Goal: Information Seeking & Learning: Check status

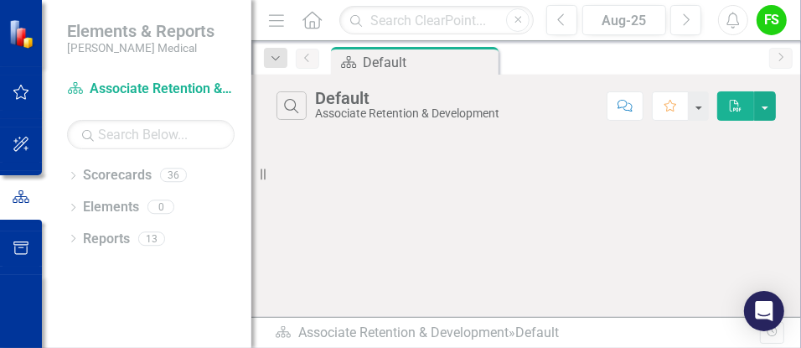
click at [13, 28] on img at bounding box center [22, 32] width 29 height 29
click at [20, 90] on icon "button" at bounding box center [22, 91] width 18 height 13
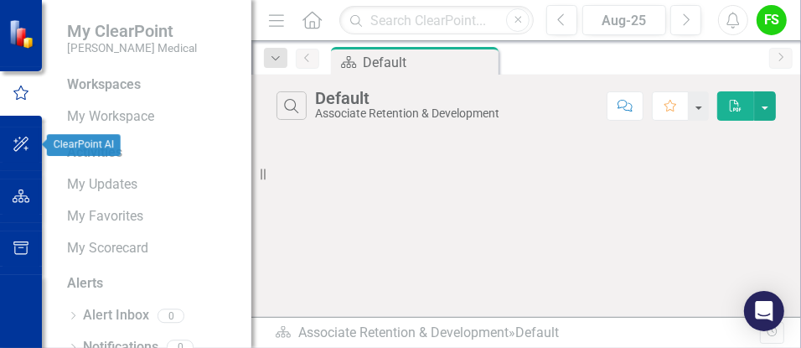
click at [23, 142] on icon "button" at bounding box center [22, 143] width 18 height 13
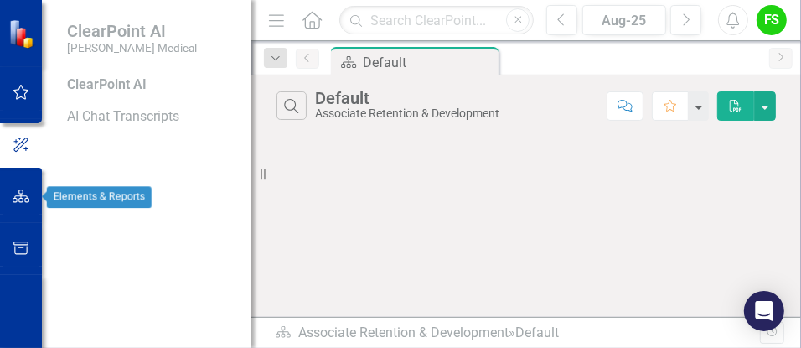
click at [18, 196] on icon "button" at bounding box center [22, 195] width 18 height 13
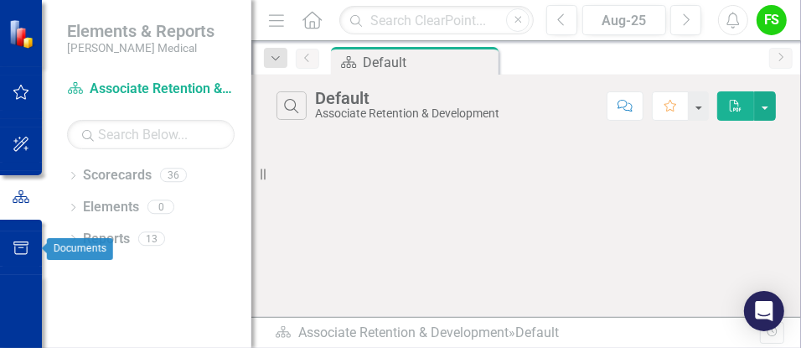
click at [13, 248] on icon "button" at bounding box center [22, 247] width 18 height 13
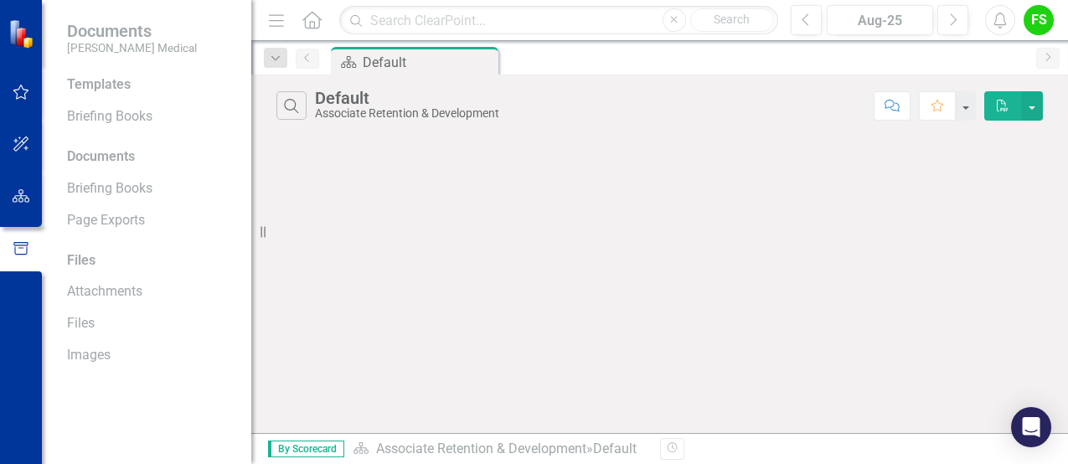
drag, startPoint x: 672, startPoint y: 1, endPoint x: 513, endPoint y: 284, distance: 324.8
click at [513, 282] on div "Search Default Associate Retention & Development Comment Favorite PDF" at bounding box center [659, 254] width 817 height 359
click at [19, 27] on img at bounding box center [23, 33] width 30 height 30
click at [23, 36] on img at bounding box center [22, 32] width 29 height 29
click at [21, 36] on img at bounding box center [22, 32] width 29 height 29
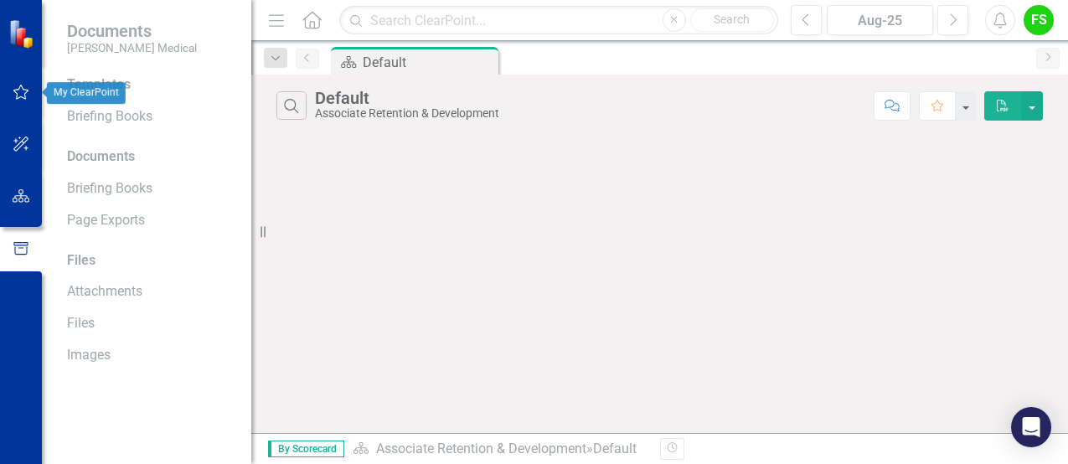
click at [19, 84] on button "button" at bounding box center [22, 92] width 38 height 35
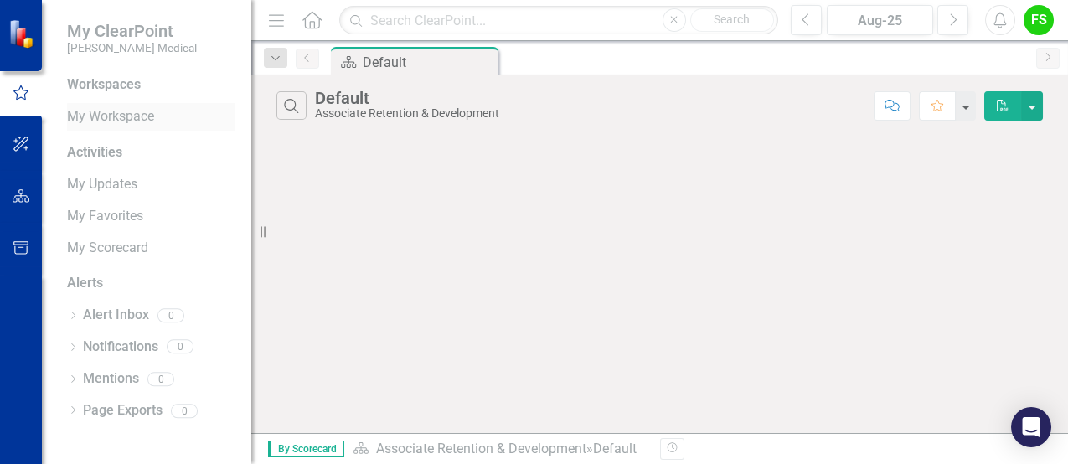
click at [137, 119] on link "My Workspace" at bounding box center [151, 116] width 168 height 19
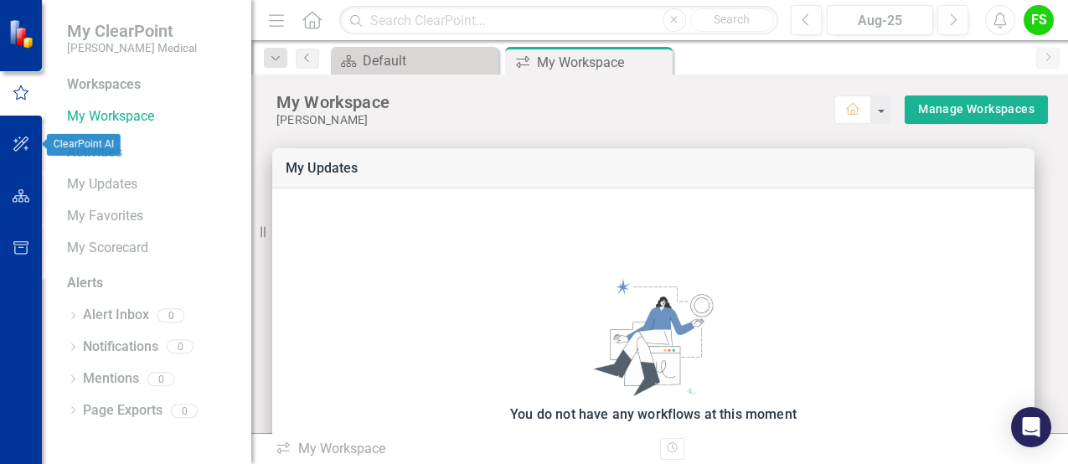
click at [15, 143] on icon "button" at bounding box center [22, 143] width 18 height 13
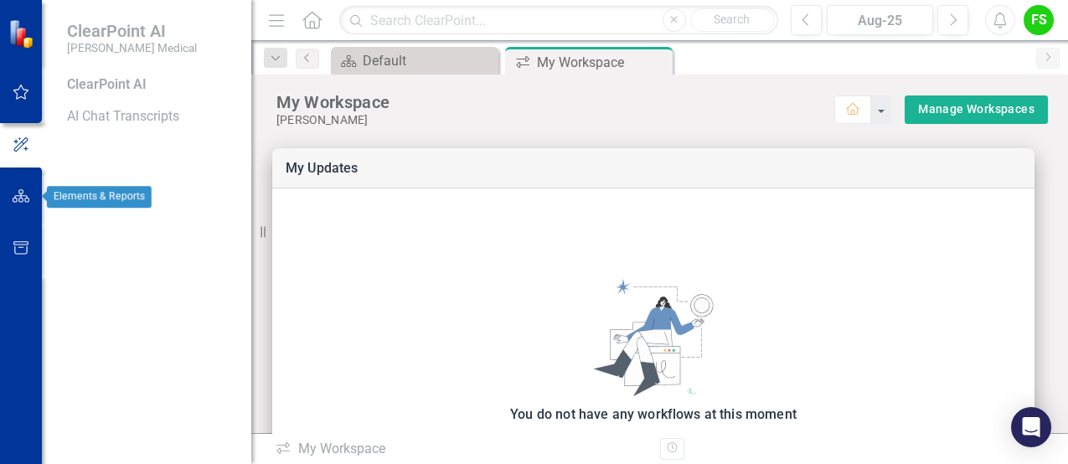
click at [20, 193] on icon "button" at bounding box center [22, 195] width 18 height 13
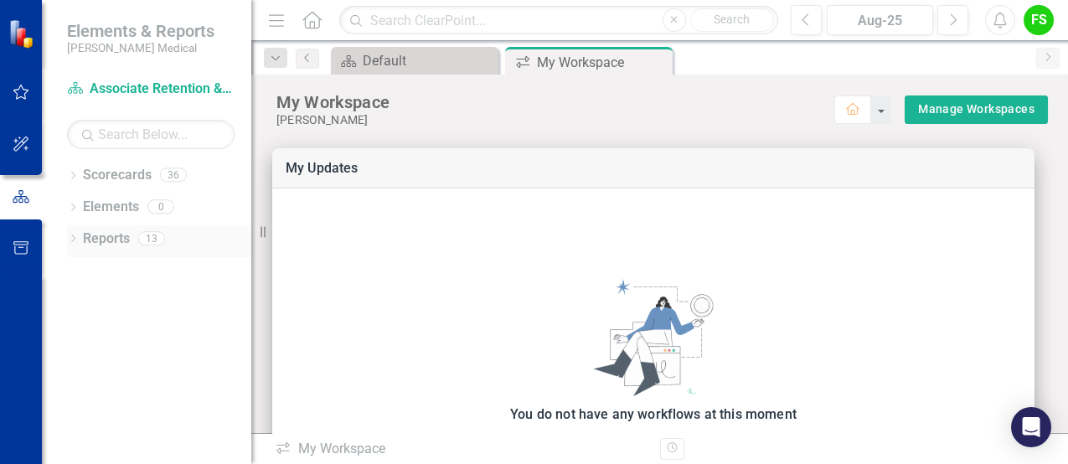
click at [75, 239] on icon "Dropdown" at bounding box center [73, 239] width 12 height 9
click at [72, 238] on icon "Dropdown" at bounding box center [70, 238] width 9 height 12
click at [77, 170] on div "Dropdown" at bounding box center [73, 177] width 12 height 14
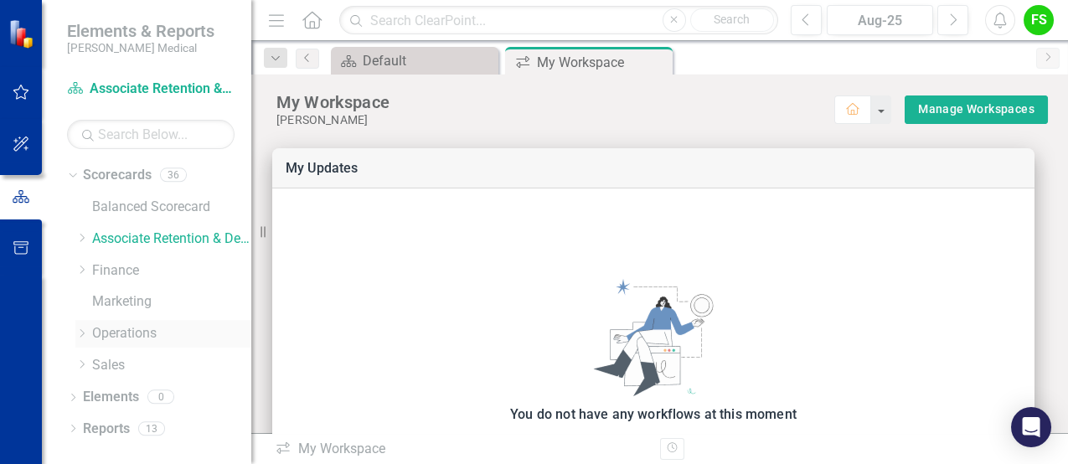
drag, startPoint x: 134, startPoint y: 330, endPoint x: 145, endPoint y: 323, distance: 12.8
click at [134, 282] on link "Operations" at bounding box center [171, 333] width 159 height 19
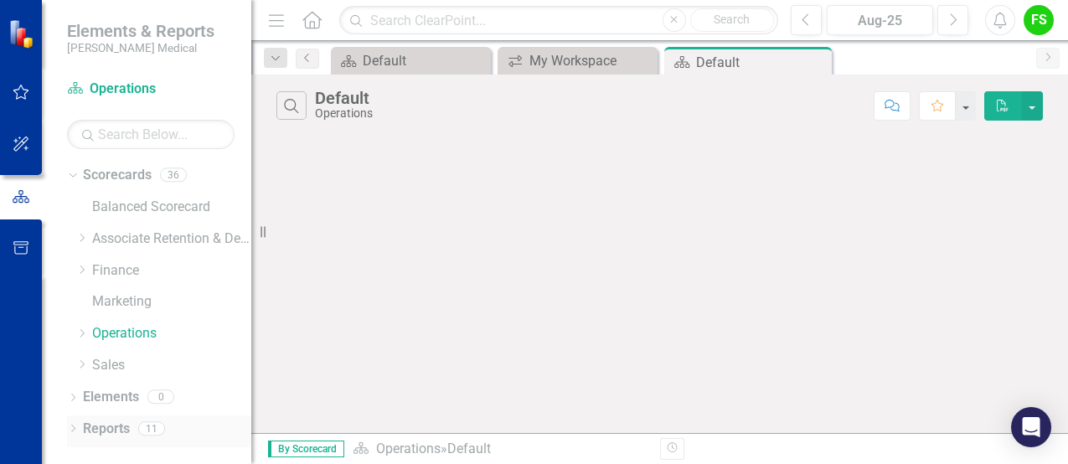
click at [70, 282] on icon "Dropdown" at bounding box center [73, 430] width 12 height 9
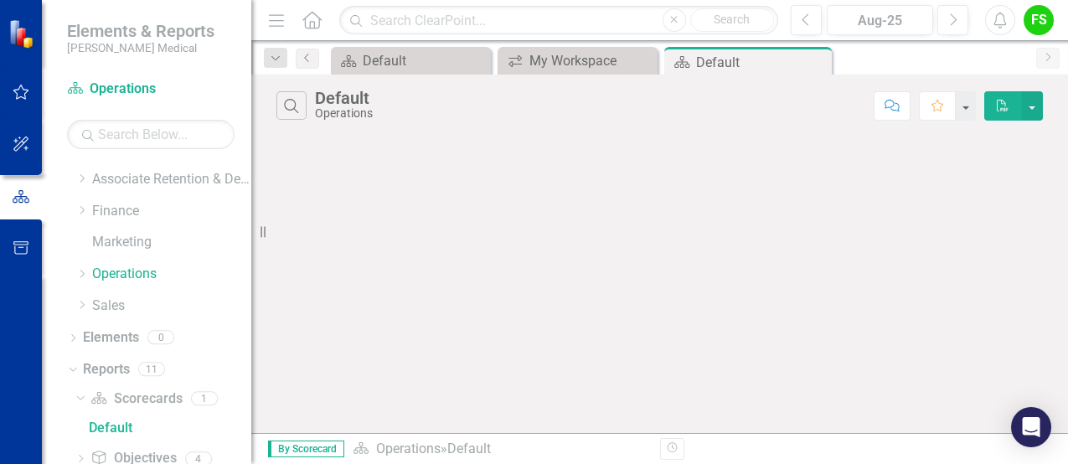
scroll to position [46, 0]
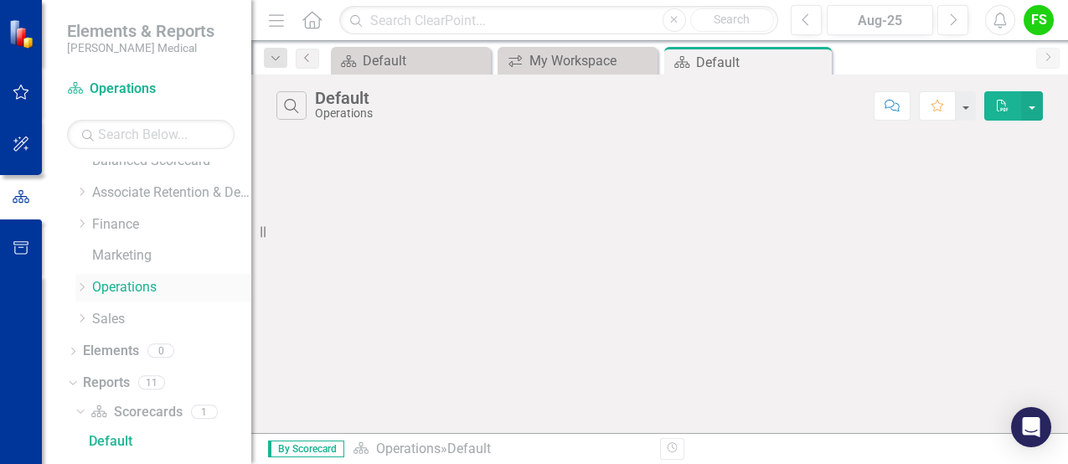
click at [116, 282] on link "Operations" at bounding box center [171, 287] width 159 height 19
click at [111, 282] on link "Operations" at bounding box center [171, 287] width 159 height 19
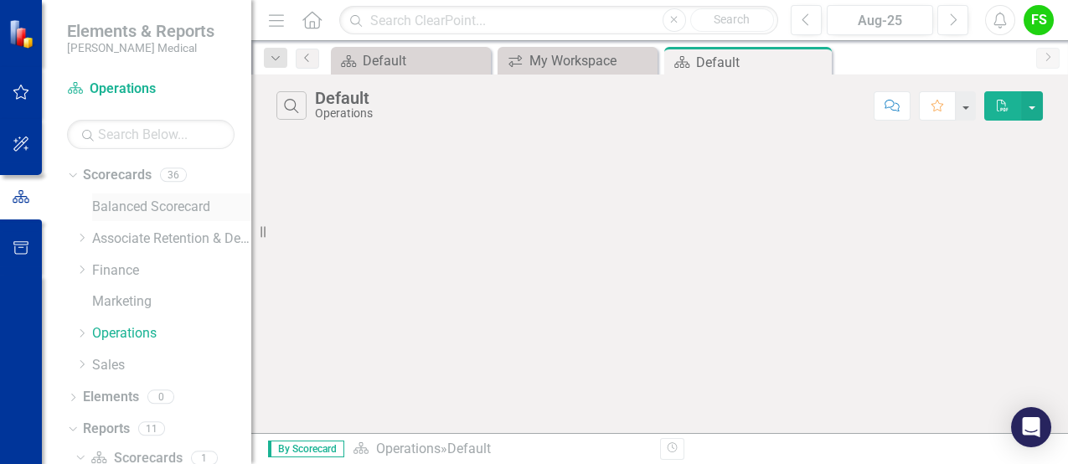
click at [155, 201] on link "Balanced Scorecard" at bounding box center [171, 207] width 159 height 19
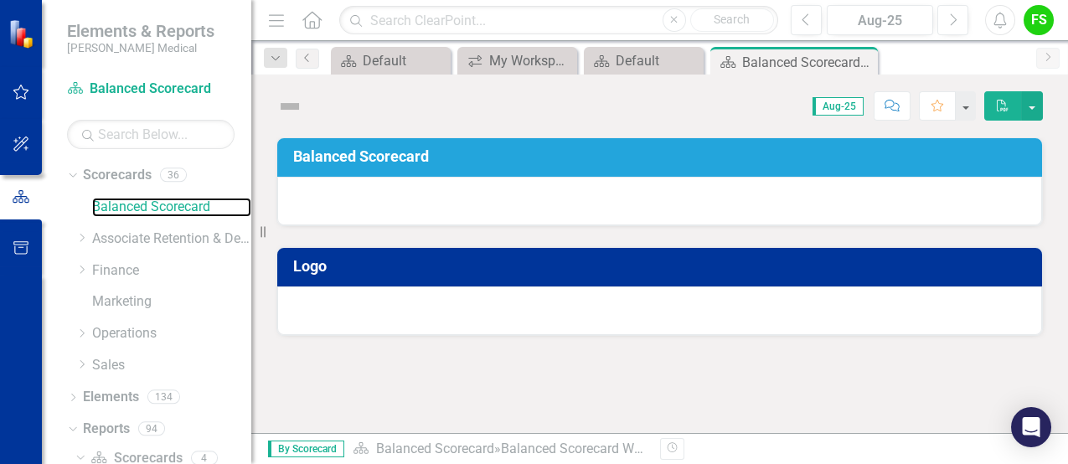
scroll to position [36, 0]
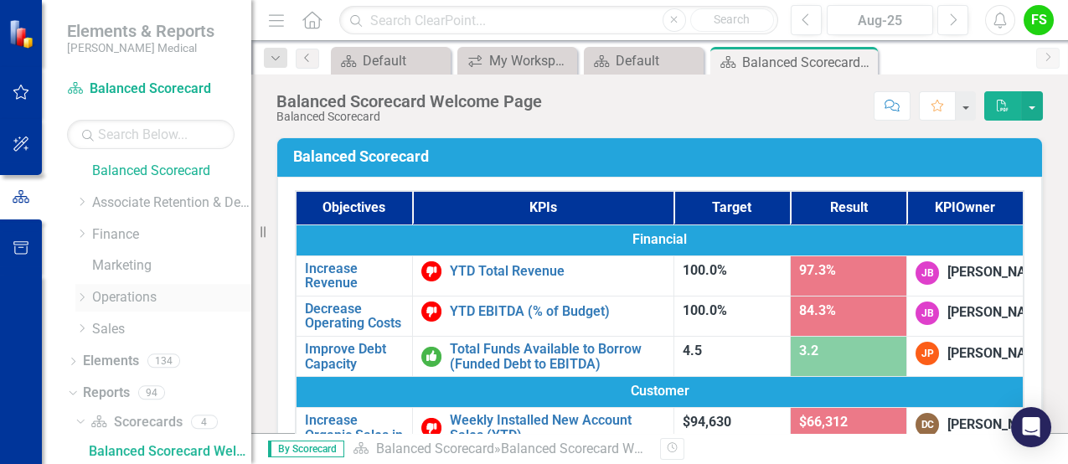
click at [84, 282] on icon "Dropdown" at bounding box center [81, 297] width 13 height 10
click at [118, 282] on link "GM" at bounding box center [180, 329] width 142 height 19
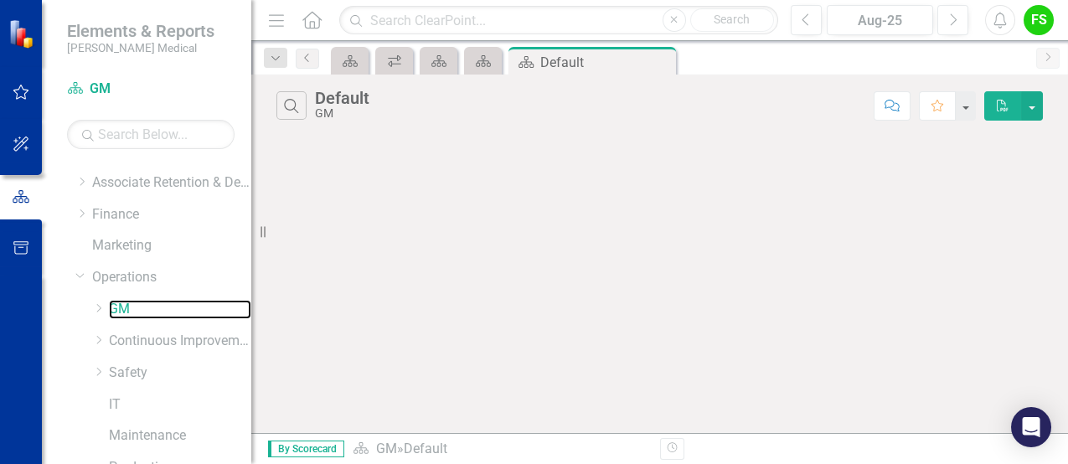
scroll to position [104, 0]
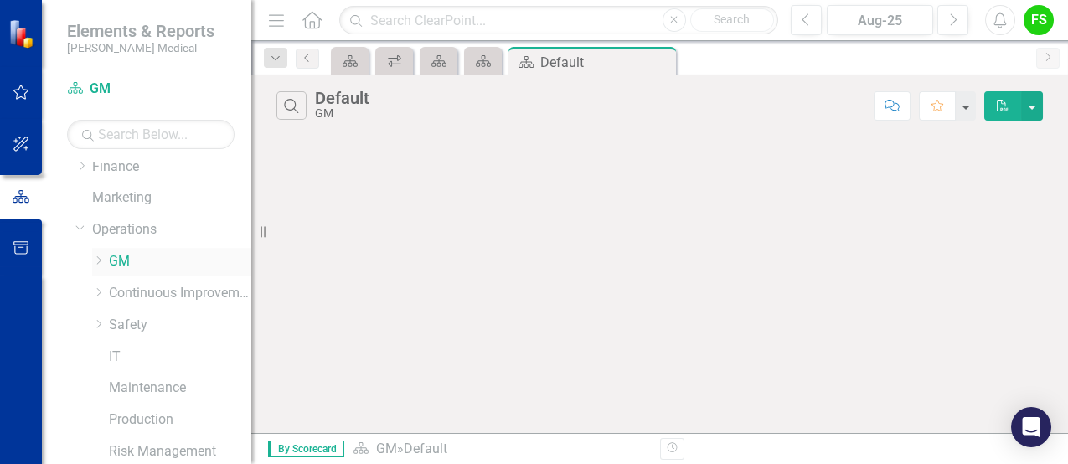
click at [114, 259] on link "GM" at bounding box center [180, 261] width 142 height 19
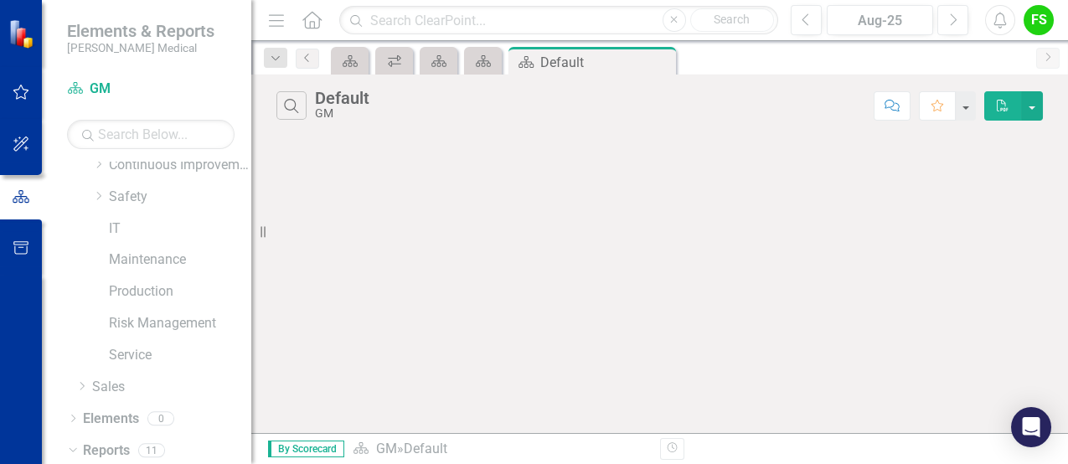
scroll to position [234, 0]
click at [139, 282] on link "Service" at bounding box center [180, 353] width 142 height 19
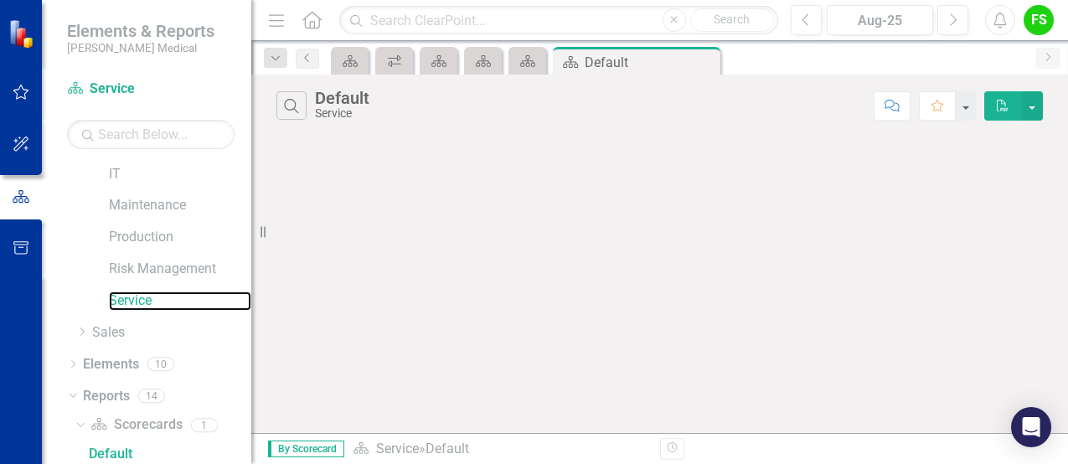
scroll to position [289, 0]
click at [83, 282] on icon "Dropdown" at bounding box center [78, 422] width 9 height 12
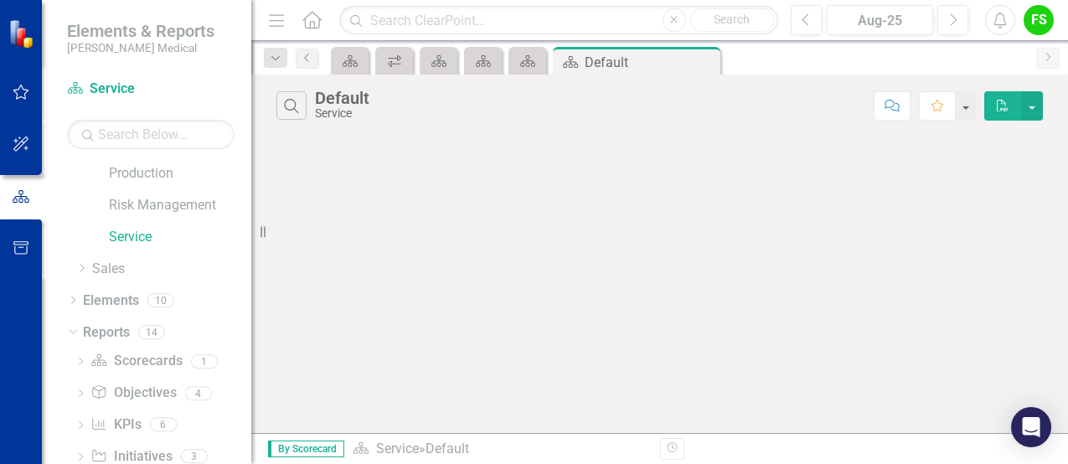
scroll to position [351, 0]
click at [199, 282] on div "1" at bounding box center [204, 361] width 27 height 14
click at [178, 282] on link "Scorecard Scorecards" at bounding box center [135, 360] width 91 height 19
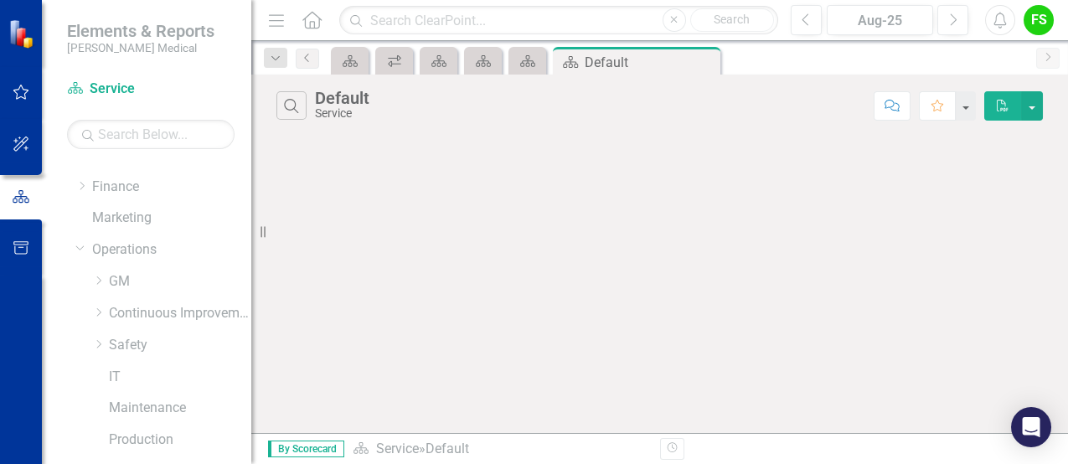
scroll to position [55, 0]
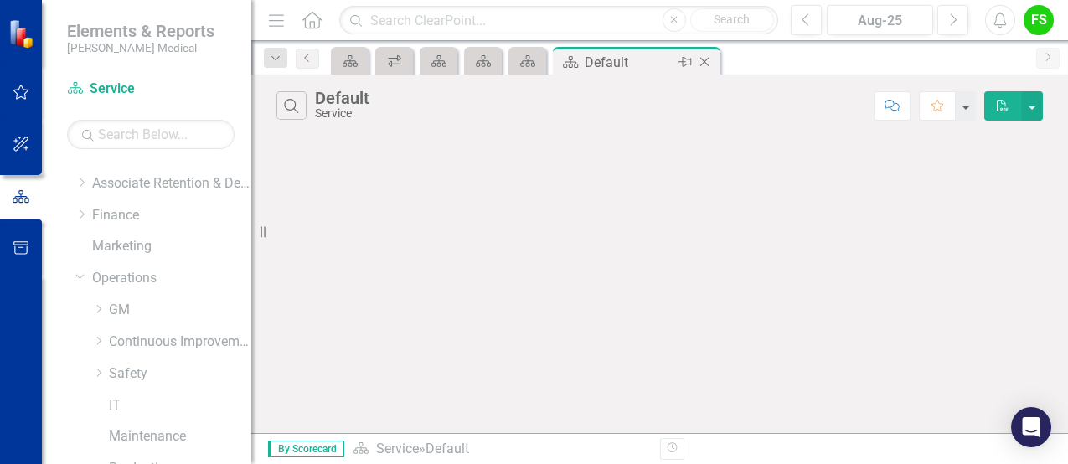
click at [685, 59] on icon "Close" at bounding box center [704, 61] width 17 height 13
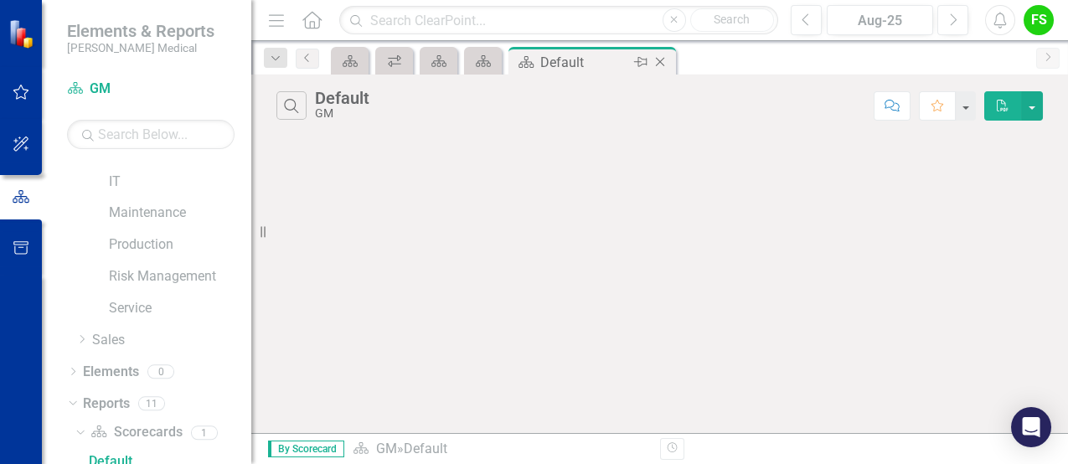
scroll to position [289, 0]
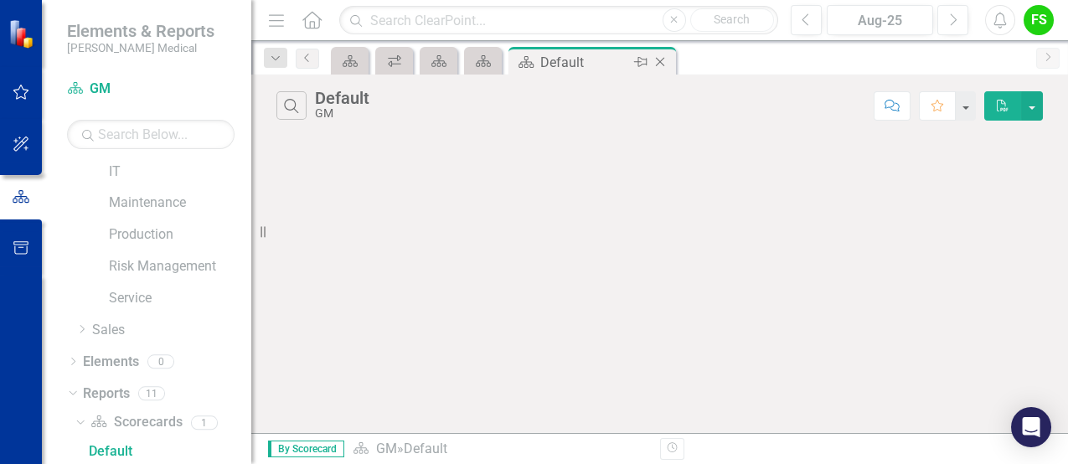
click at [658, 61] on icon "Close" at bounding box center [660, 61] width 17 height 13
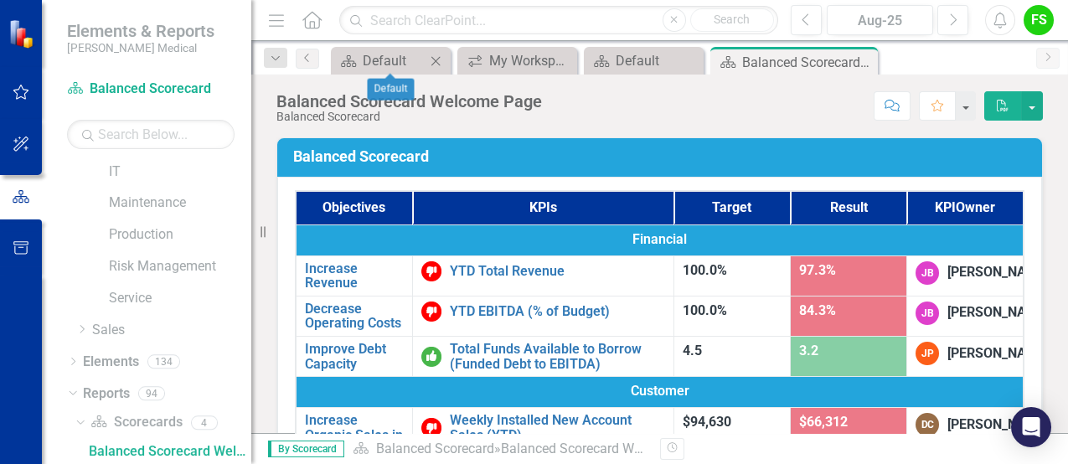
click at [441, 59] on icon "Close" at bounding box center [435, 60] width 17 height 13
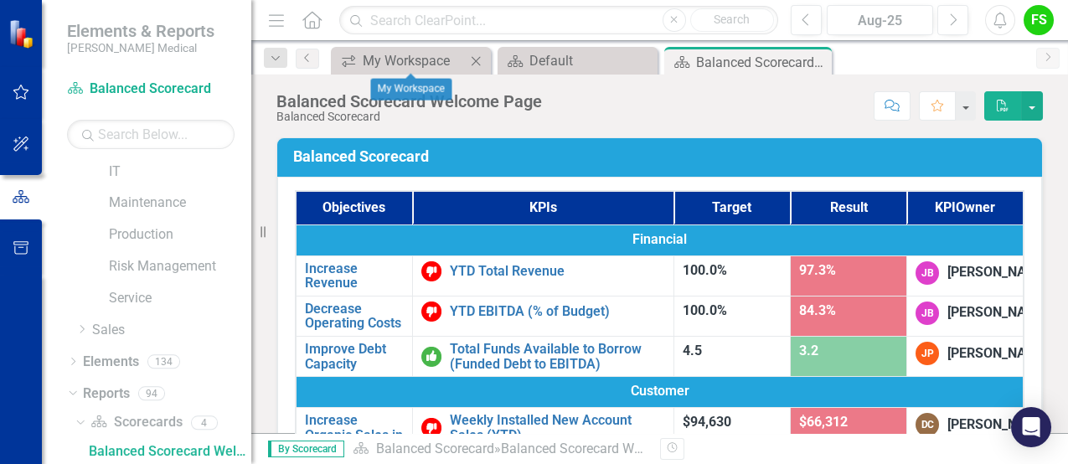
click at [478, 57] on icon at bounding box center [476, 60] width 9 height 9
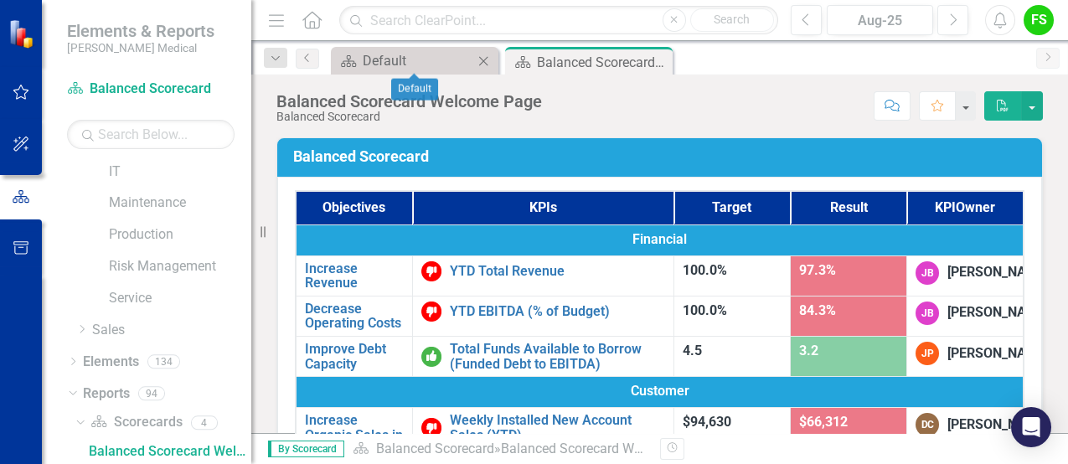
click at [478, 57] on icon "Close" at bounding box center [483, 60] width 17 height 13
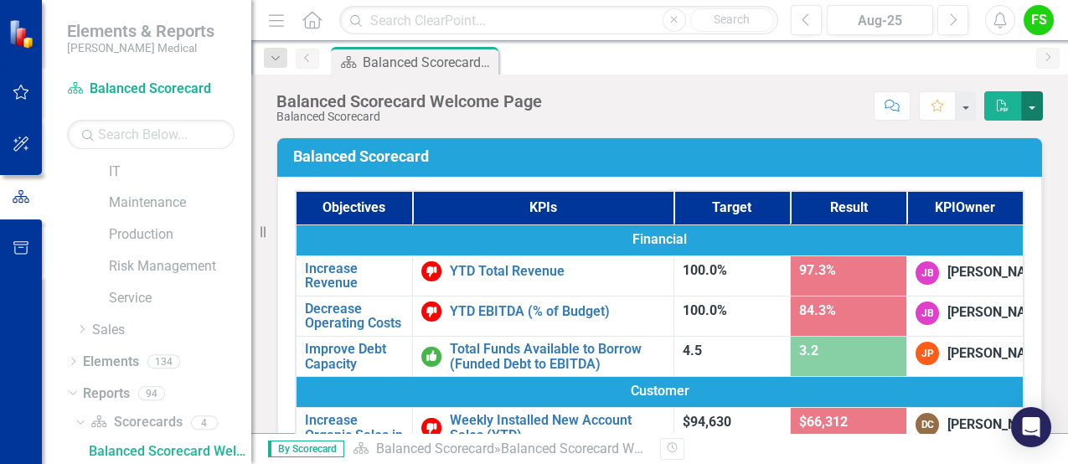
click at [685, 111] on button "button" at bounding box center [1032, 105] width 22 height 29
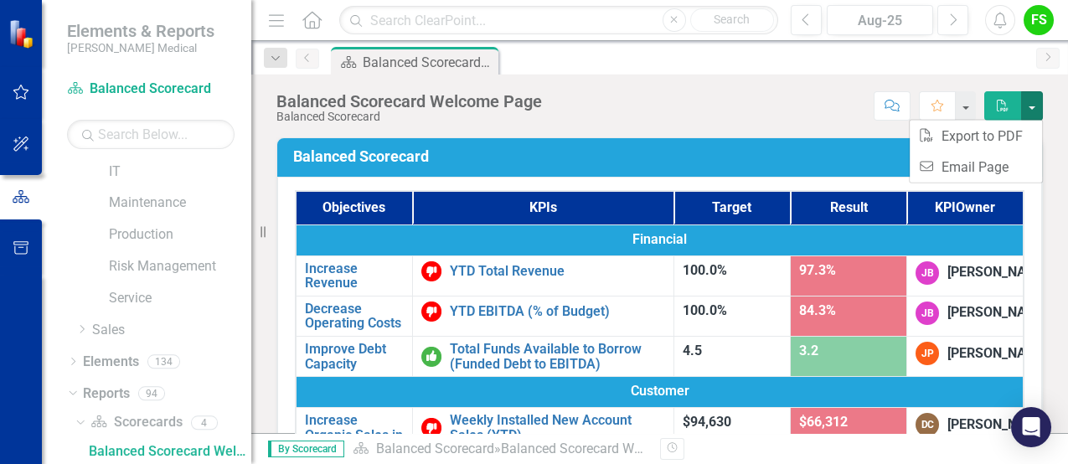
click at [685, 111] on div "Score: N/A Aug-25 Completed Comment Favorite PDF" at bounding box center [796, 105] width 493 height 28
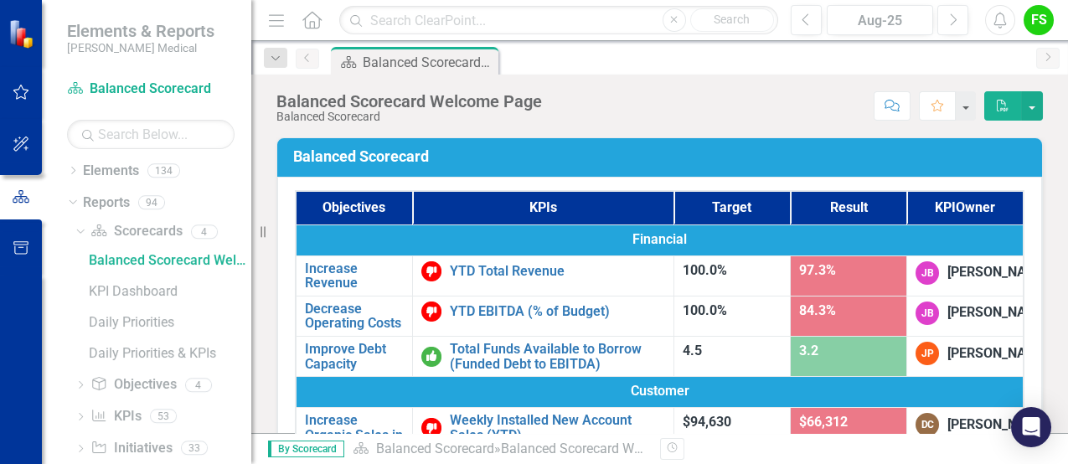
scroll to position [506, 0]
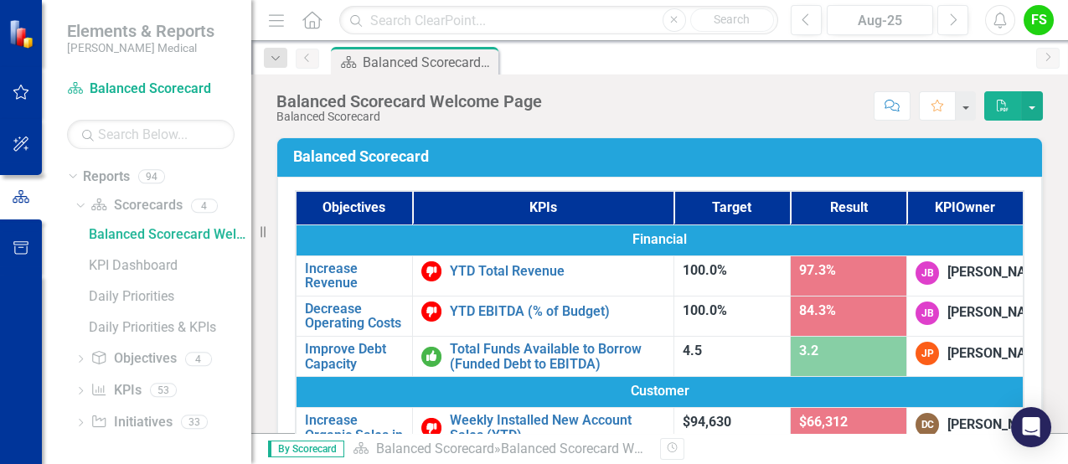
drag, startPoint x: 254, startPoint y: 225, endPoint x: 172, endPoint y: 249, distance: 85.6
click at [172, 244] on div "Elements & Reports Nixon Medical Scorecard Balanced Scorecard Search Dropdown S…" at bounding box center [125, 232] width 251 height 464
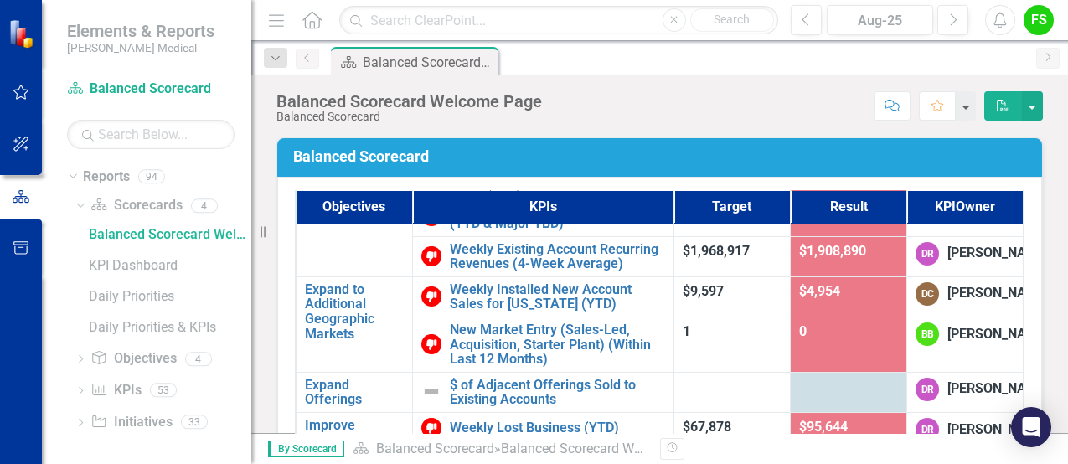
scroll to position [256, 0]
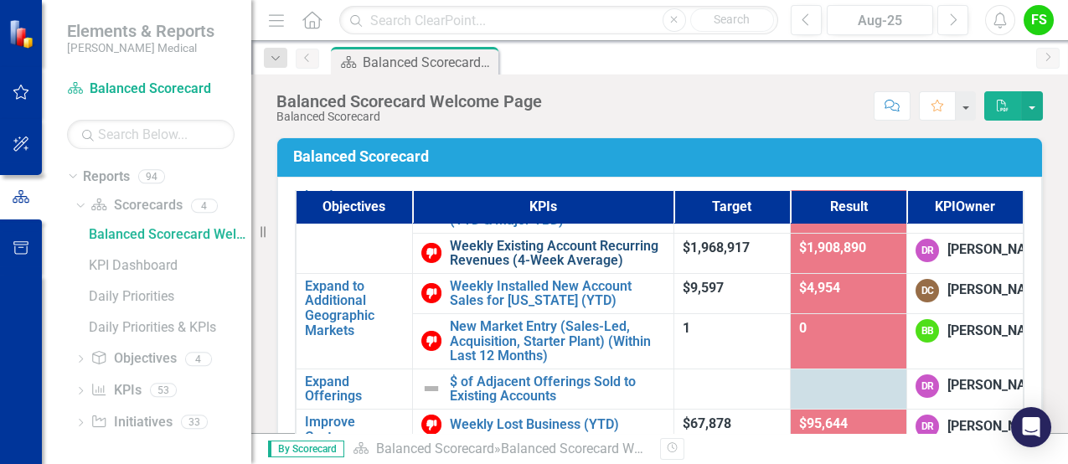
click at [560, 268] on link "Weekly Existing Account Recurring Revenues (4-Week Average)" at bounding box center [557, 253] width 215 height 29
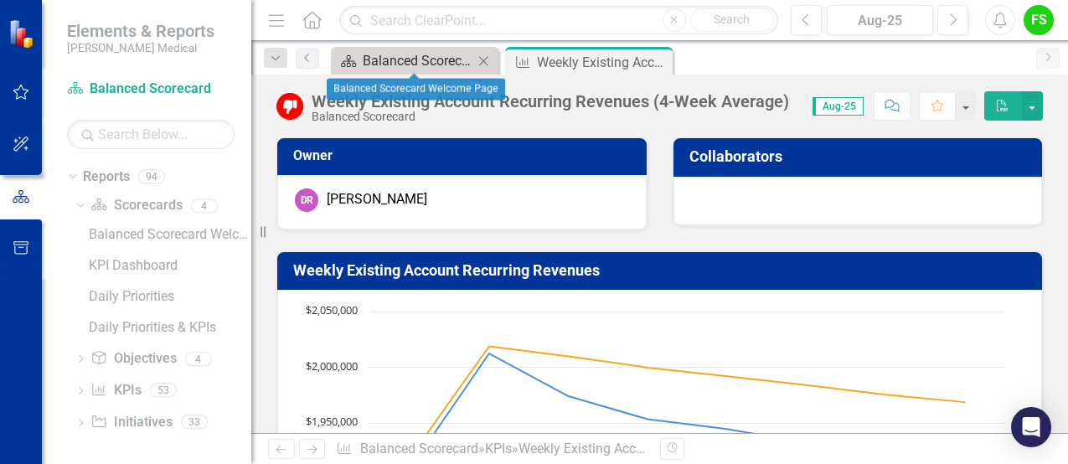
click at [422, 59] on div "Balanced Scorecard Welcome Page" at bounding box center [418, 60] width 111 height 21
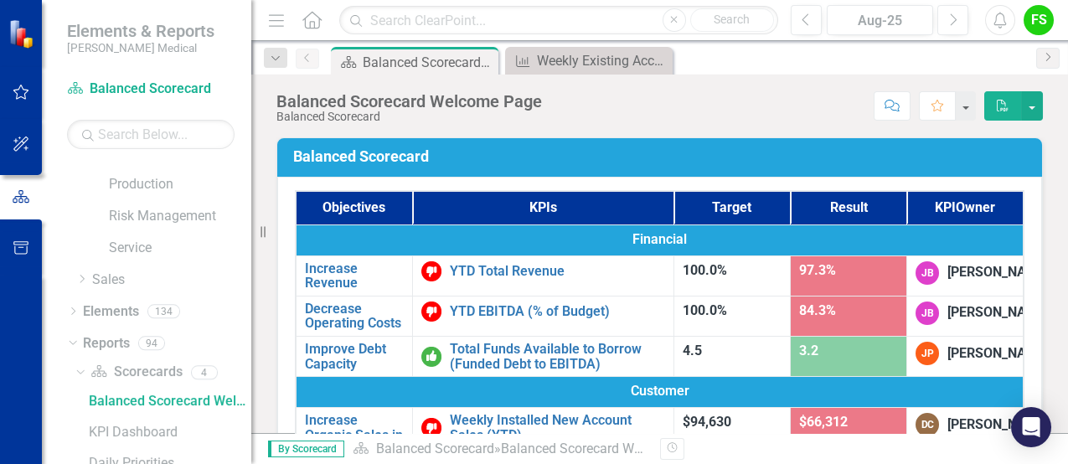
scroll to position [289, 0]
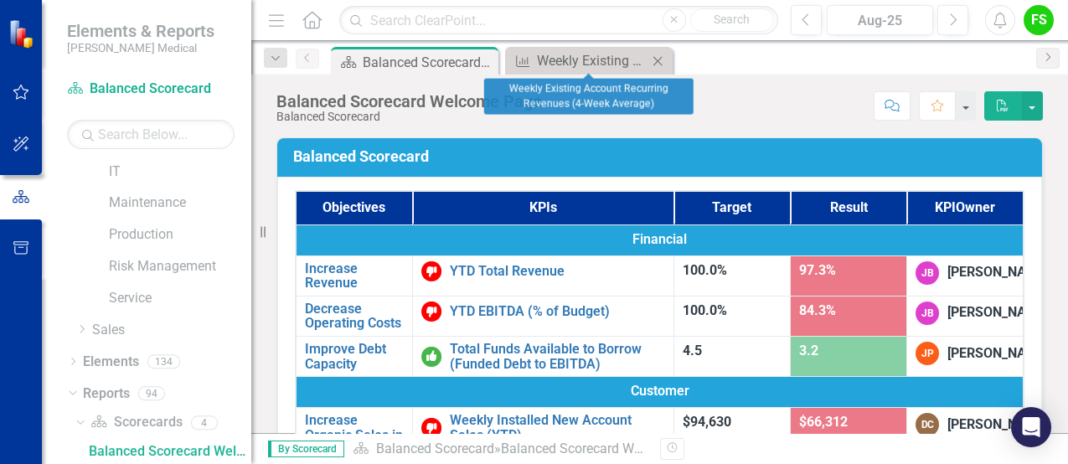
click at [658, 54] on icon "Close" at bounding box center [657, 60] width 17 height 13
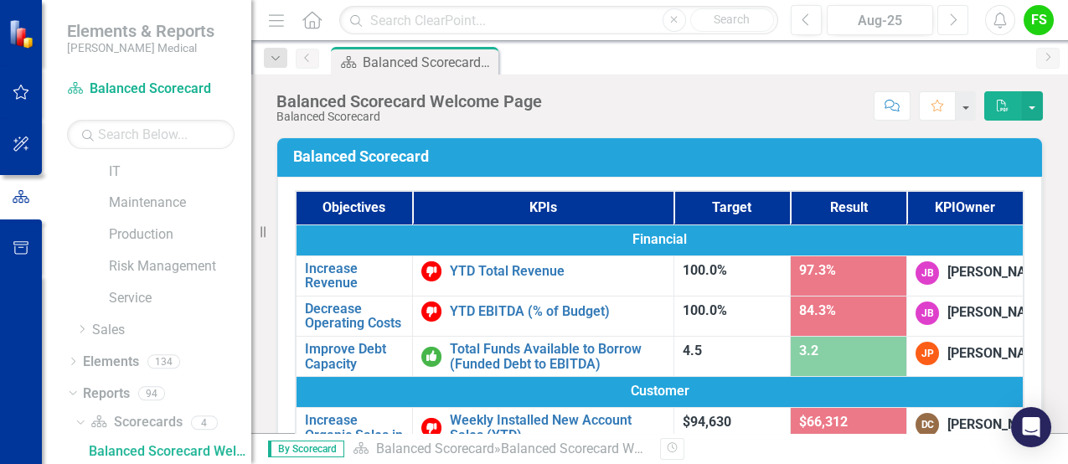
click at [685, 21] on icon "Next" at bounding box center [952, 20] width 9 height 15
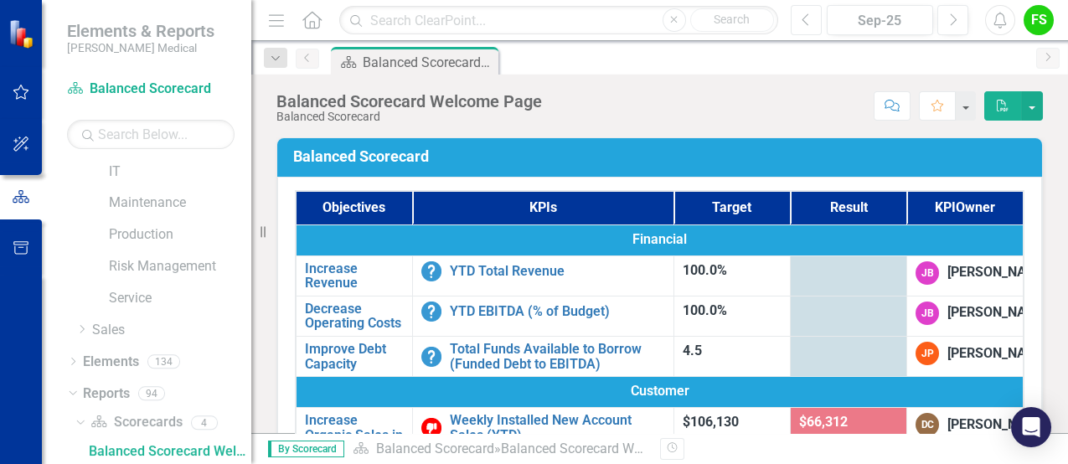
click at [685, 16] on icon "button" at bounding box center [805, 19] width 7 height 12
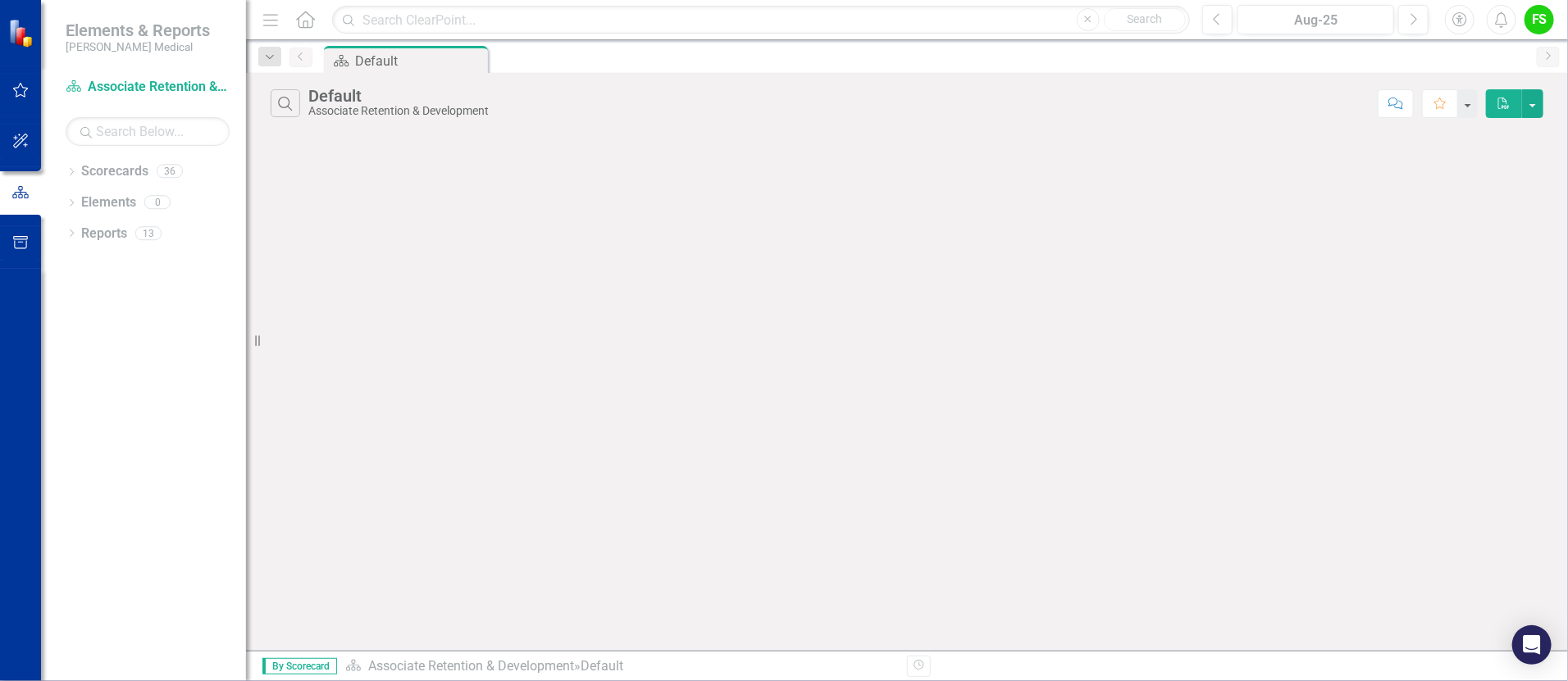
drag, startPoint x: 973, startPoint y: 0, endPoint x: 947, endPoint y: 377, distance: 377.9
click at [895, 369] on div "Search Default Associate Retention & Development Comment Favorite PDF" at bounding box center [906, 362] width 1321 height 578
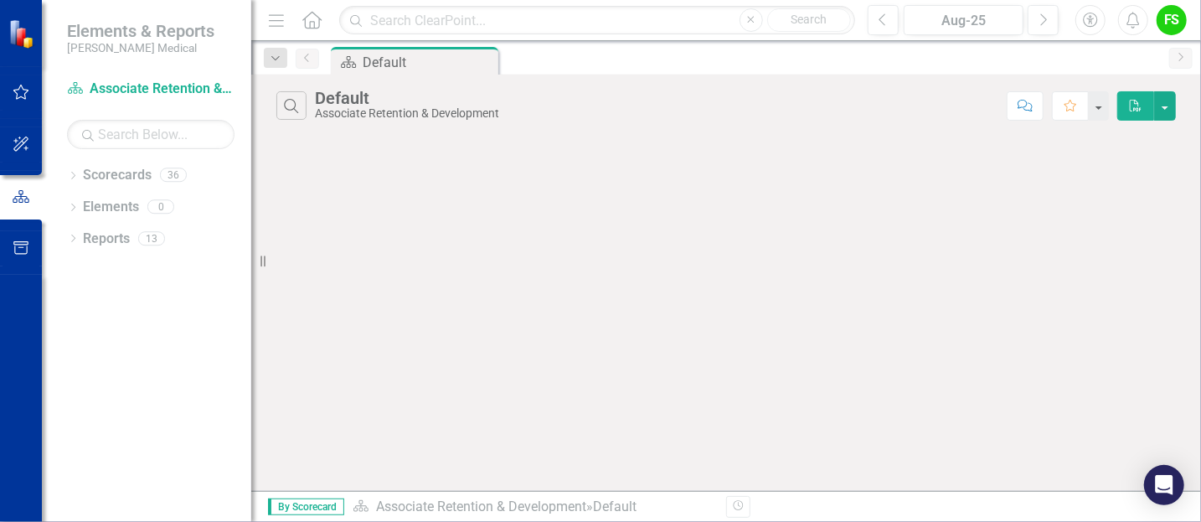
drag, startPoint x: 1576, startPoint y: 0, endPoint x: 776, endPoint y: 288, distance: 850.4
click at [776, 288] on div "Search Default Associate Retention & Development Comment Favorite PDF" at bounding box center [726, 283] width 950 height 416
click at [18, 87] on icon "button" at bounding box center [22, 91] width 18 height 13
drag, startPoint x: 1195, startPoint y: 2, endPoint x: 658, endPoint y: 352, distance: 641.8
click at [658, 352] on div "Search Default Associate Retention & Development Comment Favorite PDF" at bounding box center [726, 283] width 950 height 416
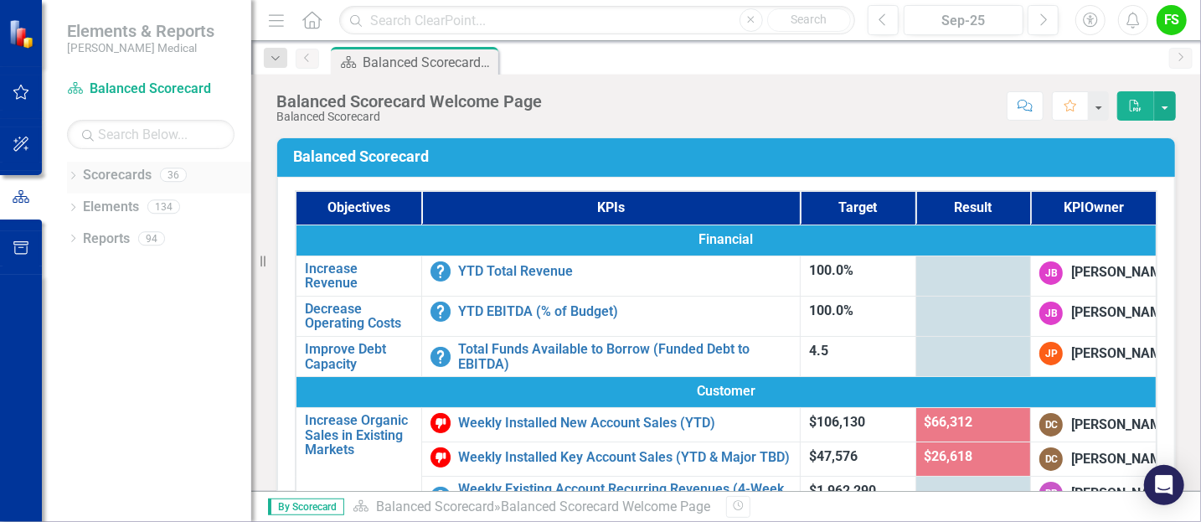
click at [72, 176] on icon "Dropdown" at bounding box center [73, 177] width 12 height 9
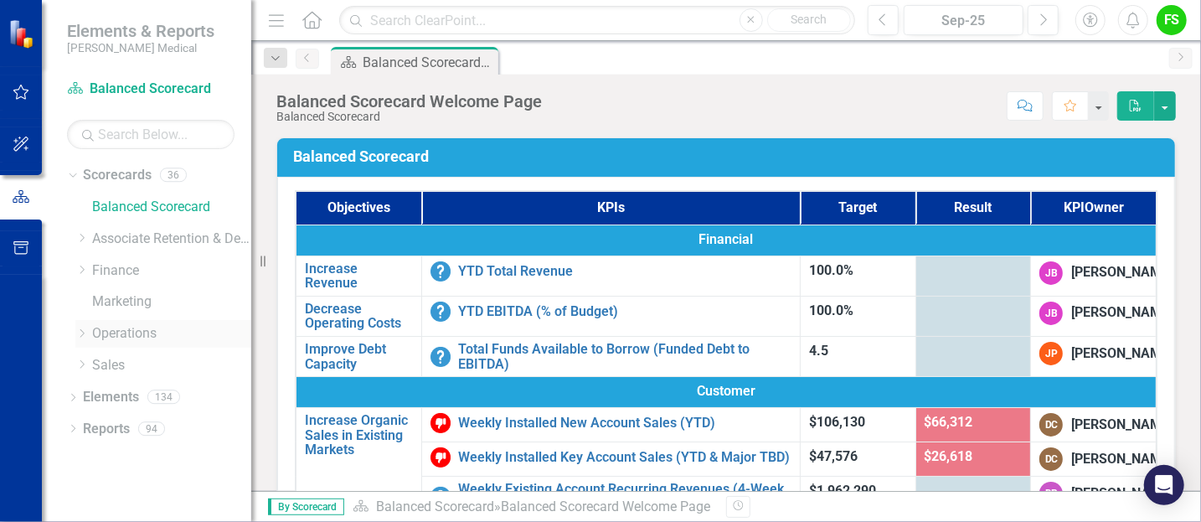
click at [80, 328] on icon "Dropdown" at bounding box center [81, 333] width 13 height 10
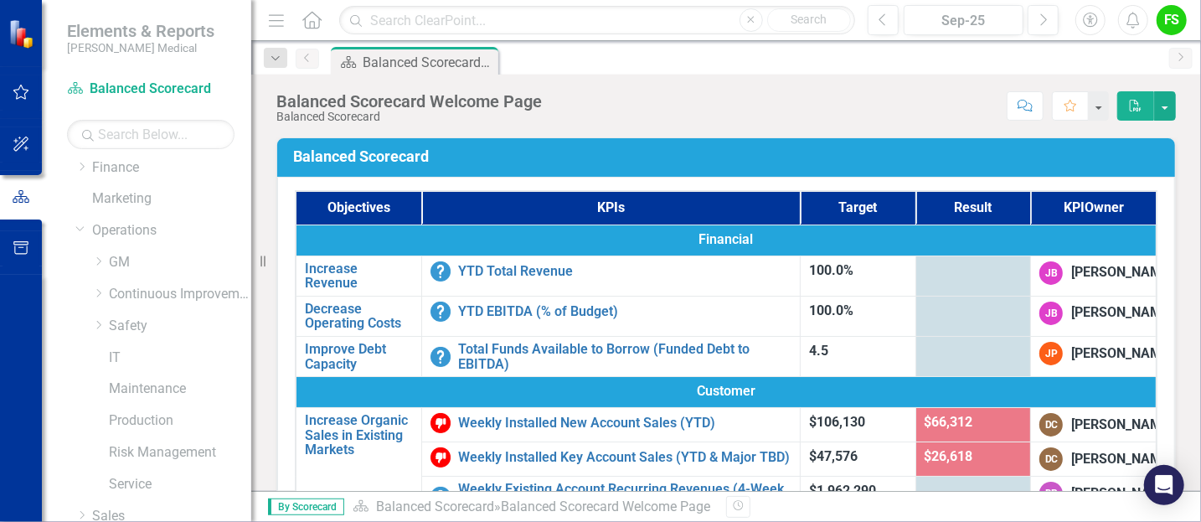
scroll to position [121, 0]
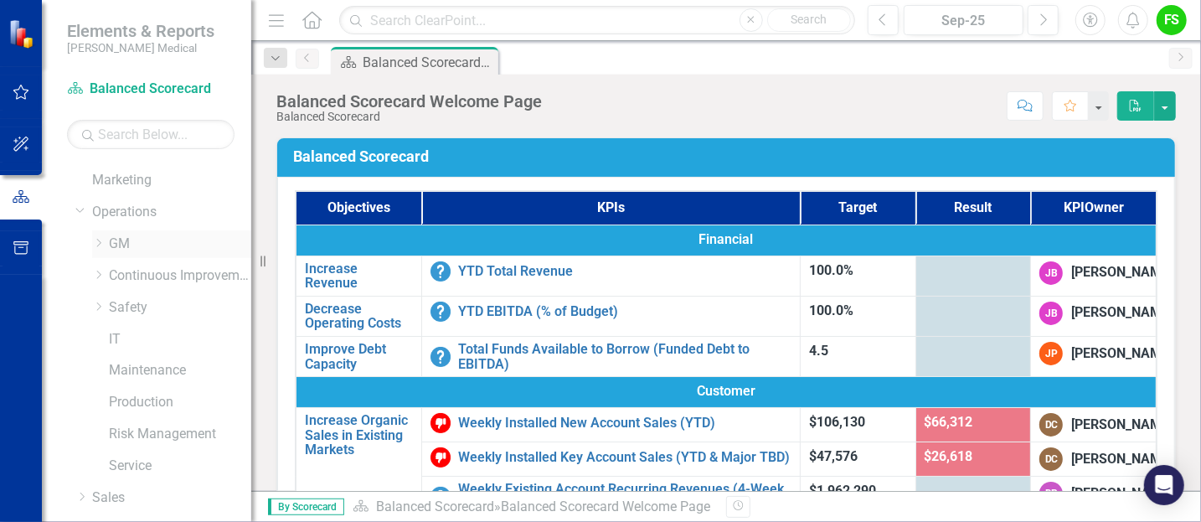
click at [98, 242] on icon "Dropdown" at bounding box center [98, 243] width 13 height 10
click at [163, 303] on link "[US_STATE] - Ops (TEST)" at bounding box center [189, 307] width 126 height 19
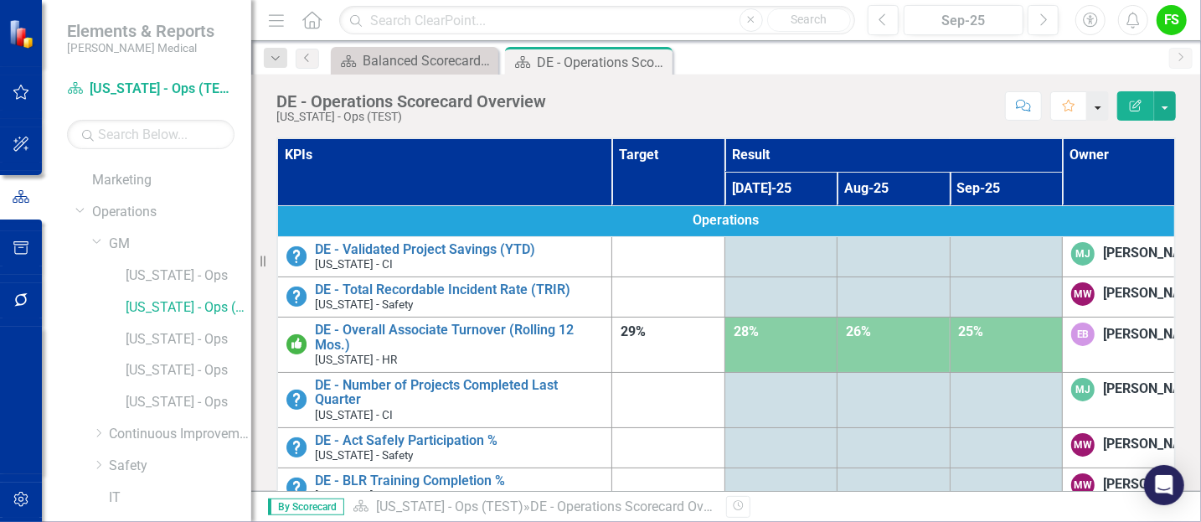
click at [1102, 109] on button "button" at bounding box center [1098, 105] width 22 height 29
click at [928, 105] on div "Score: N/A Sep-25 Completed Comment Favorite Edit Report" at bounding box center [866, 105] width 622 height 28
click at [447, 246] on link "DE - Validated Project Savings (YTD)" at bounding box center [459, 249] width 288 height 15
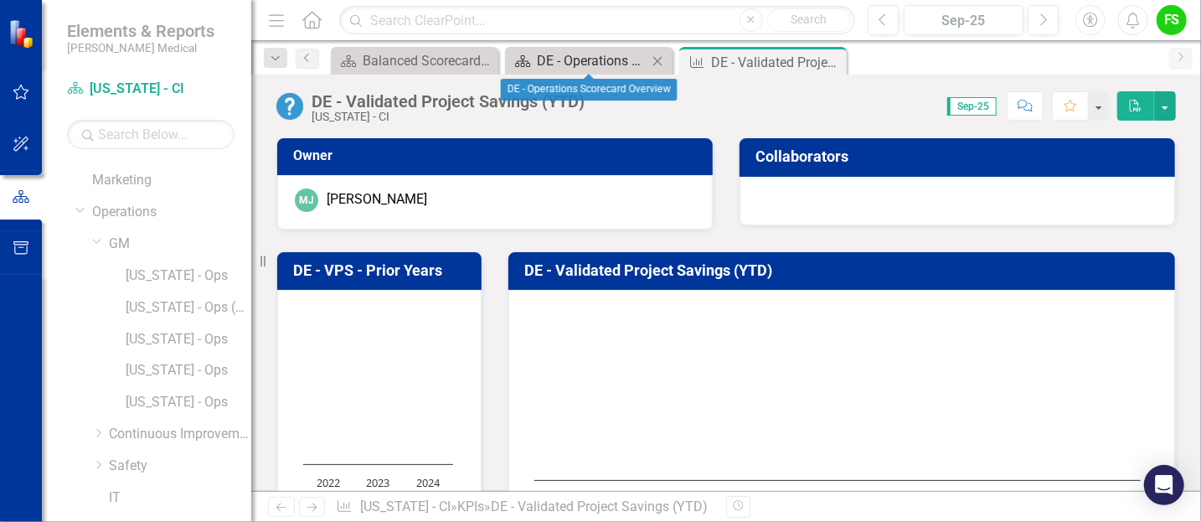
click at [576, 52] on div "DE - Operations Scorecard Overview" at bounding box center [592, 60] width 111 height 21
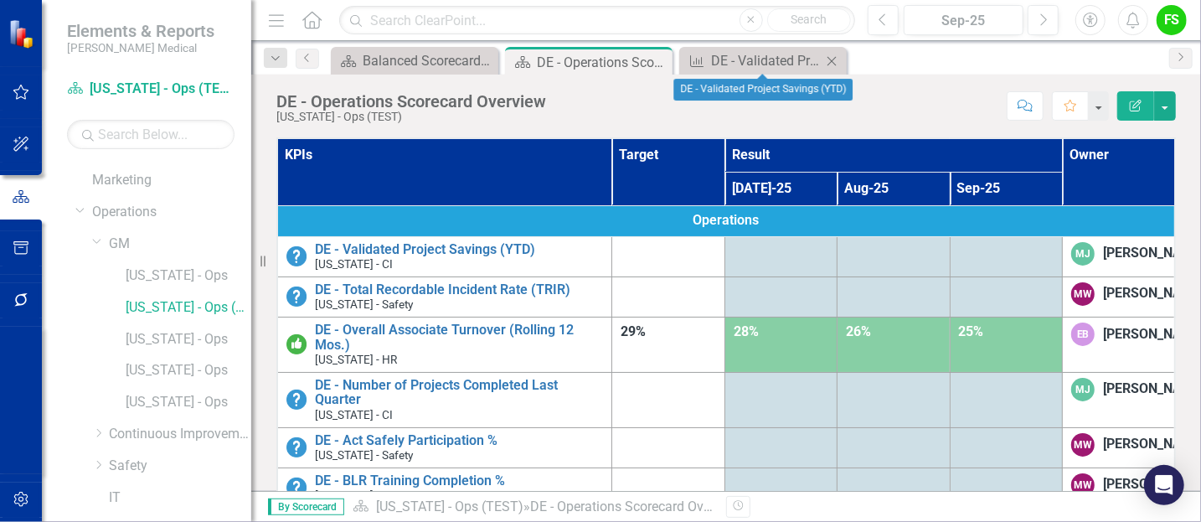
click at [834, 55] on icon "Close" at bounding box center [831, 60] width 17 height 13
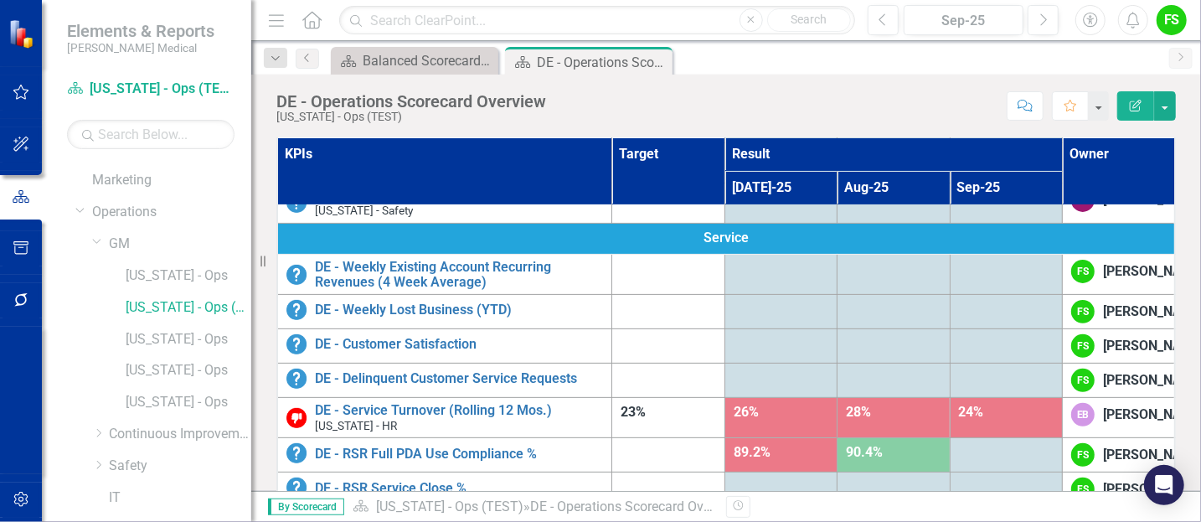
scroll to position [263, 0]
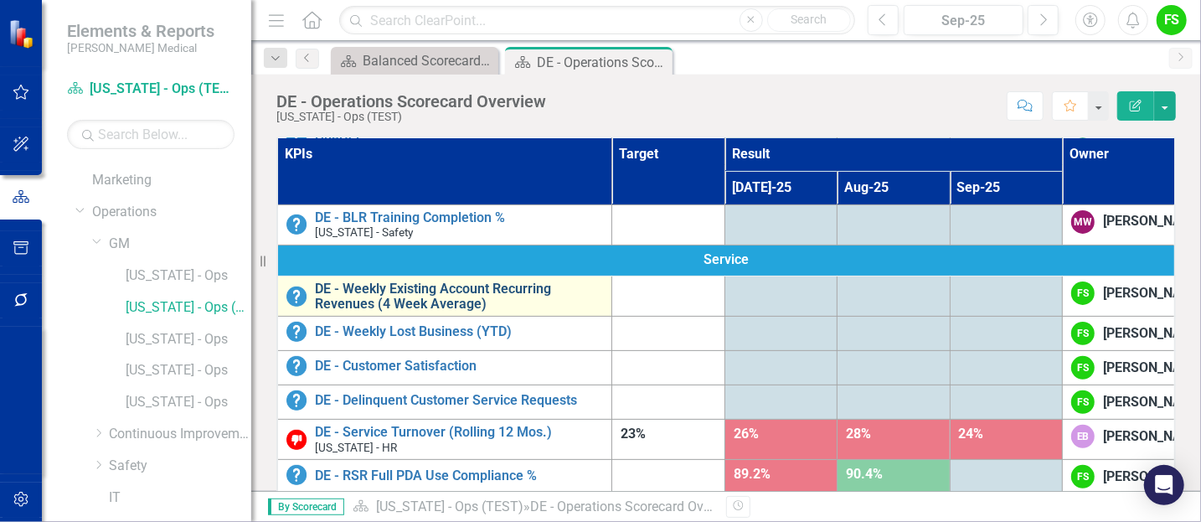
click at [447, 311] on link "DE - Weekly Existing Account Recurring Revenues (4 Week Average)" at bounding box center [459, 295] width 288 height 29
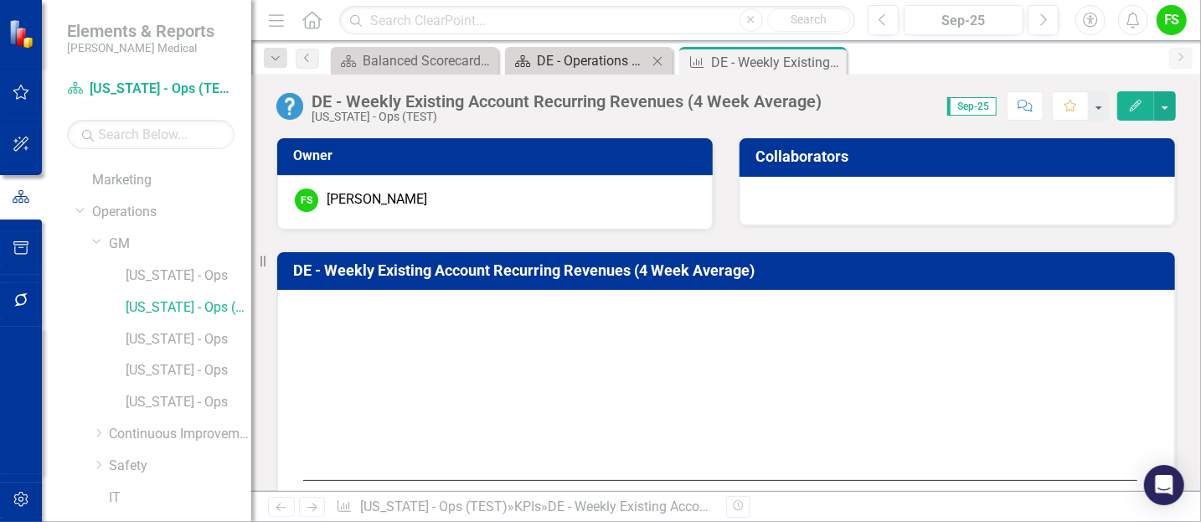
click at [580, 59] on div "DE - Operations Scorecard Overview" at bounding box center [592, 60] width 111 height 21
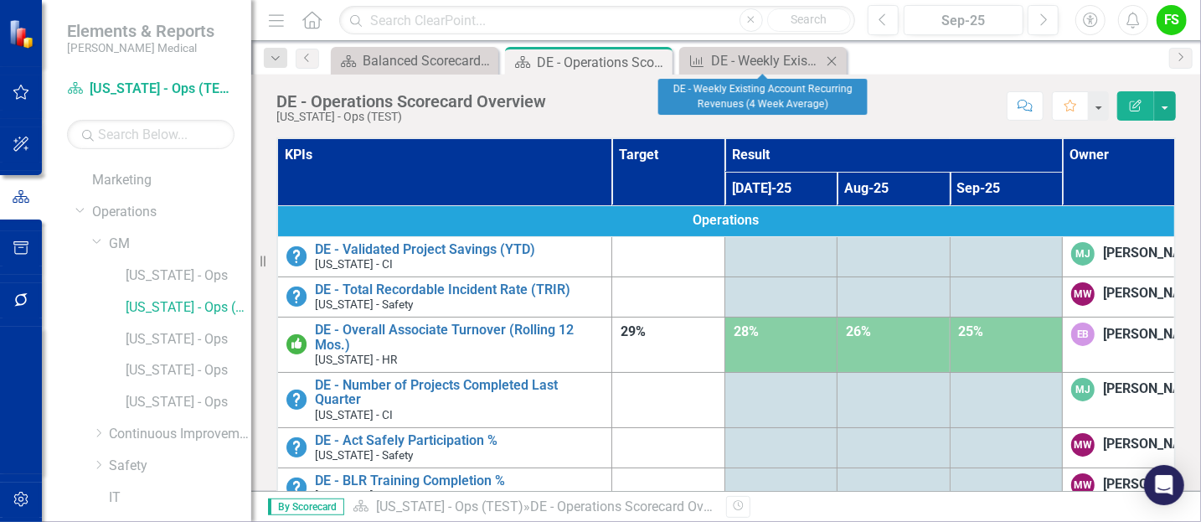
click at [829, 60] on icon "Close" at bounding box center [831, 60] width 17 height 13
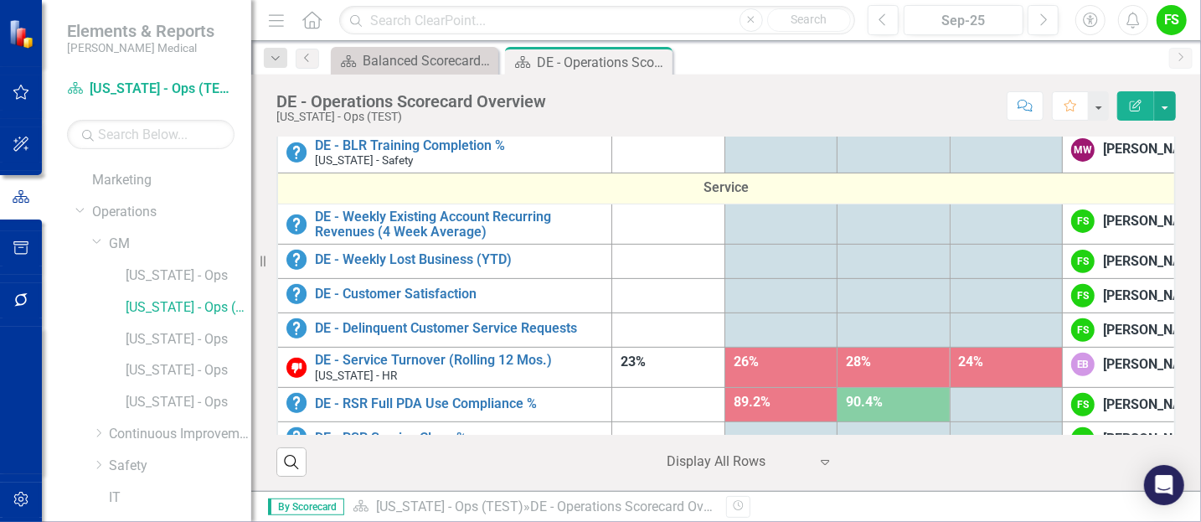
scroll to position [241, 0]
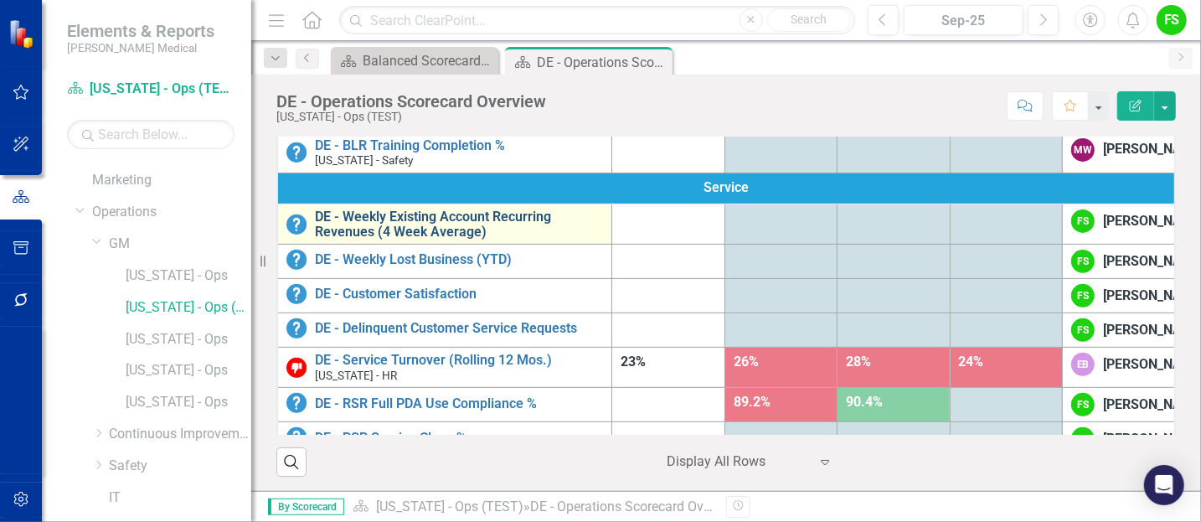
click at [404, 239] on link "DE - Weekly Existing Account Recurring Revenues (4 Week Average)" at bounding box center [459, 223] width 288 height 29
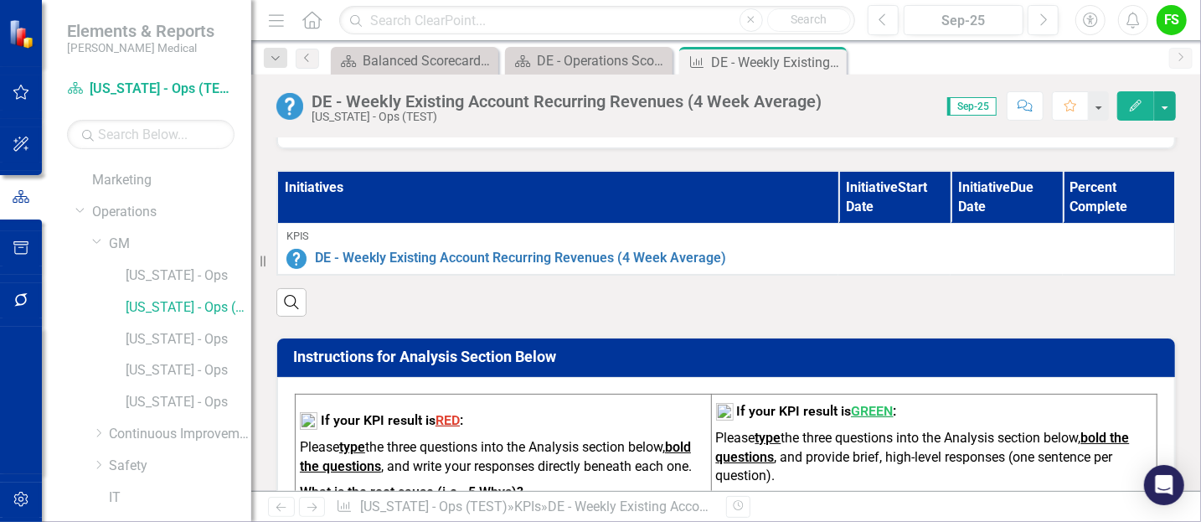
scroll to position [909, 0]
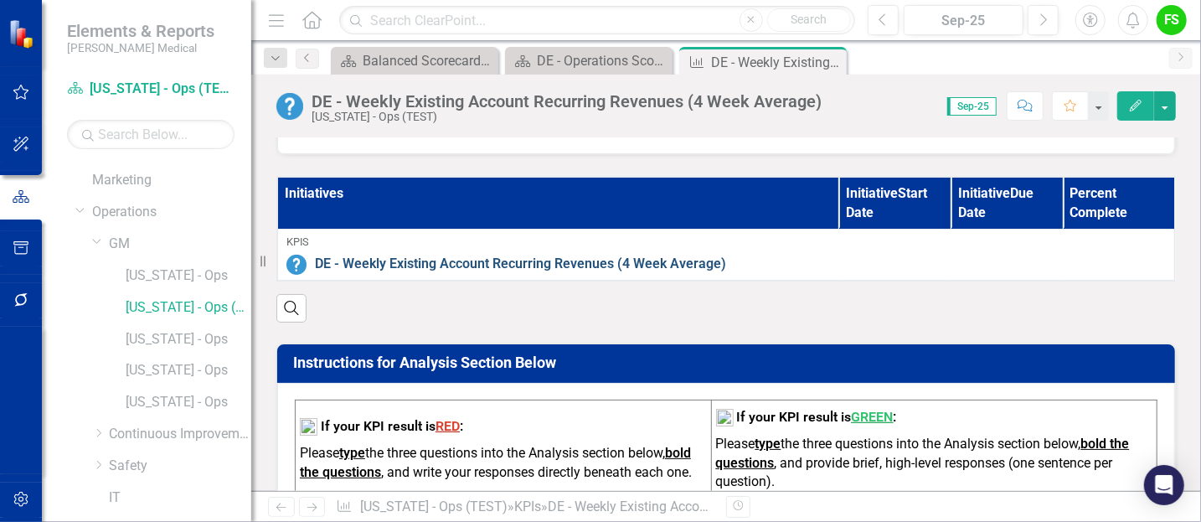
click at [519, 255] on link "DE - Weekly Existing Account Recurring Revenues (4 Week Average)" at bounding box center [740, 264] width 851 height 19
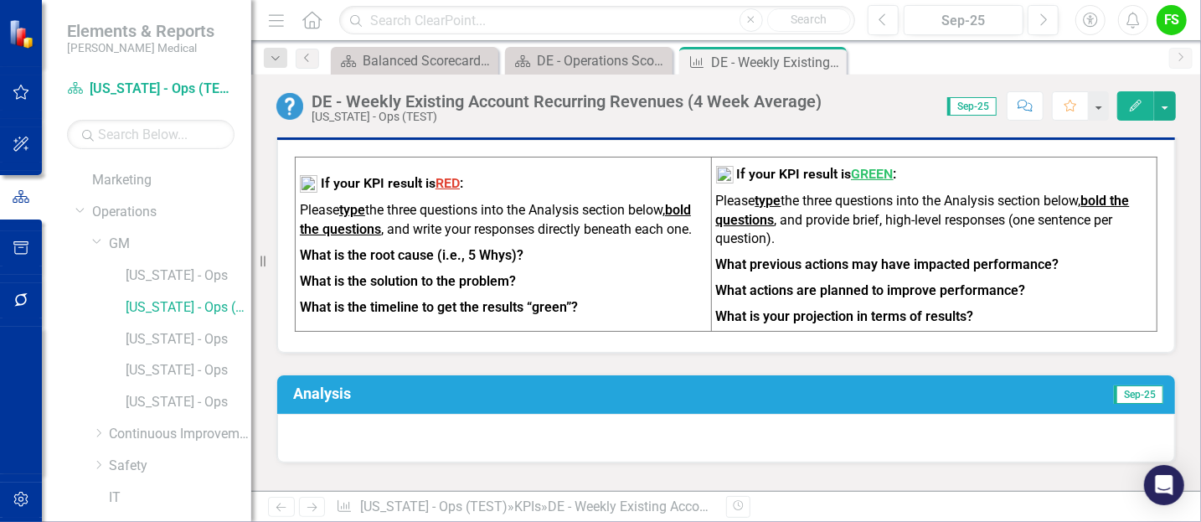
scroll to position [1202, 0]
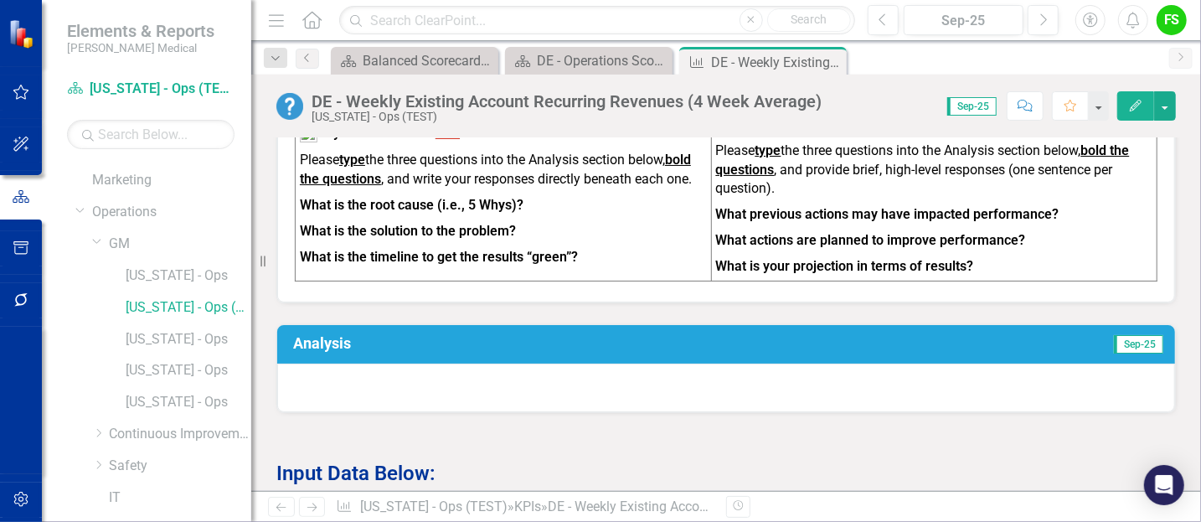
click at [352, 373] on div at bounding box center [726, 388] width 898 height 49
click at [307, 375] on div at bounding box center [726, 388] width 898 height 49
click at [319, 335] on h3 "Analysis" at bounding box center [524, 343] width 463 height 17
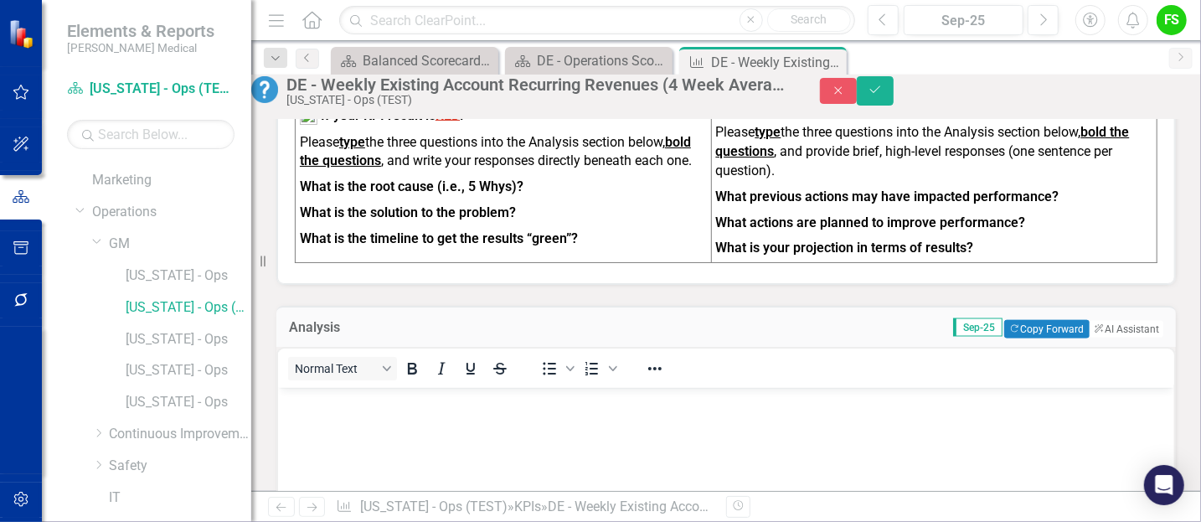
scroll to position [0, 0]
drag, startPoint x: 305, startPoint y: 199, endPoint x: 447, endPoint y: 193, distance: 141.7
click at [447, 193] on p "What is the root cause (i.e., 5 Whys)?" at bounding box center [503, 187] width 407 height 26
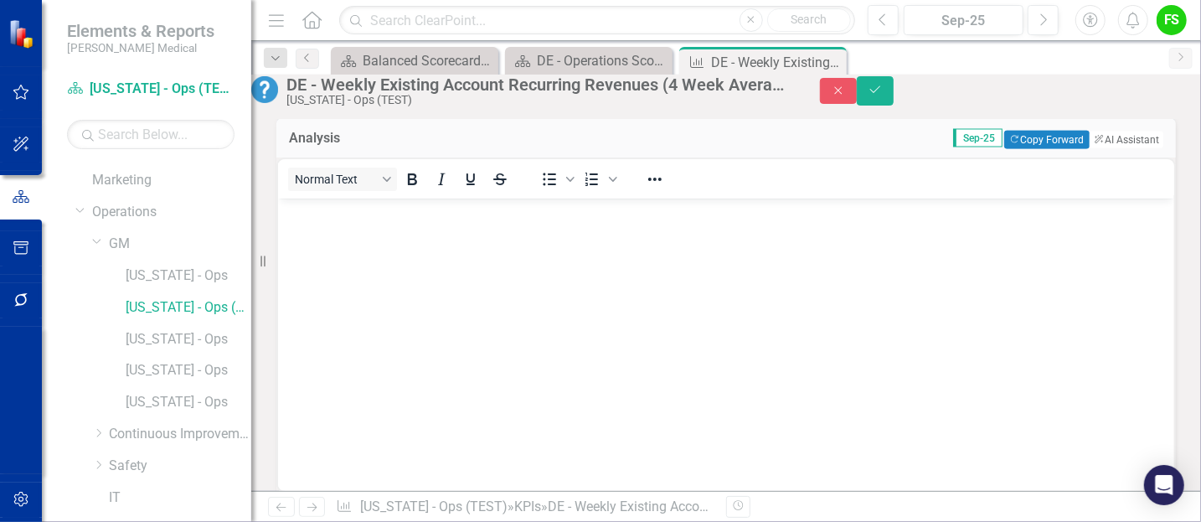
scroll to position [1202, 0]
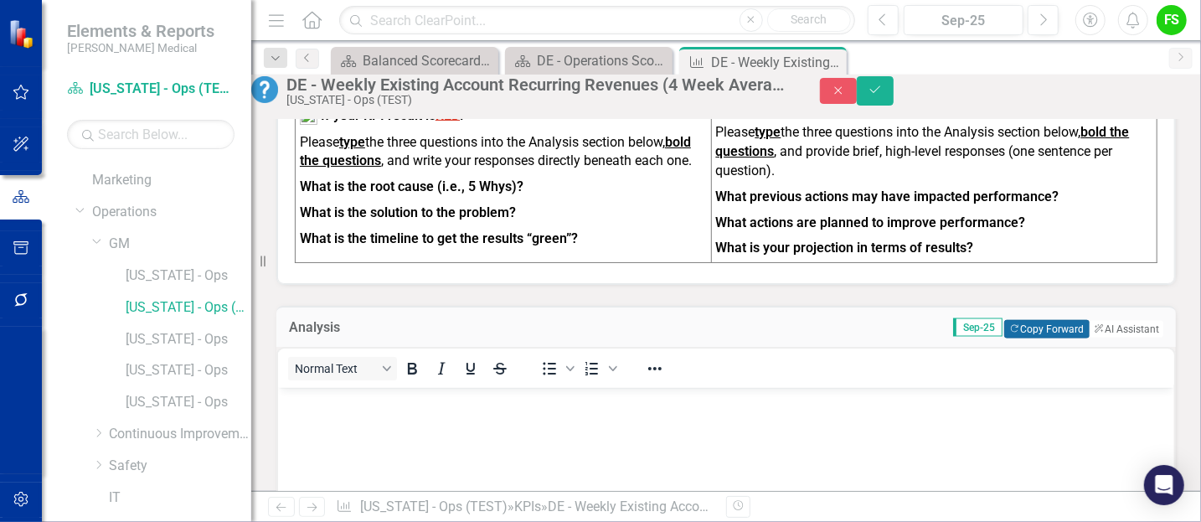
click at [1022, 332] on button "Copy Forward Copy Forward" at bounding box center [1046, 329] width 85 height 18
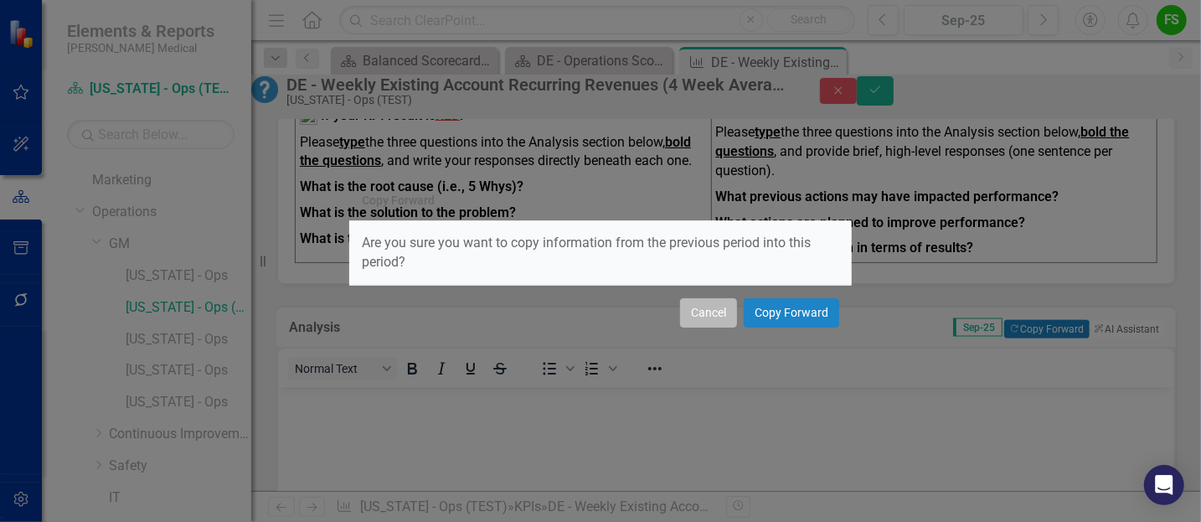
click at [705, 301] on button "Cancel" at bounding box center [708, 312] width 57 height 29
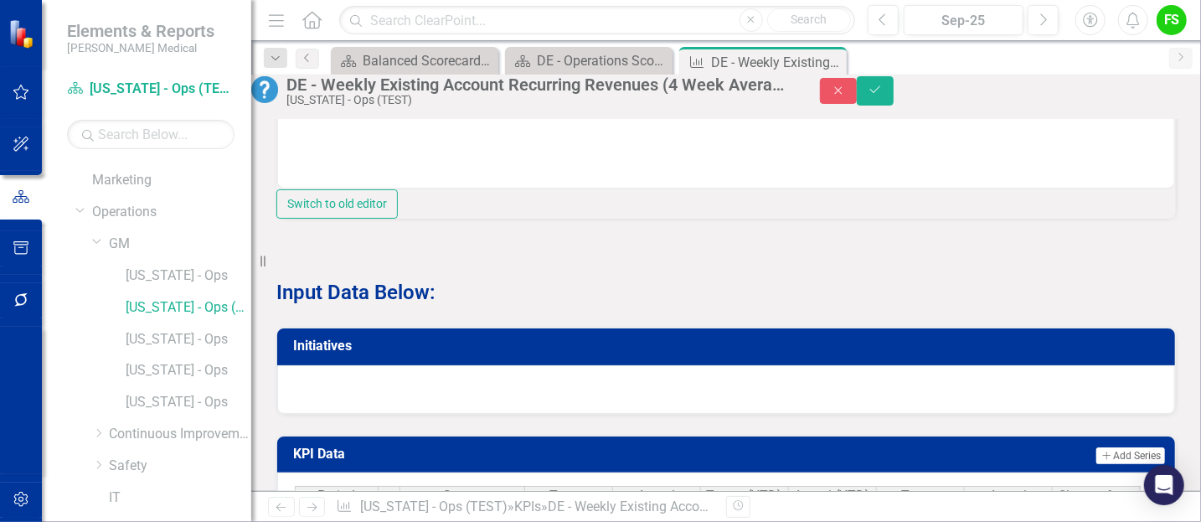
scroll to position [1700, 0]
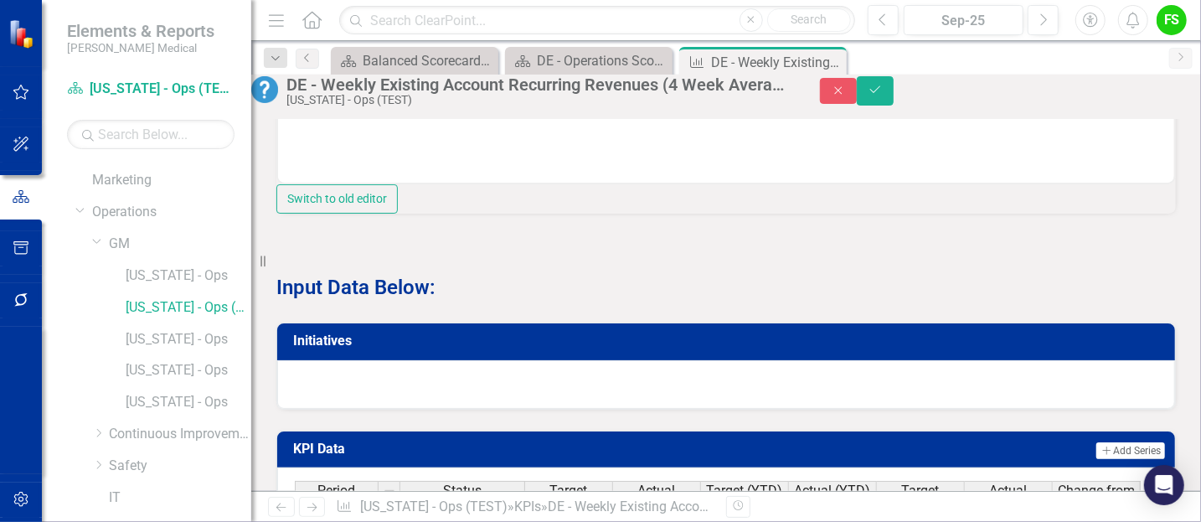
click at [328, 348] on h3 "Initiatives" at bounding box center [729, 340] width 872 height 15
click at [333, 348] on h3 "Initiatives" at bounding box center [729, 340] width 872 height 15
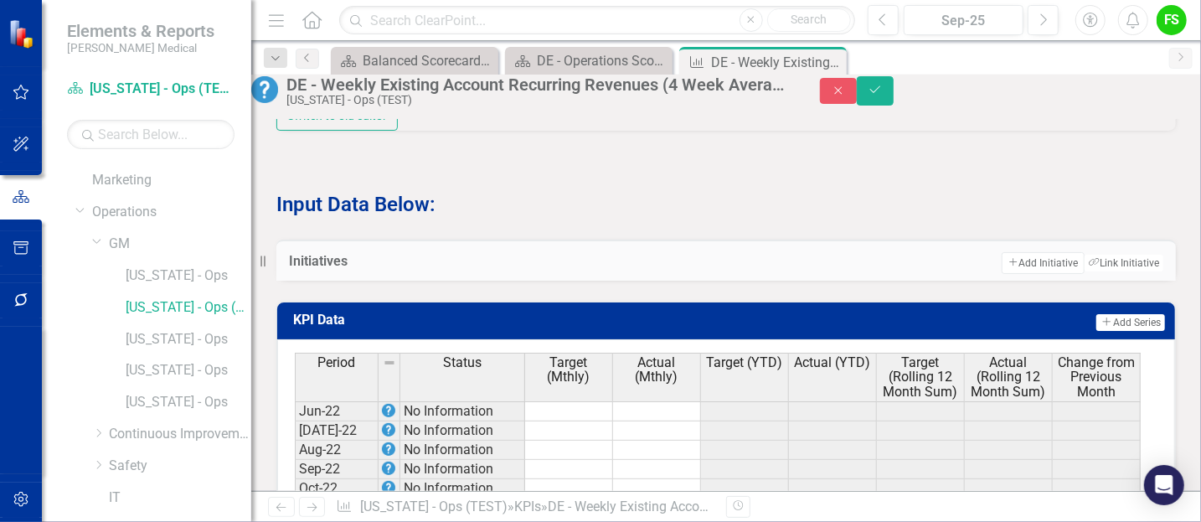
scroll to position [1794, 0]
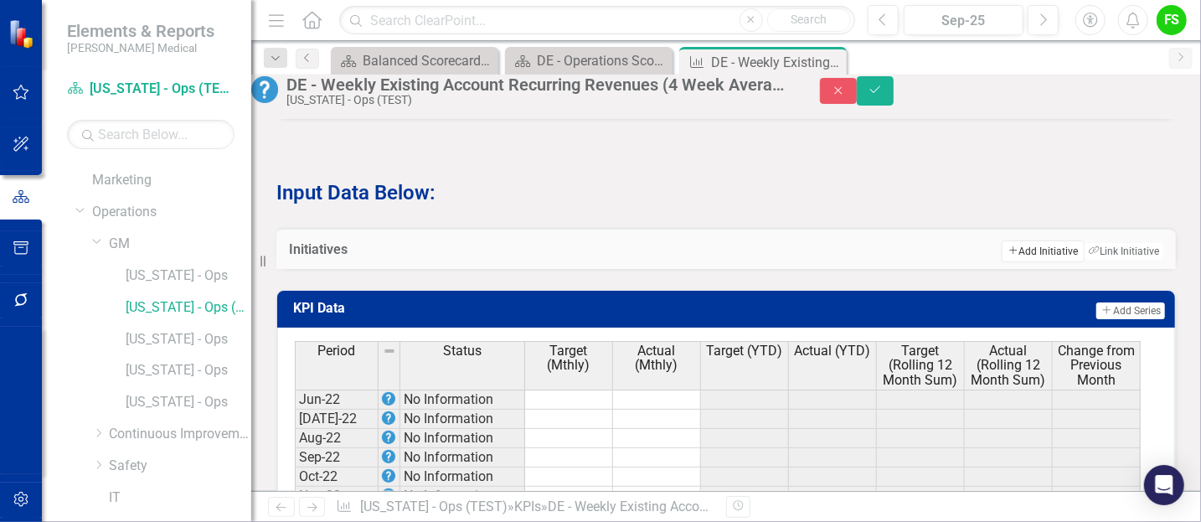
click at [1021, 262] on button "Add Add Initiative" at bounding box center [1043, 251] width 82 height 22
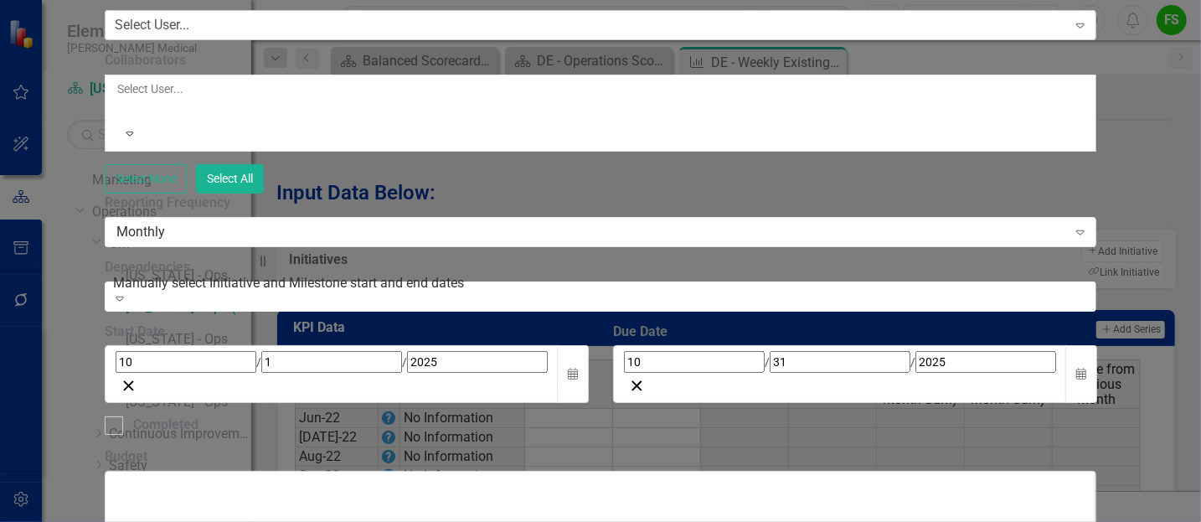
click at [1089, 32] on icon "Expand" at bounding box center [1080, 24] width 17 height 13
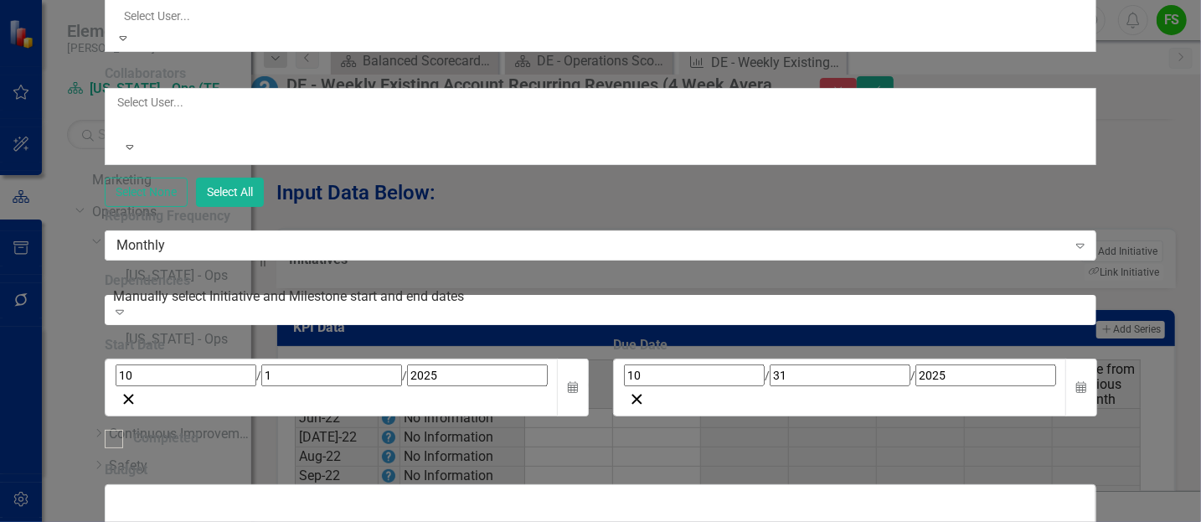
scroll to position [958, 0]
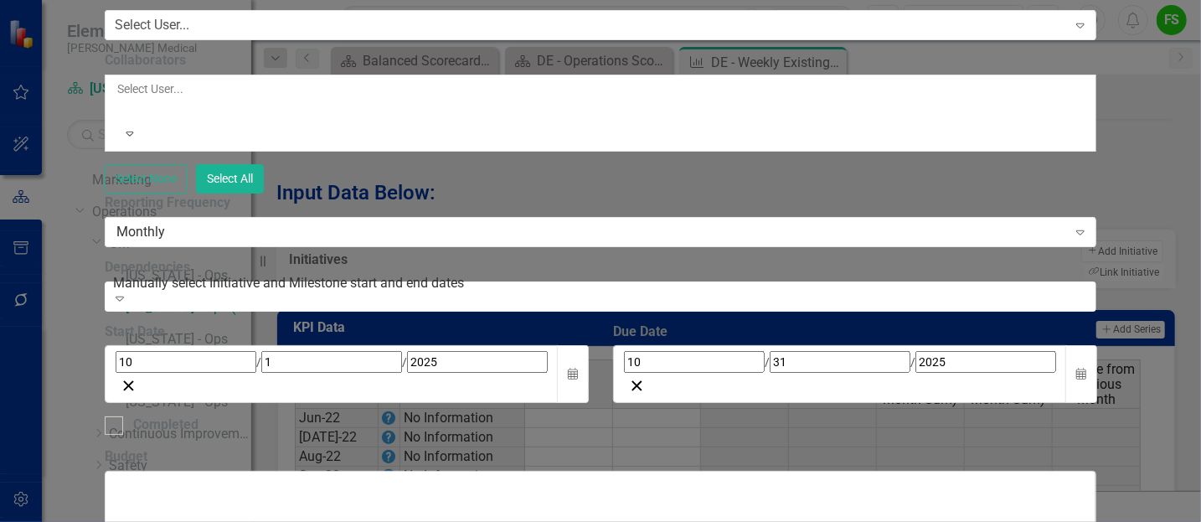
scroll to position [0, 0]
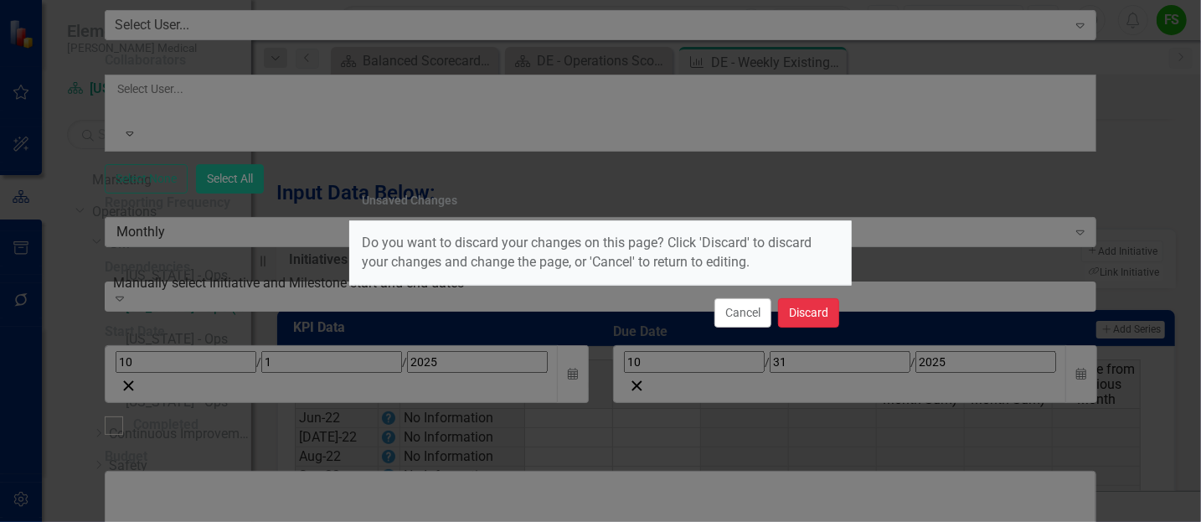
click at [808, 308] on button "Discard" at bounding box center [808, 312] width 61 height 29
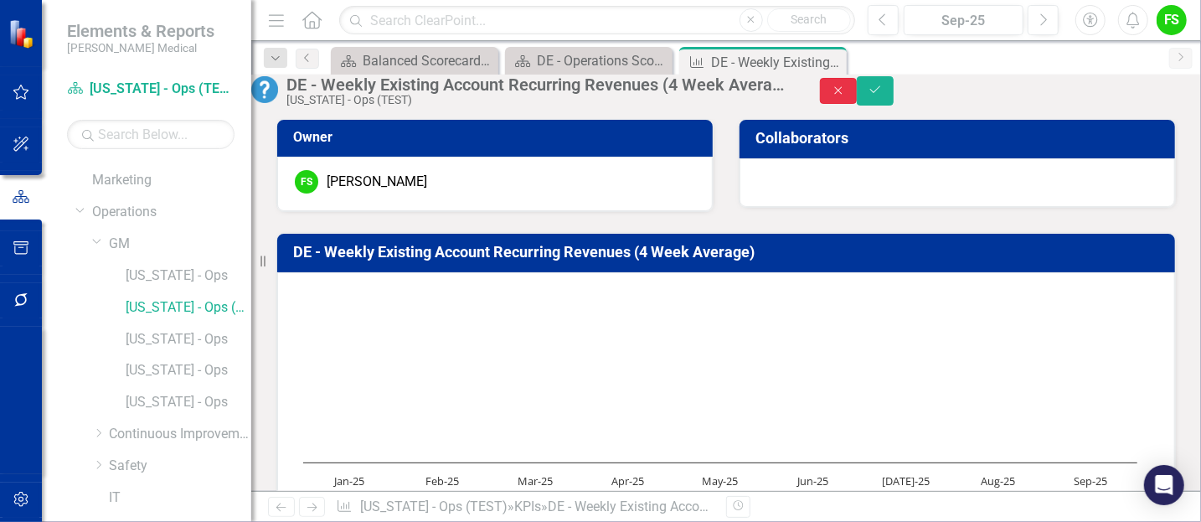
click at [857, 99] on button "Close" at bounding box center [838, 91] width 37 height 26
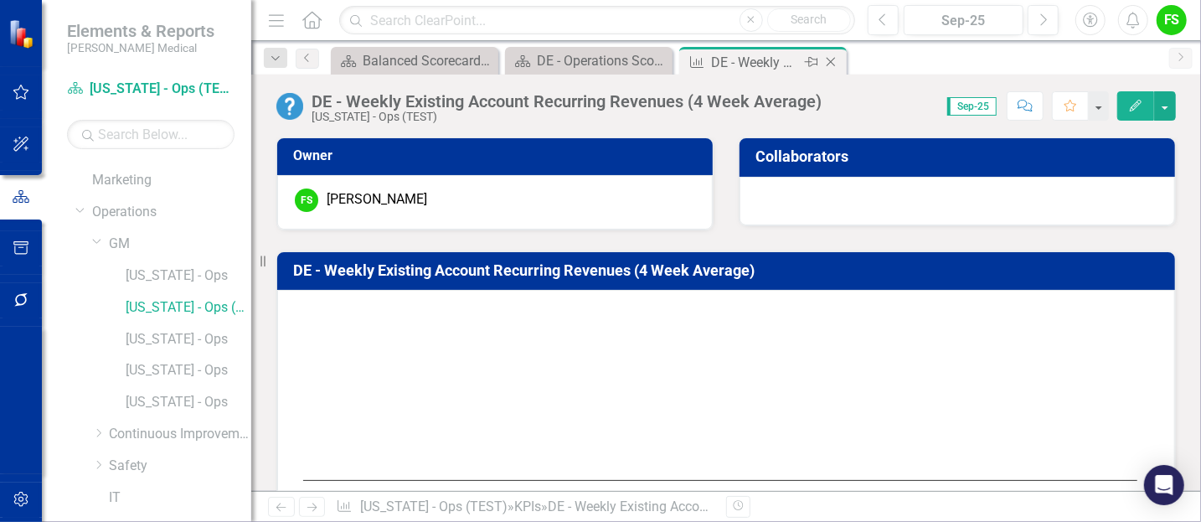
click at [834, 61] on icon "Close" at bounding box center [831, 61] width 17 height 13
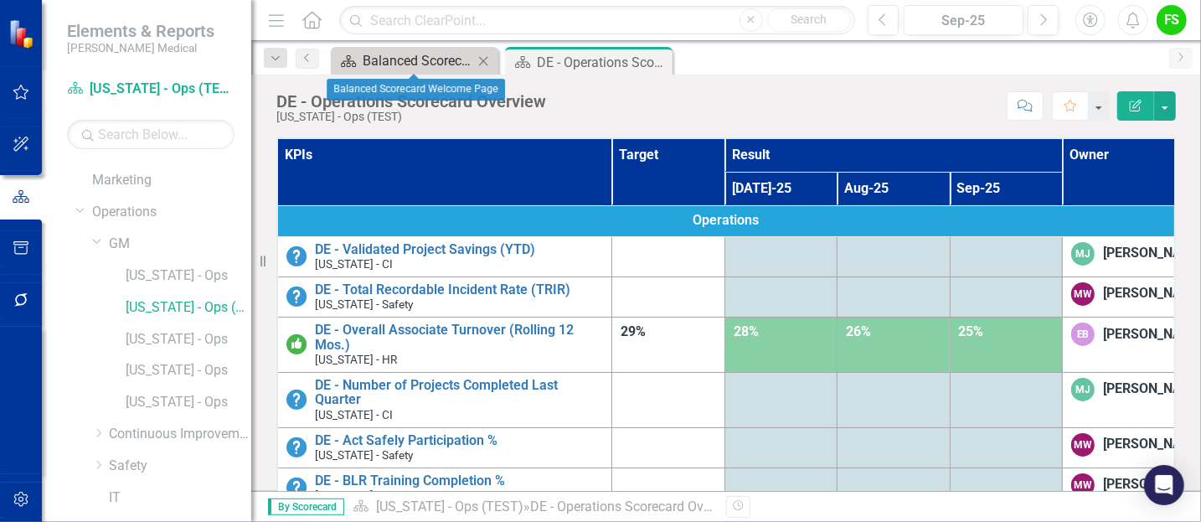
click at [436, 60] on div "Balanced Scorecard Welcome Page" at bounding box center [418, 60] width 111 height 21
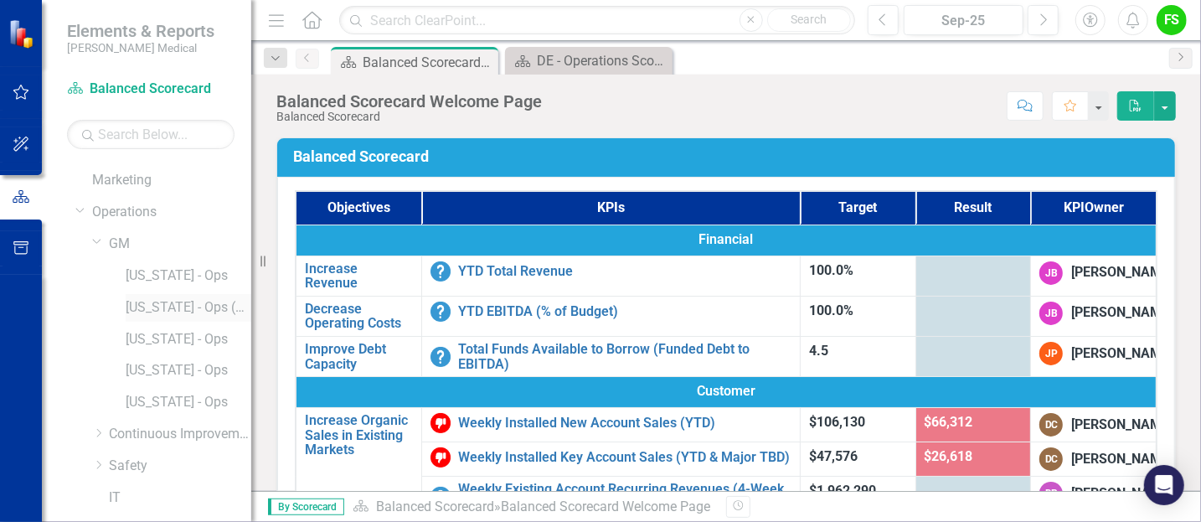
click at [165, 303] on link "[US_STATE] - Ops (TEST)" at bounding box center [189, 307] width 126 height 19
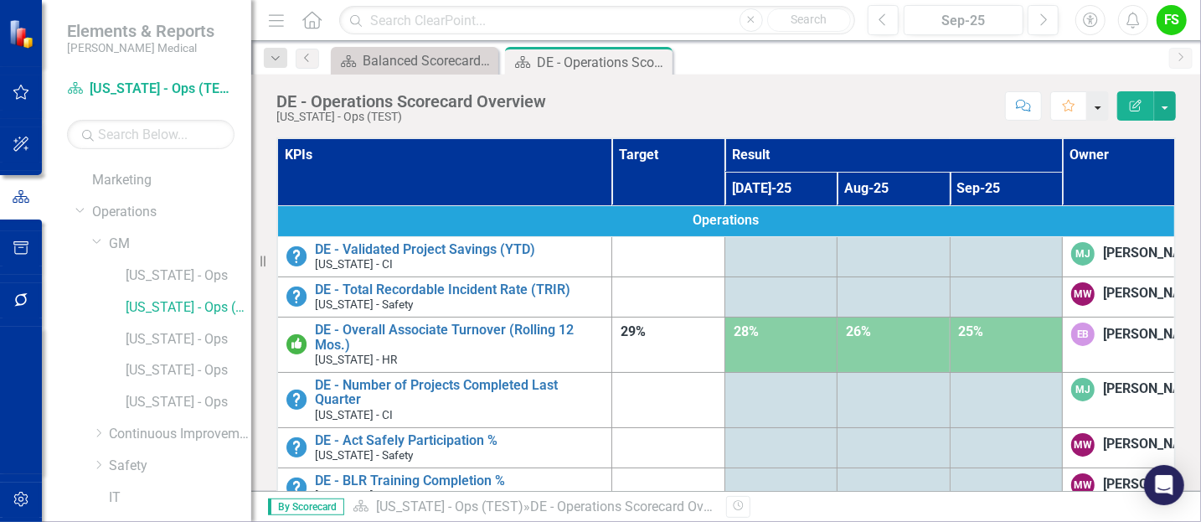
click at [1099, 108] on button "button" at bounding box center [1098, 105] width 22 height 29
click at [1049, 165] on link "Home Set As Home" at bounding box center [1044, 167] width 132 height 31
click at [1023, 101] on icon "Comment" at bounding box center [1025, 106] width 15 height 12
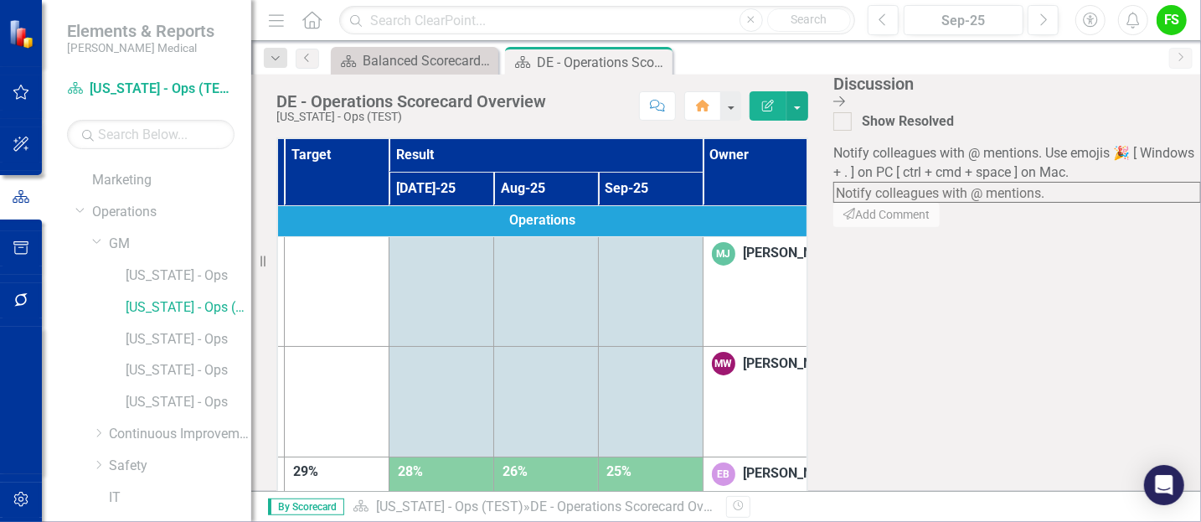
click at [845, 96] on icon "Close Discussion Bar" at bounding box center [840, 101] width 12 height 13
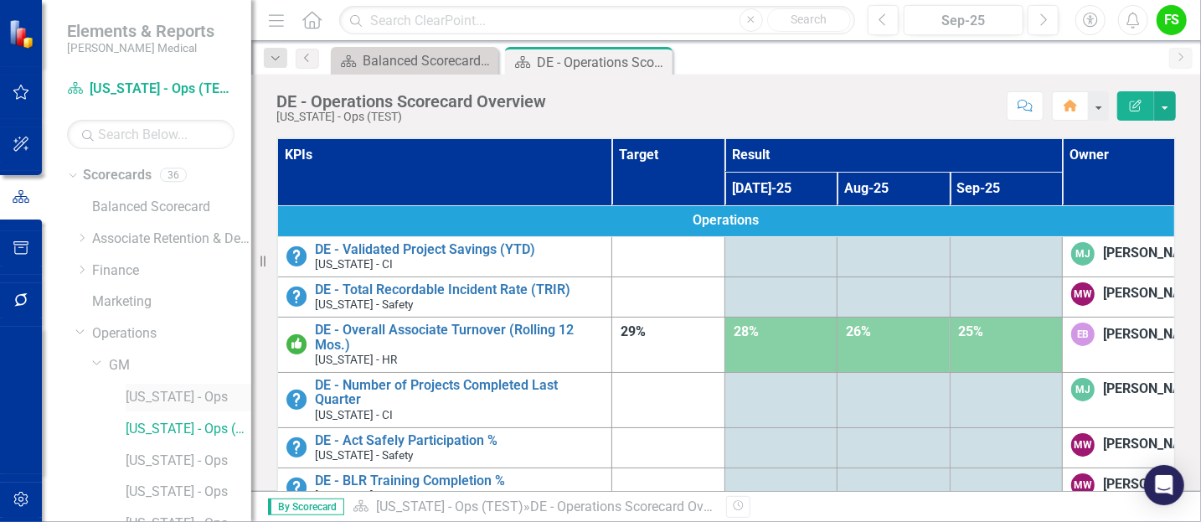
click at [162, 396] on link "[US_STATE] - Ops" at bounding box center [189, 397] width 126 height 19
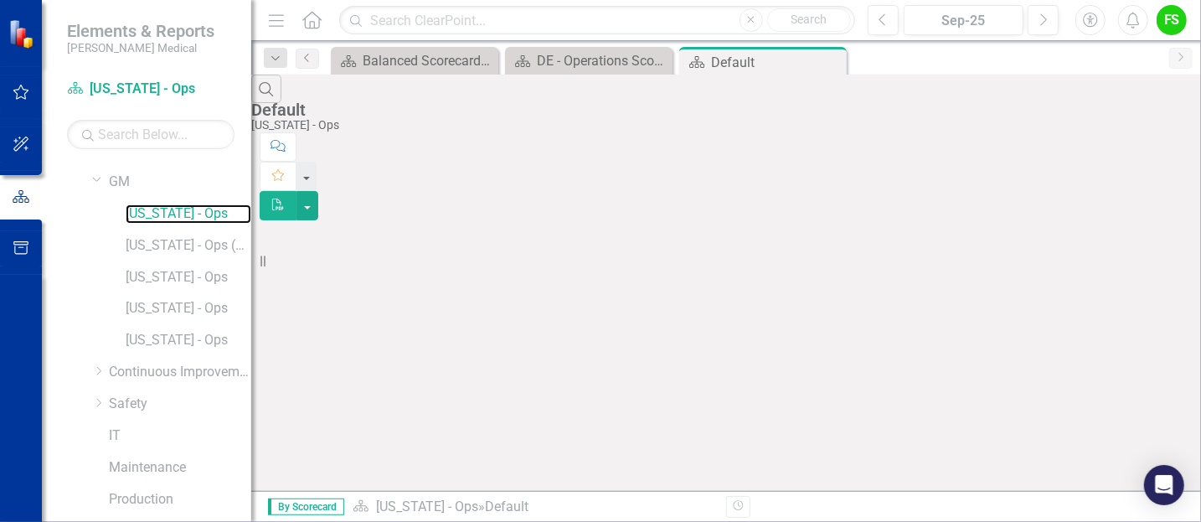
scroll to position [294, 0]
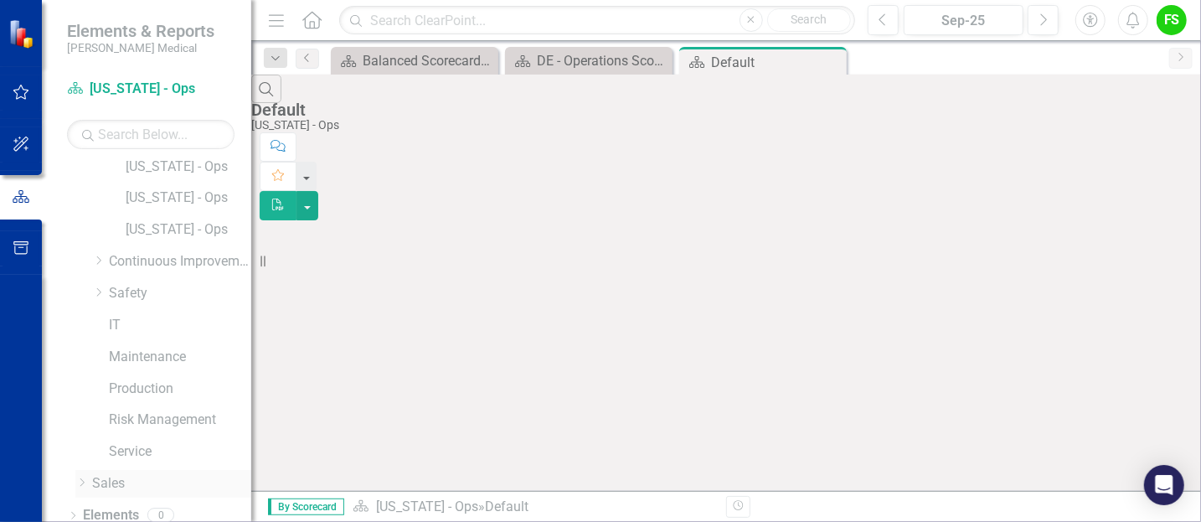
click at [115, 476] on link "Sales" at bounding box center [171, 483] width 159 height 19
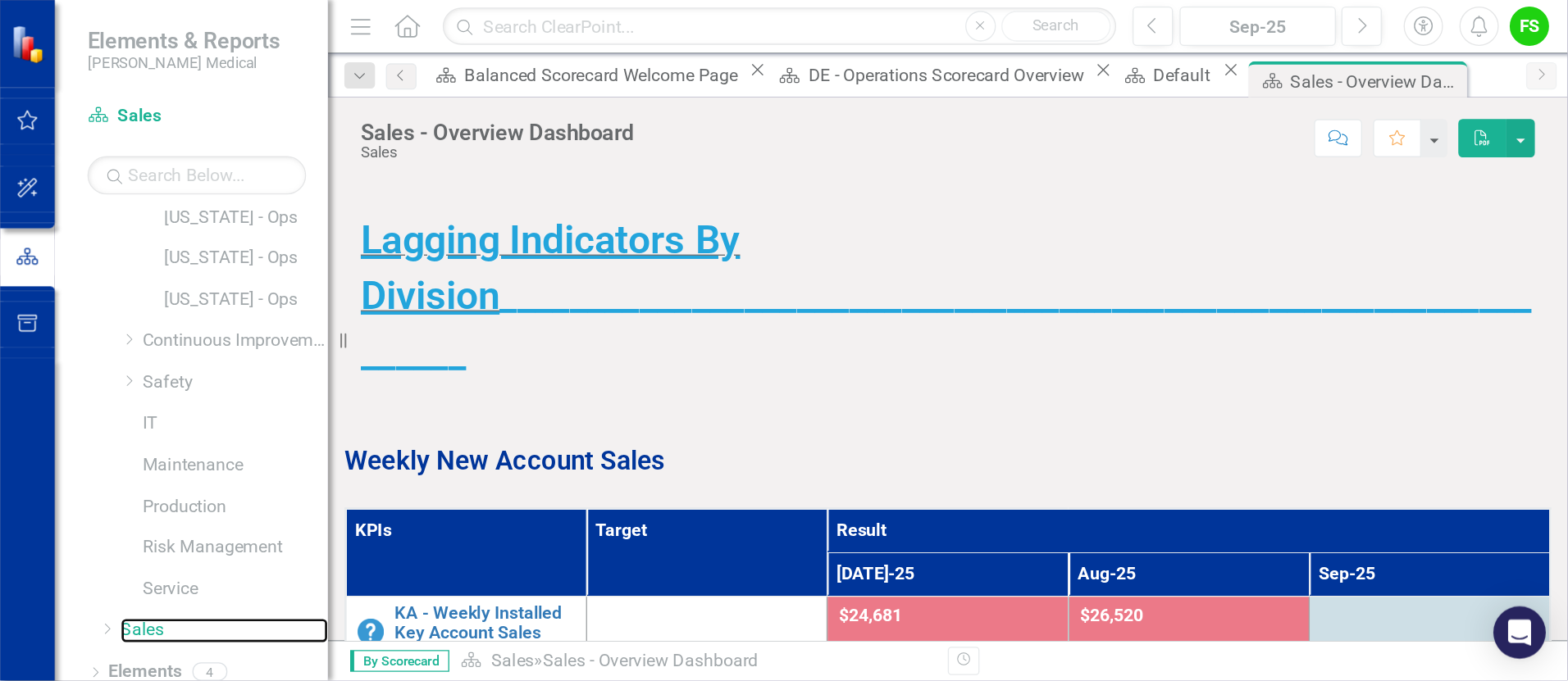
scroll to position [159, 0]
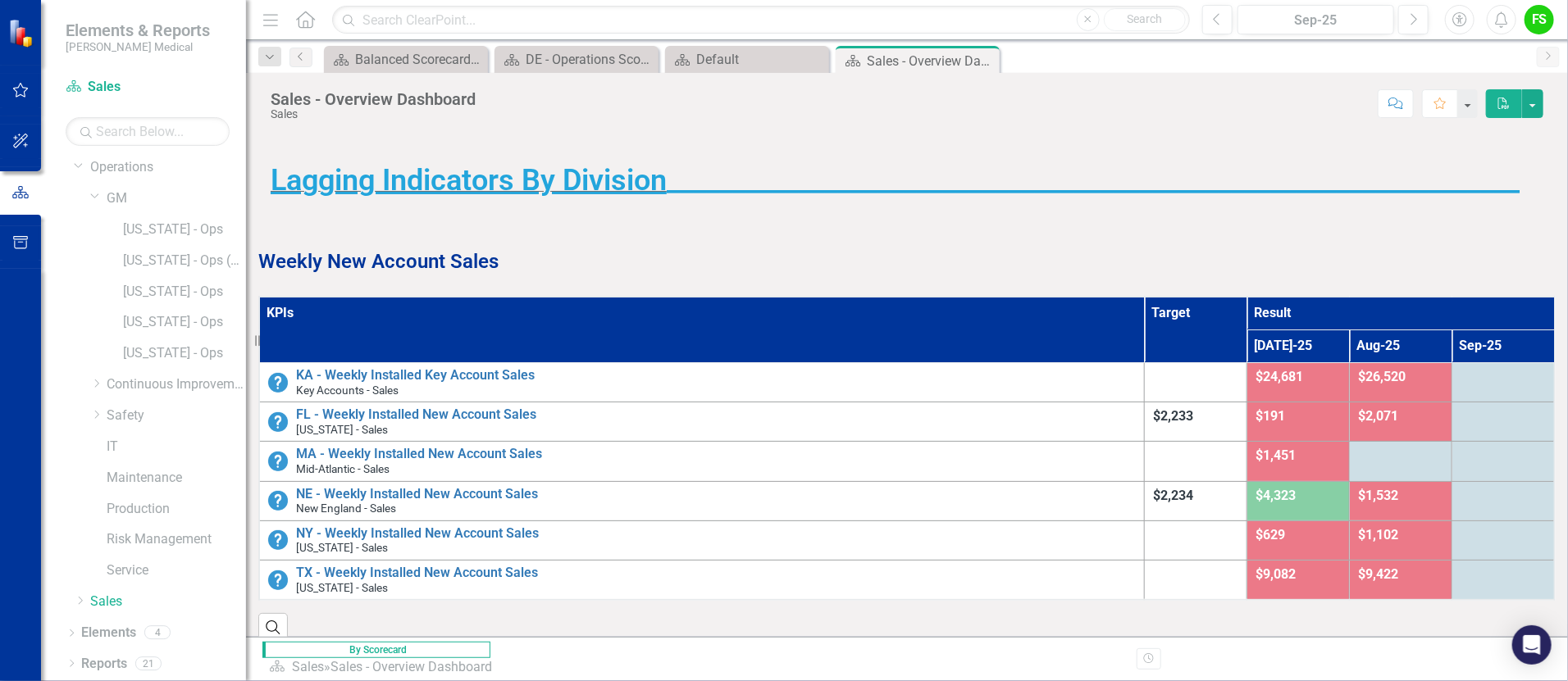
drag, startPoint x: 1158, startPoint y: 159, endPoint x: 888, endPoint y: 189, distance: 271.7
click at [888, 189] on strong "_________________________________________________________________" at bounding box center [1092, 180] width 853 height 34
drag, startPoint x: 1495, startPoint y: 2, endPoint x: 865, endPoint y: 105, distance: 638.4
click at [865, 105] on div "Score: N/A Sep-25 Completed Comment Favorite PDF" at bounding box center [1013, 103] width 1059 height 27
click at [140, 263] on link "[US_STATE] - Ops (TEST)" at bounding box center [185, 260] width 123 height 19
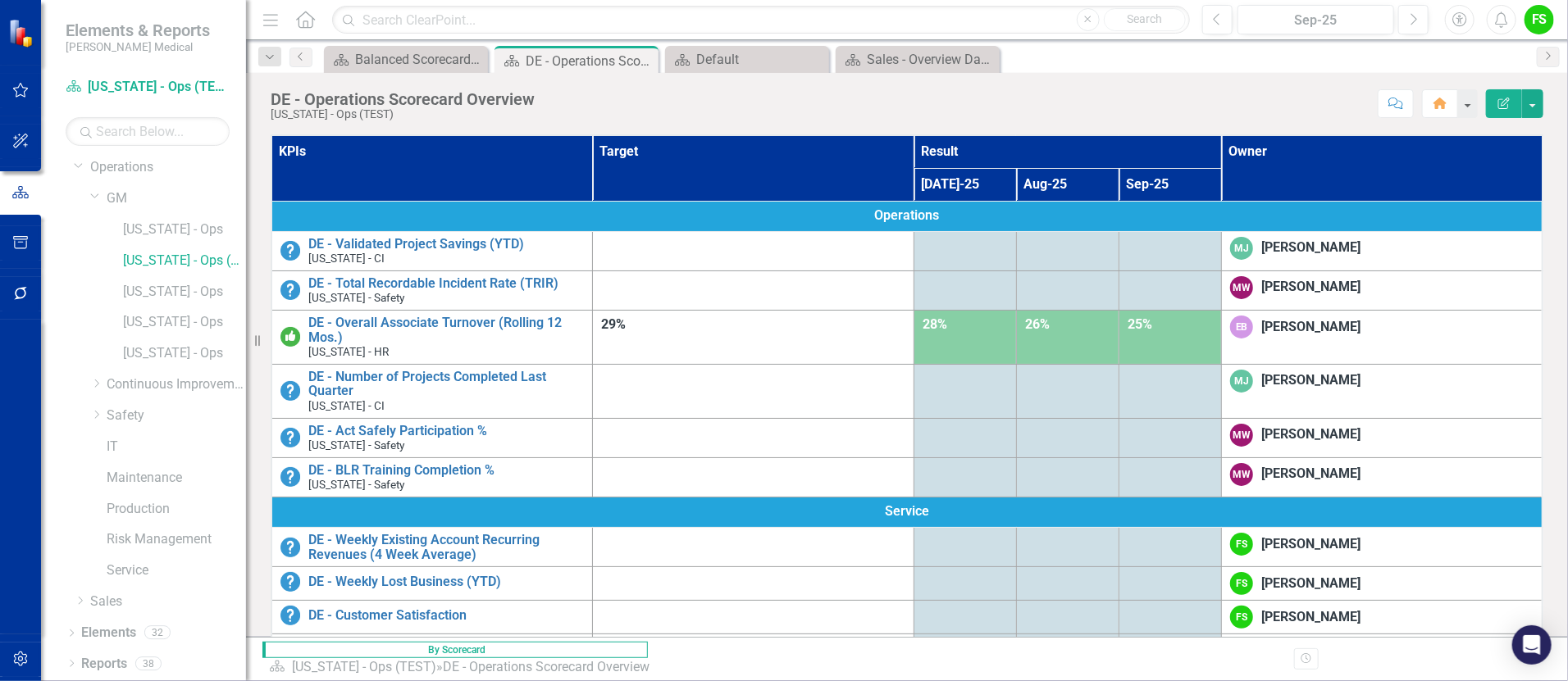
drag, startPoint x: 1415, startPoint y: 0, endPoint x: 680, endPoint y: 97, distance: 741.4
click at [680, 97] on div "Score: N/A Sep-25 Completed Comment Home Edit Report" at bounding box center [1043, 103] width 1000 height 27
drag, startPoint x: 981, startPoint y: 58, endPoint x: 1000, endPoint y: 97, distance: 43.4
click at [0, 0] on icon "Close" at bounding box center [0, 0] width 0 height 0
drag, startPoint x: 817, startPoint y: 55, endPoint x: 871, endPoint y: 114, distance: 80.0
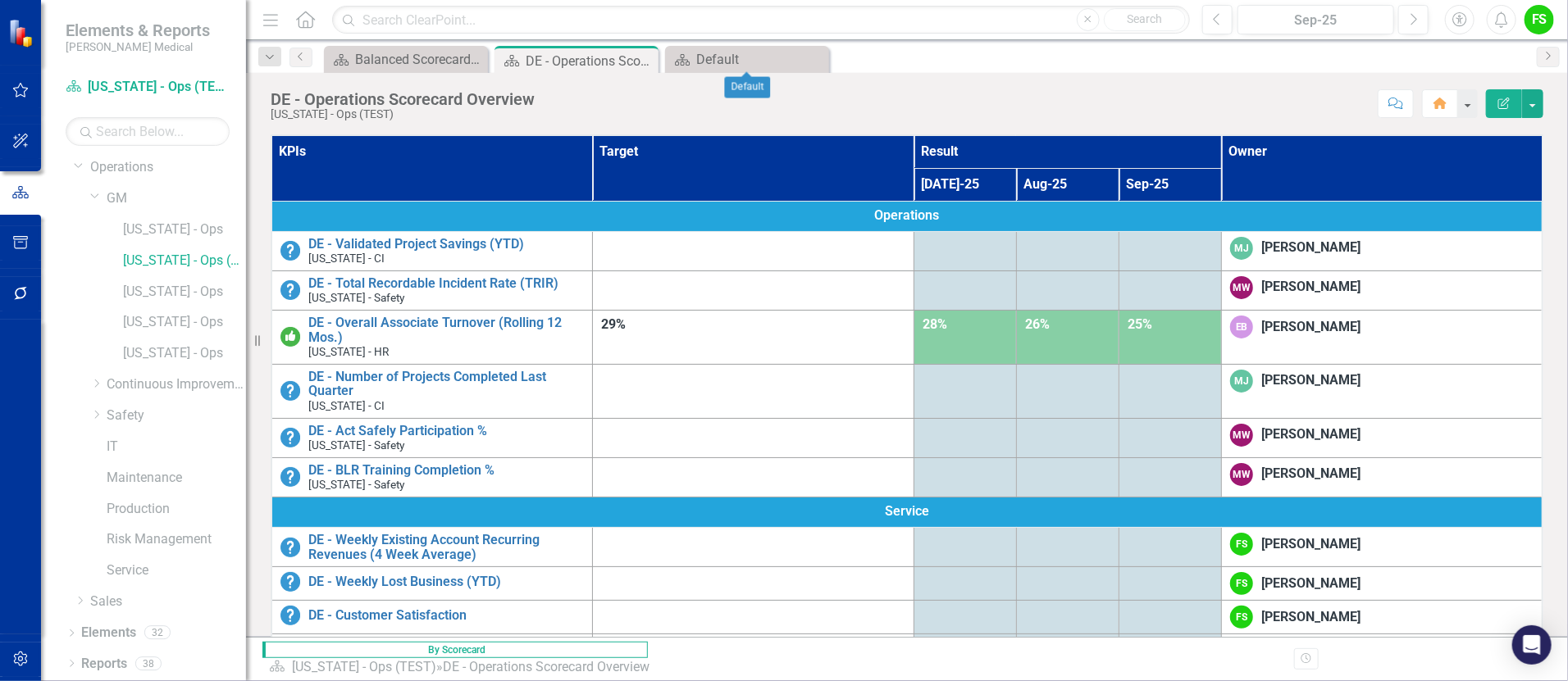
click at [0, 0] on icon "Close" at bounding box center [0, 0] width 0 height 0
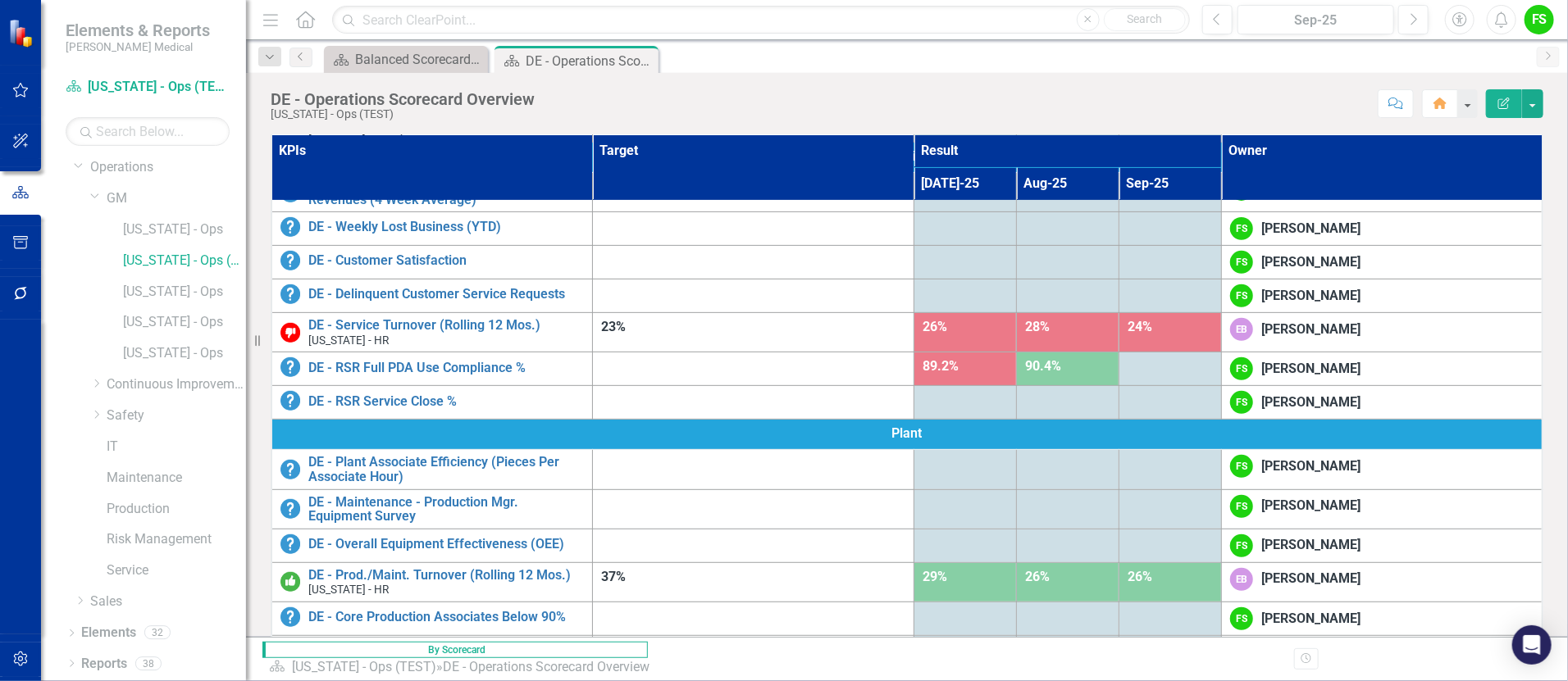
scroll to position [364, 0]
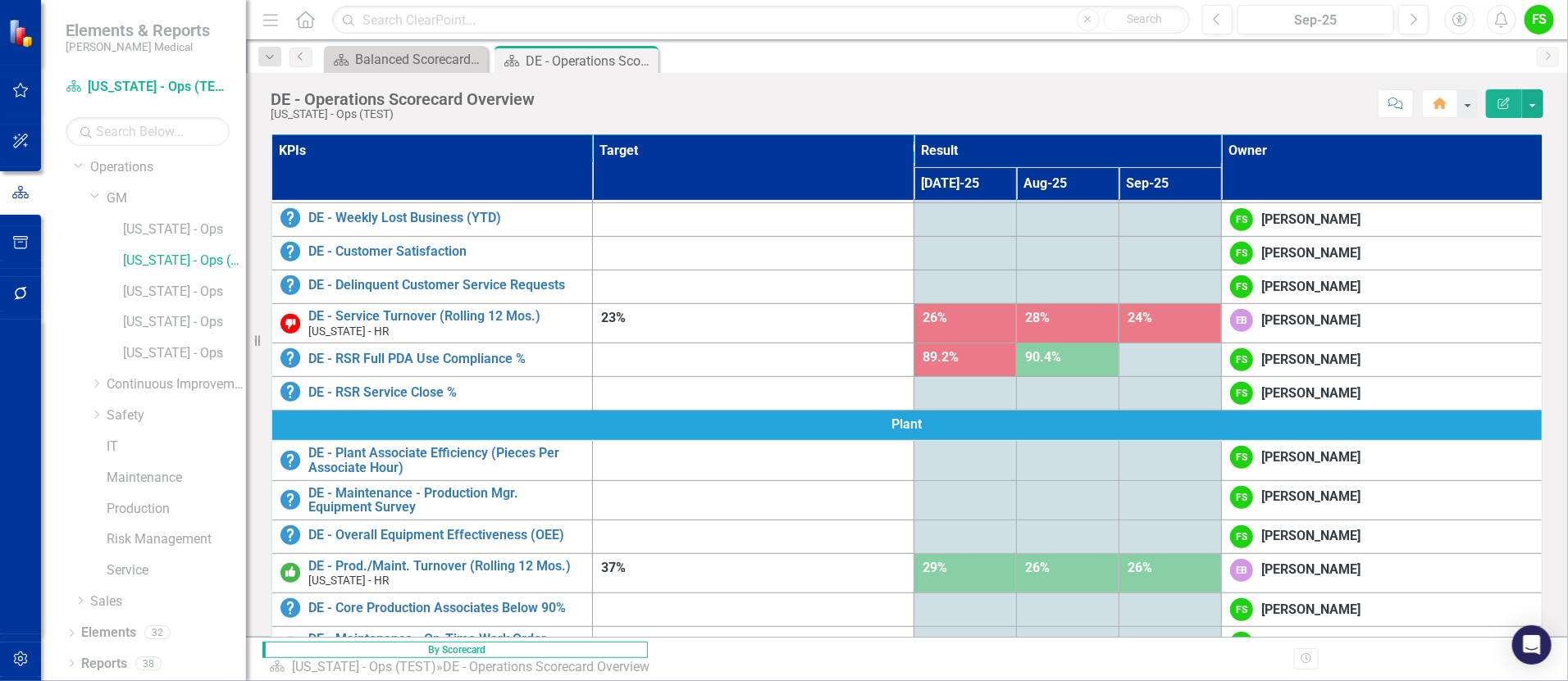
drag, startPoint x: 907, startPoint y: 386, endPoint x: 1034, endPoint y: 403, distance: 128.1
click at [905, 368] on div at bounding box center [753, 358] width 304 height 20
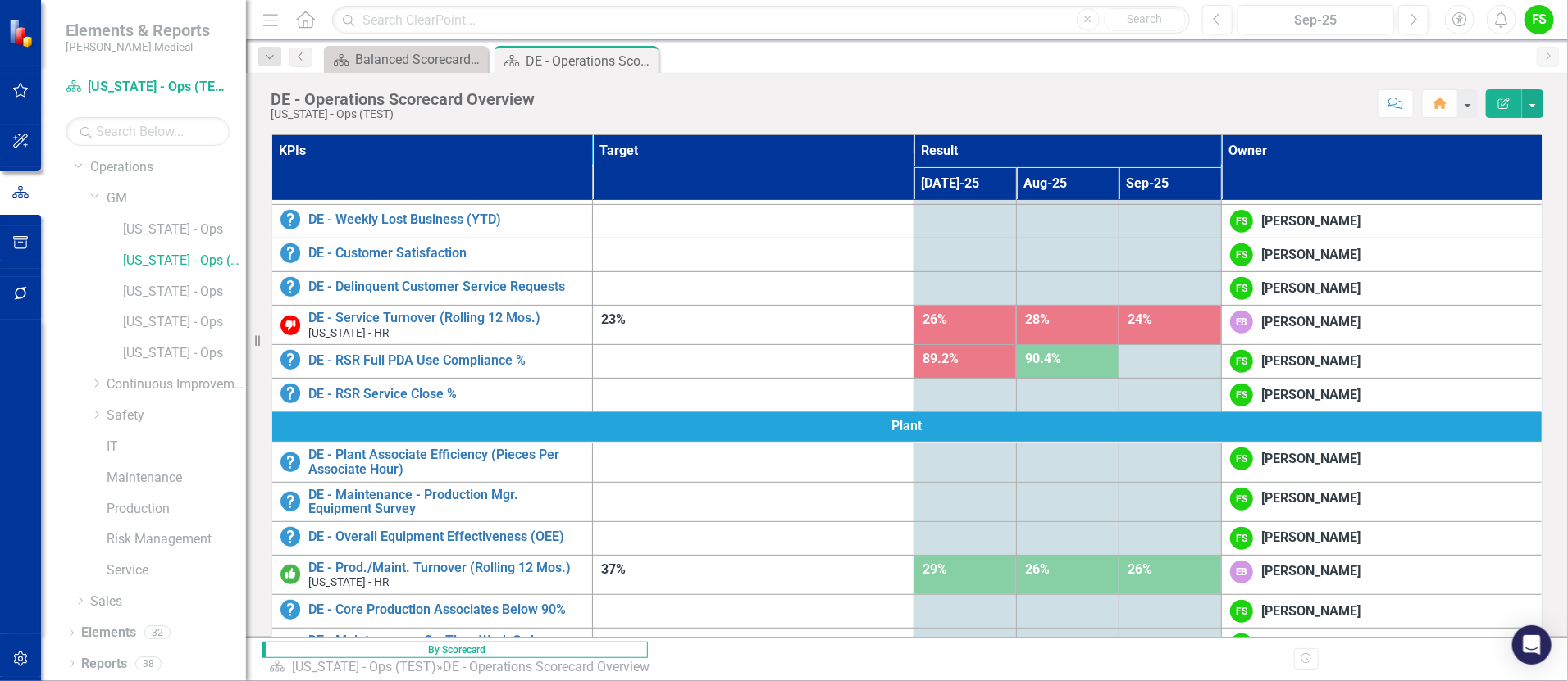
scroll to position [344, 0]
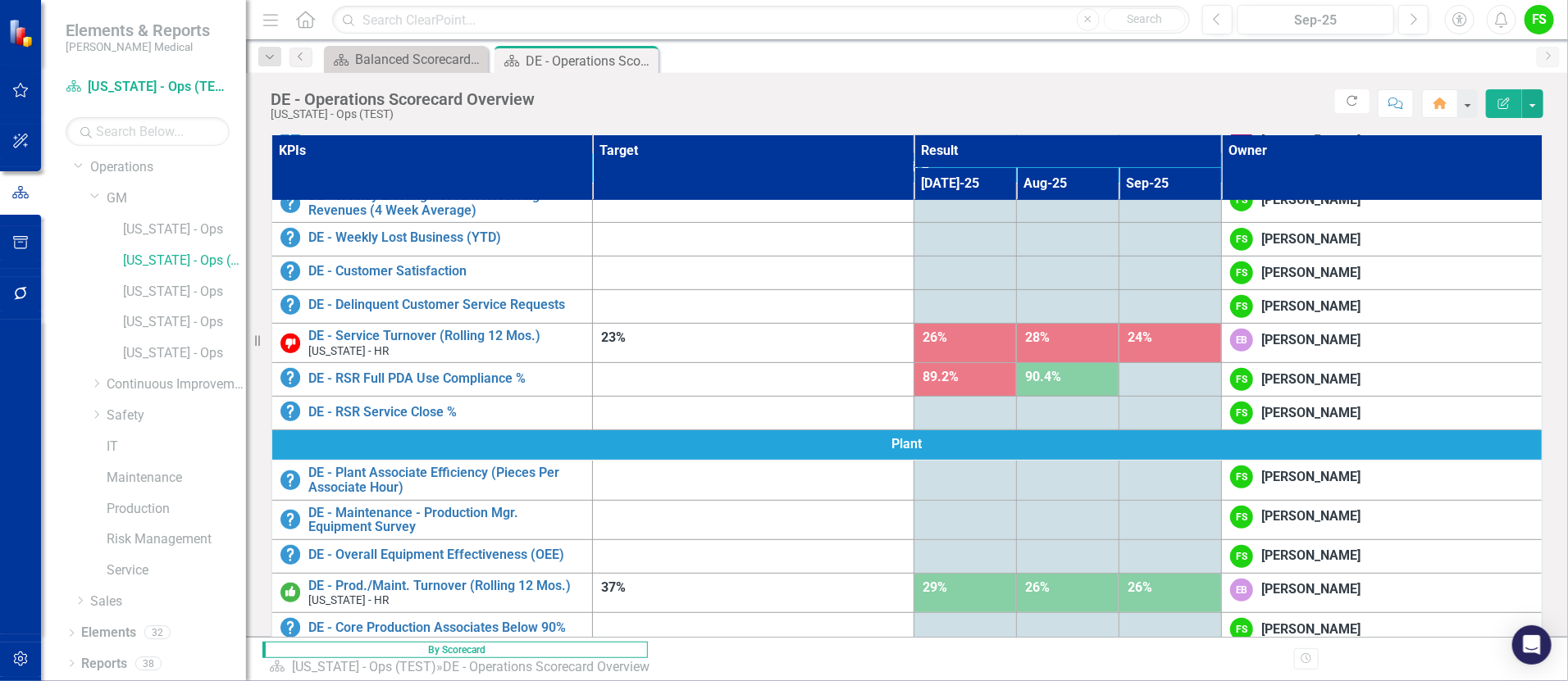
click at [1016, 431] on td at bounding box center [964, 413] width 103 height 33
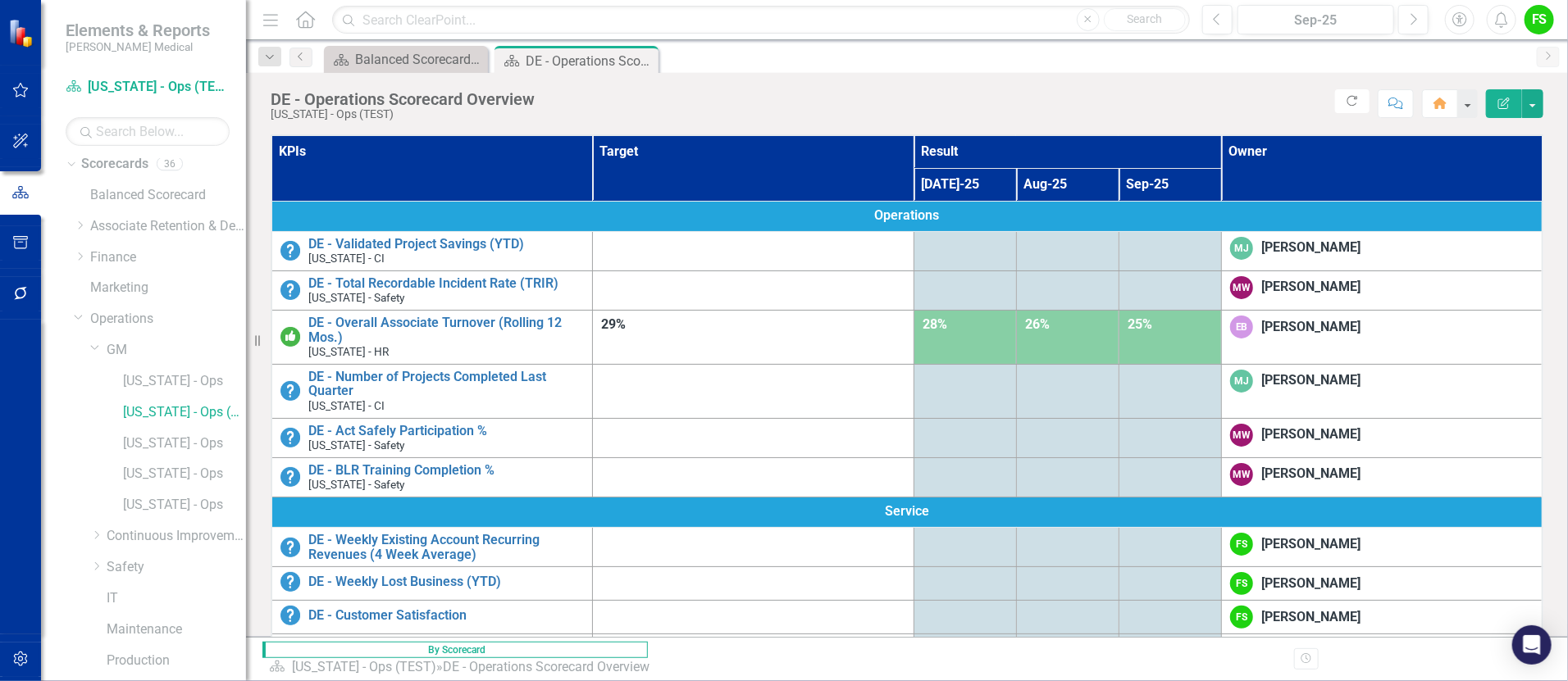
scroll to position [0, 0]
click at [113, 290] on link "Marketing" at bounding box center [167, 295] width 156 height 19
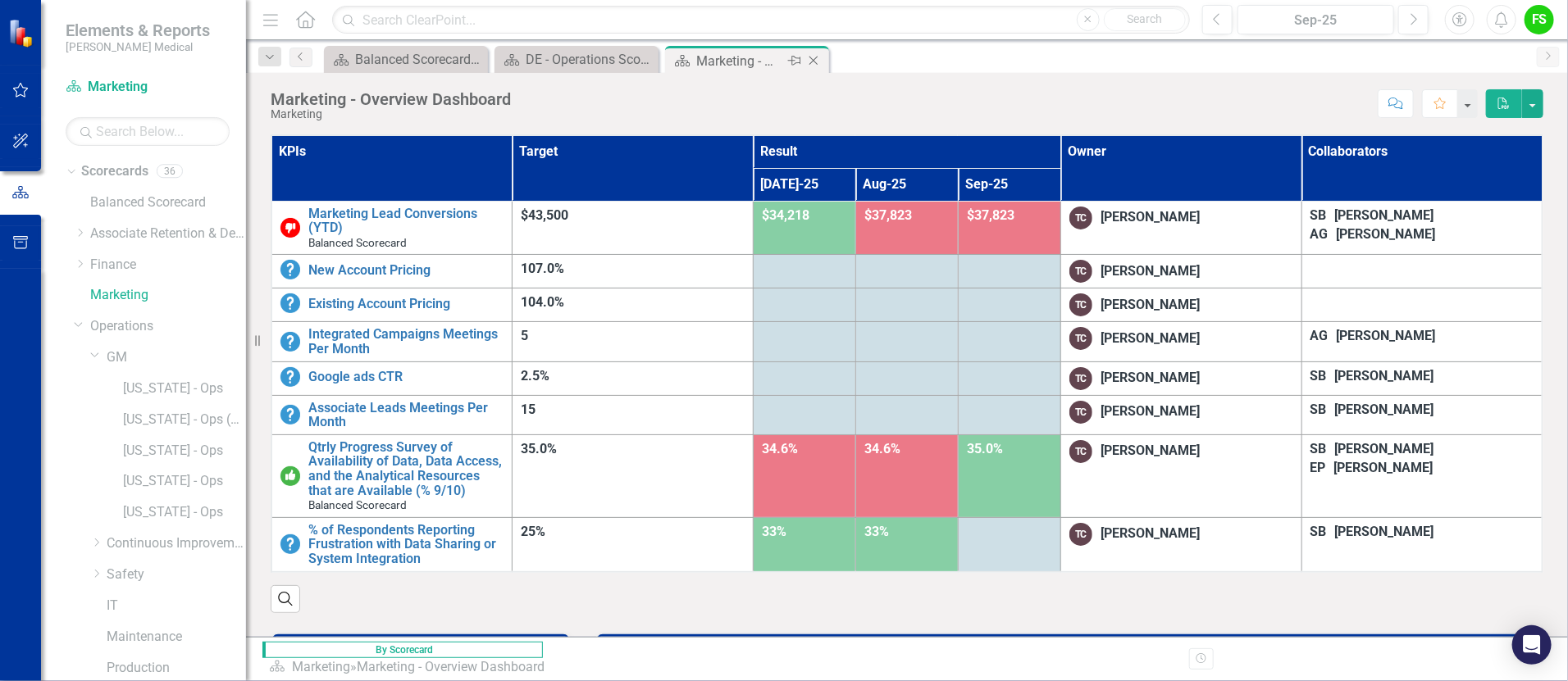
click at [816, 61] on icon "Close" at bounding box center [813, 60] width 17 height 13
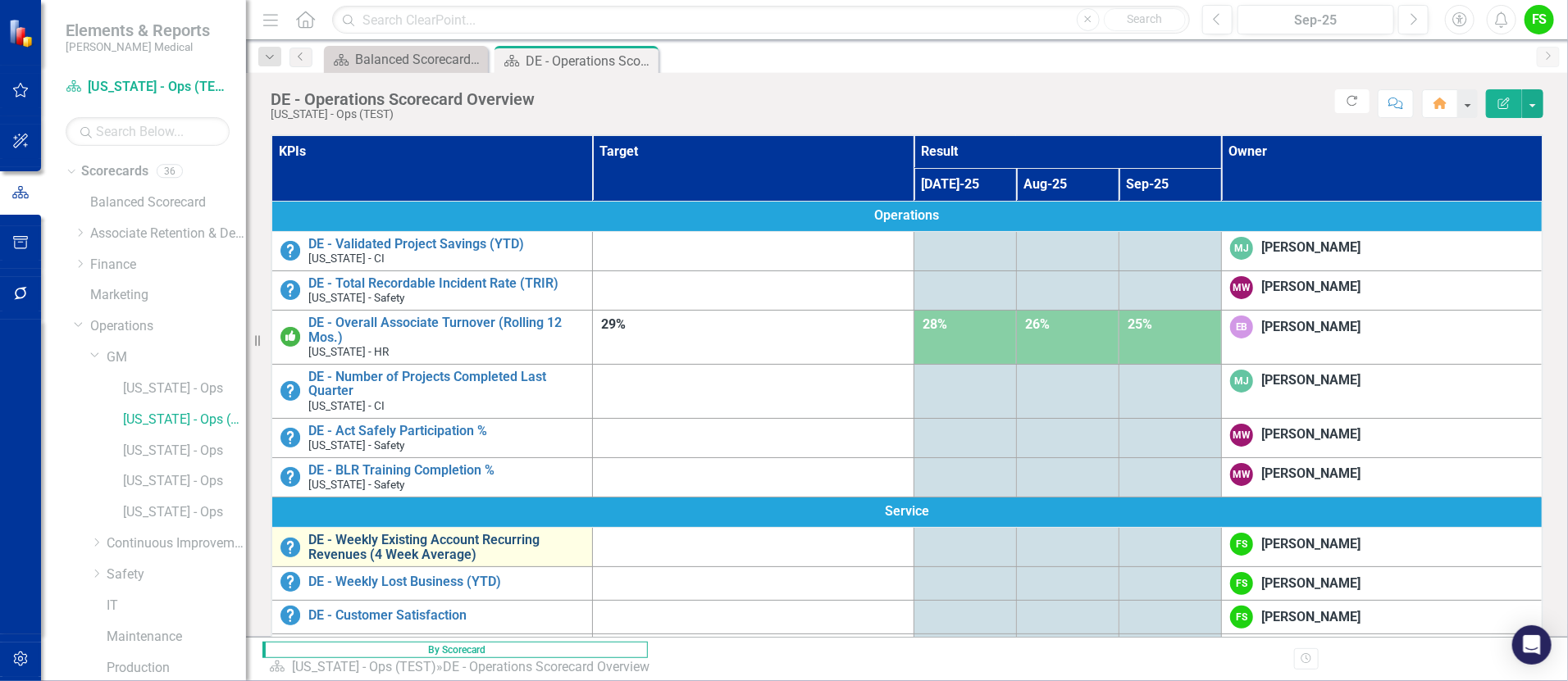
click at [583, 510] on link "DE - Weekly Existing Account Recurring Revenues (4 Week Average)" at bounding box center [445, 547] width 275 height 28
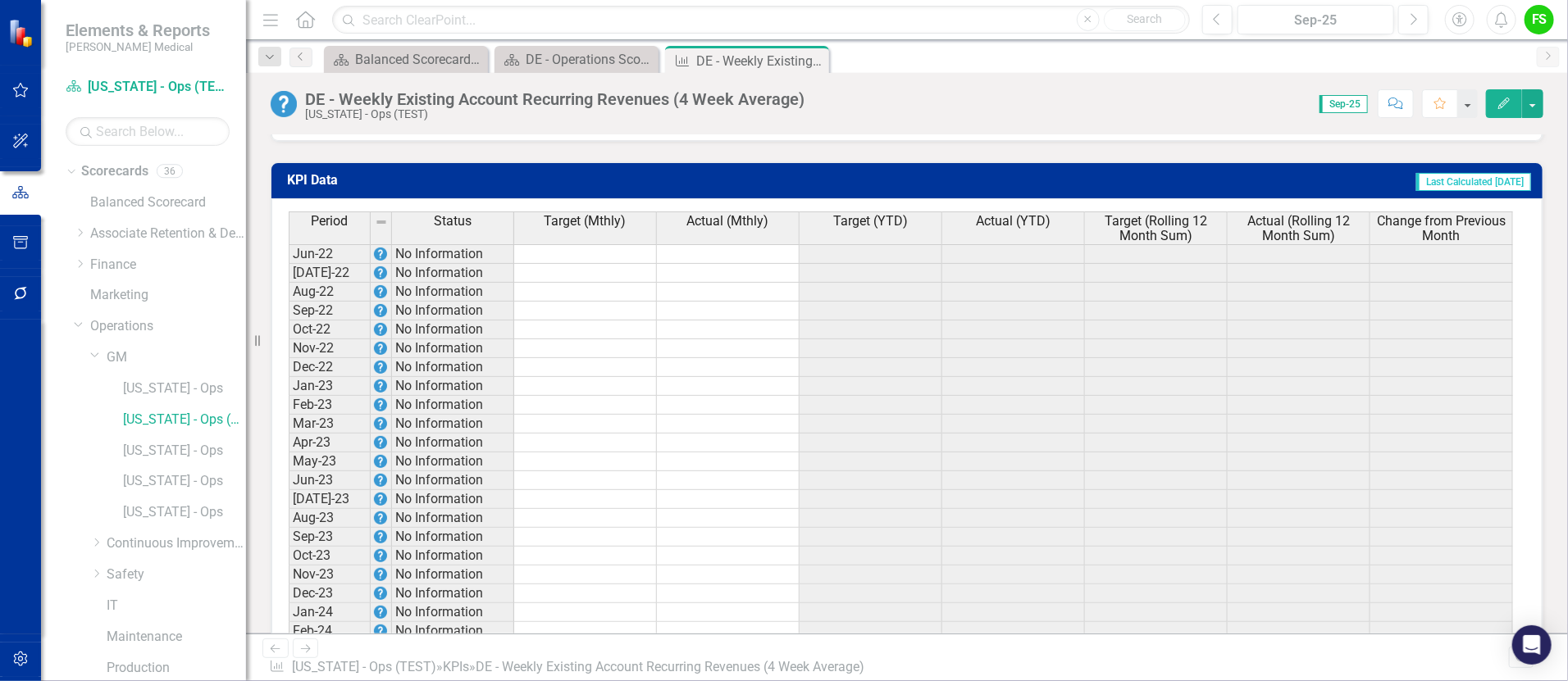
scroll to position [1616, 0]
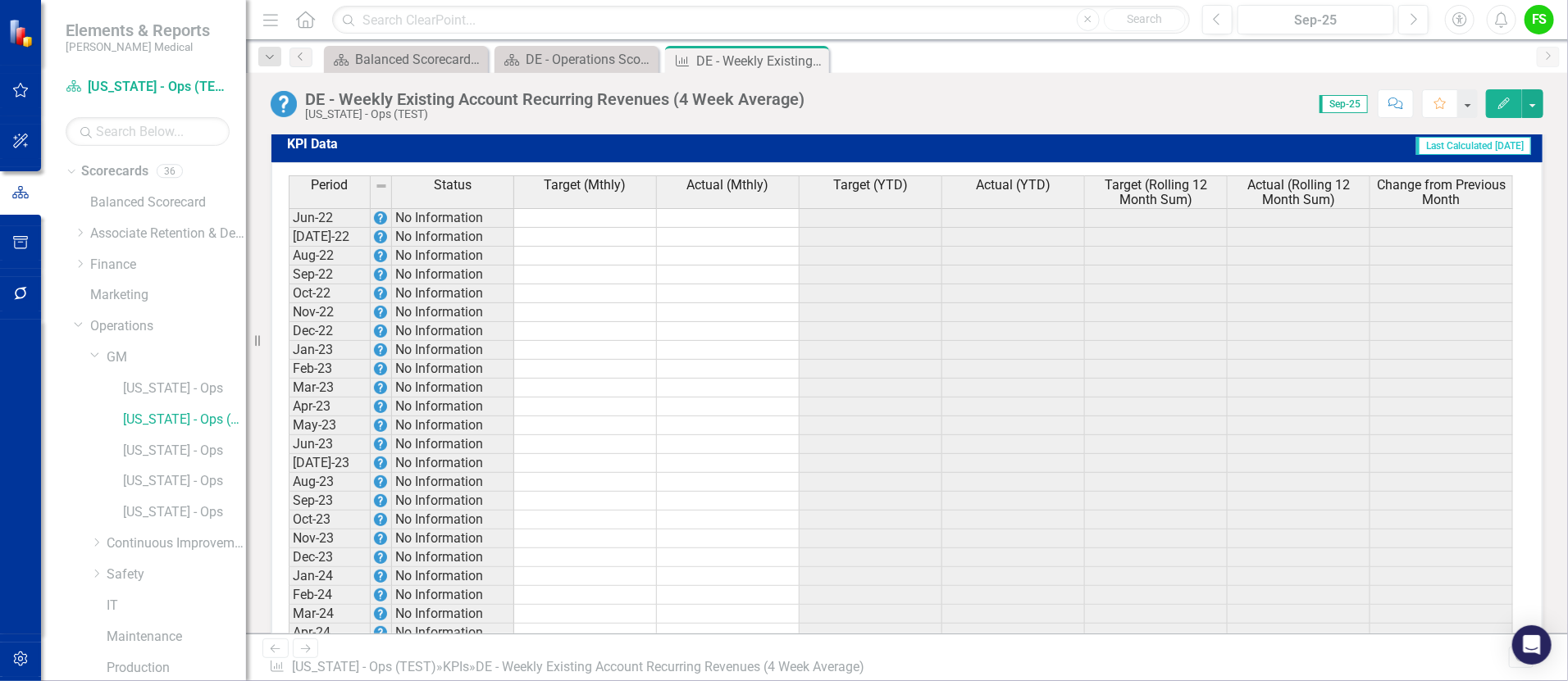
click at [324, 210] on div "Period Status Target (Mthly) Actual (Mthly) Target (YTD) Actual (YTD) Target (R…" at bounding box center [900, 193] width 1224 height 35
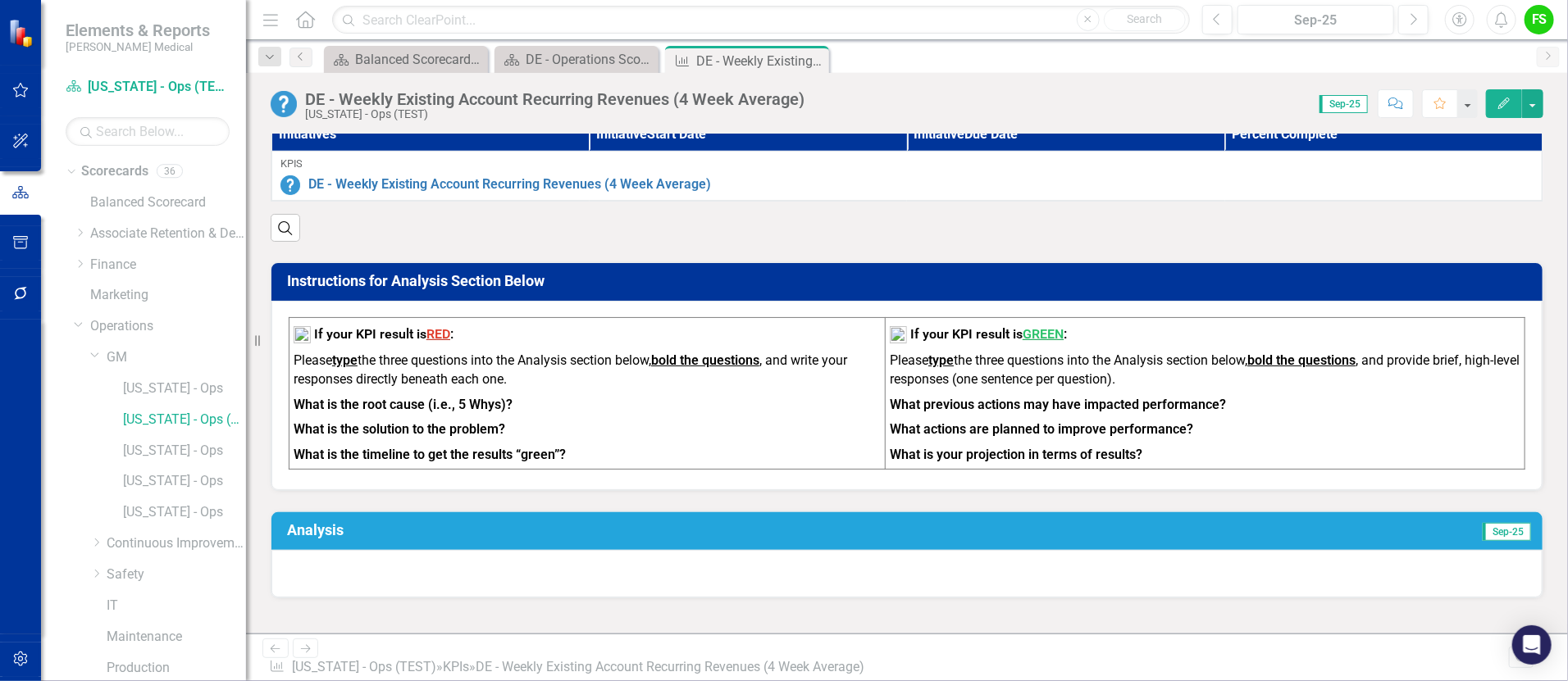
scroll to position [0, 0]
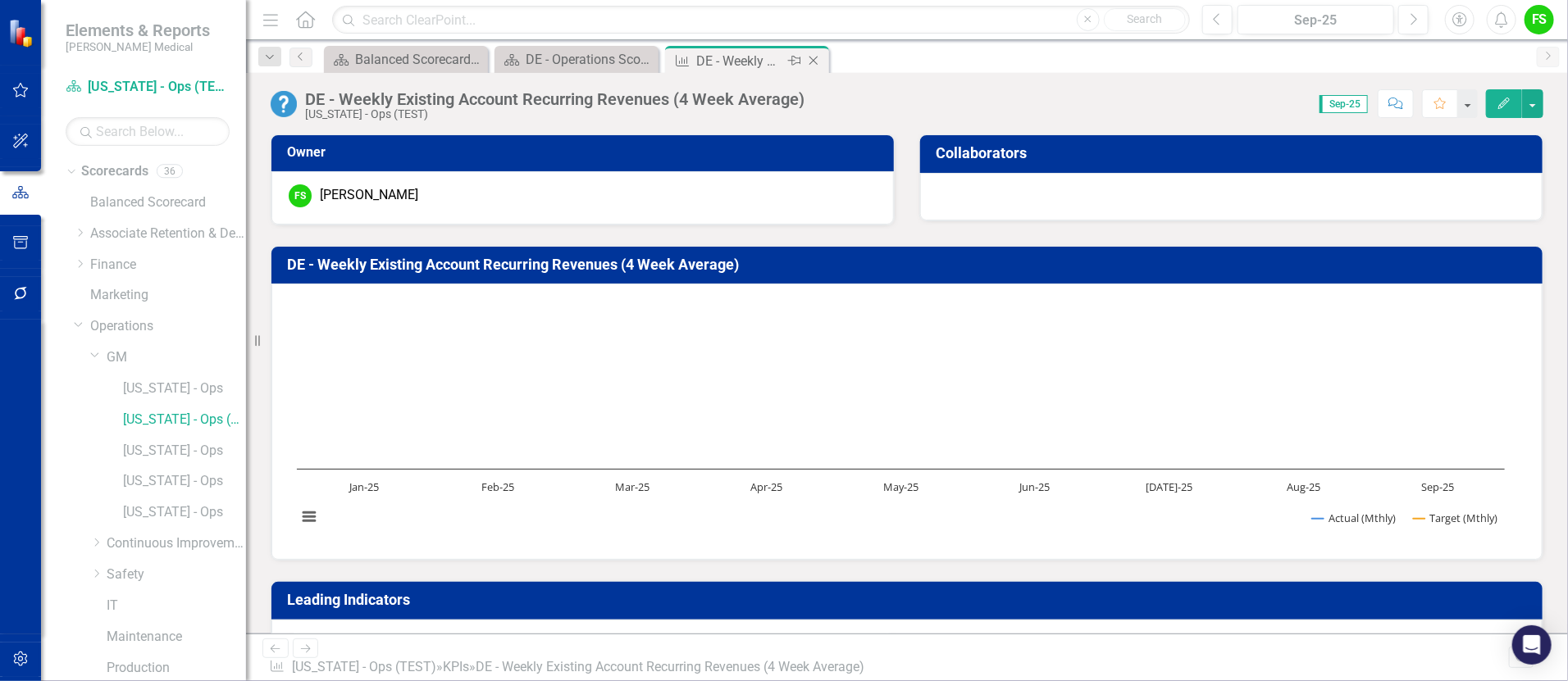
click at [820, 58] on icon "Close" at bounding box center [813, 60] width 17 height 13
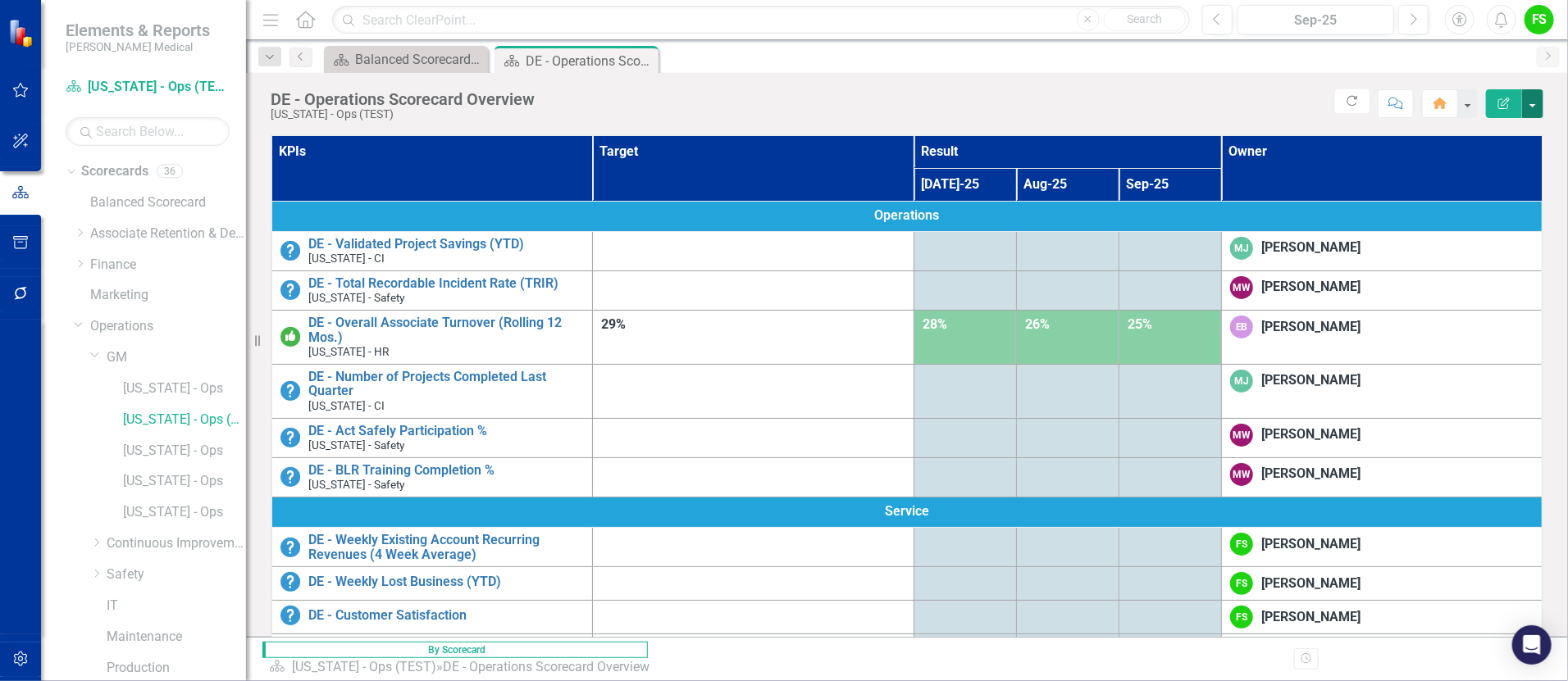
click at [1175, 97] on button "button" at bounding box center [1533, 103] width 22 height 28
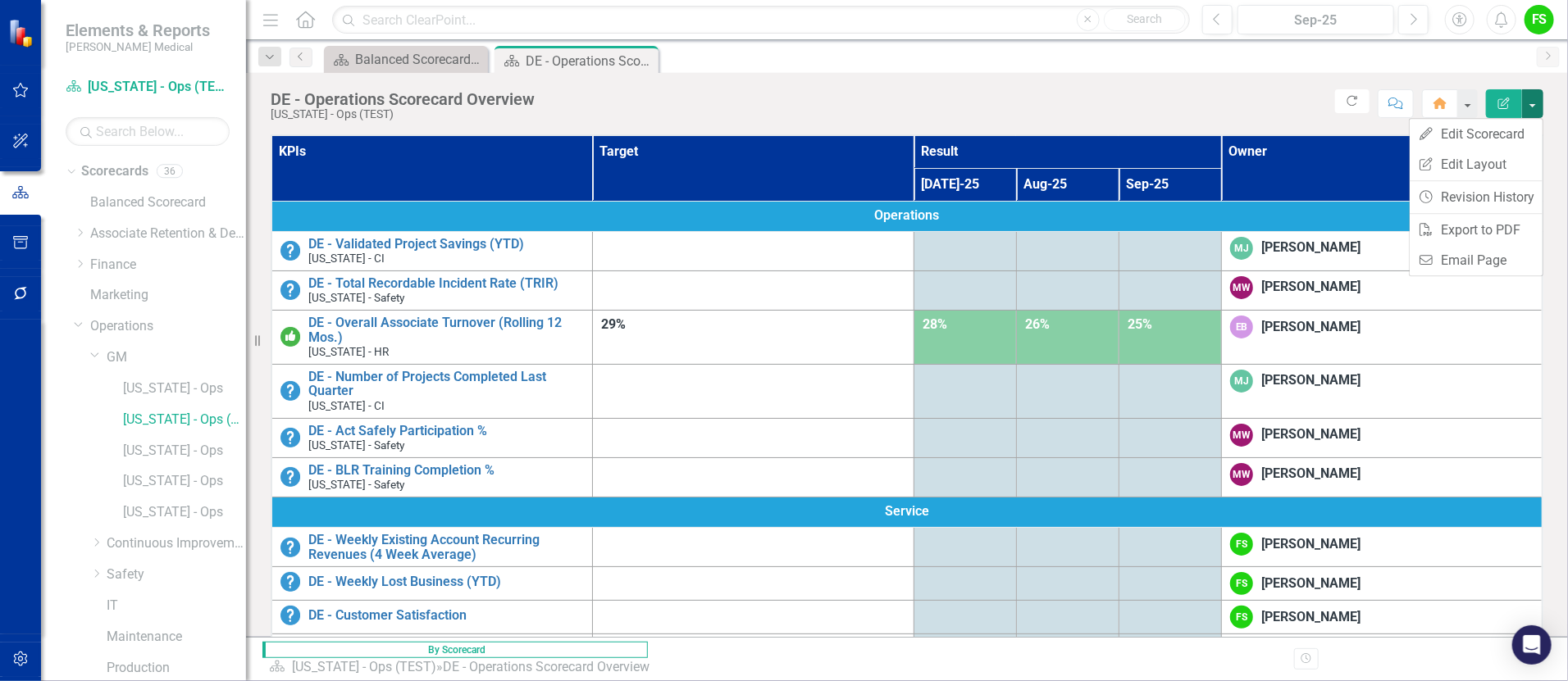
click at [1130, 99] on div "Score: N/A Sep-25 Completed Refresh Comment Home Edit Report" at bounding box center [1043, 103] width 1000 height 27
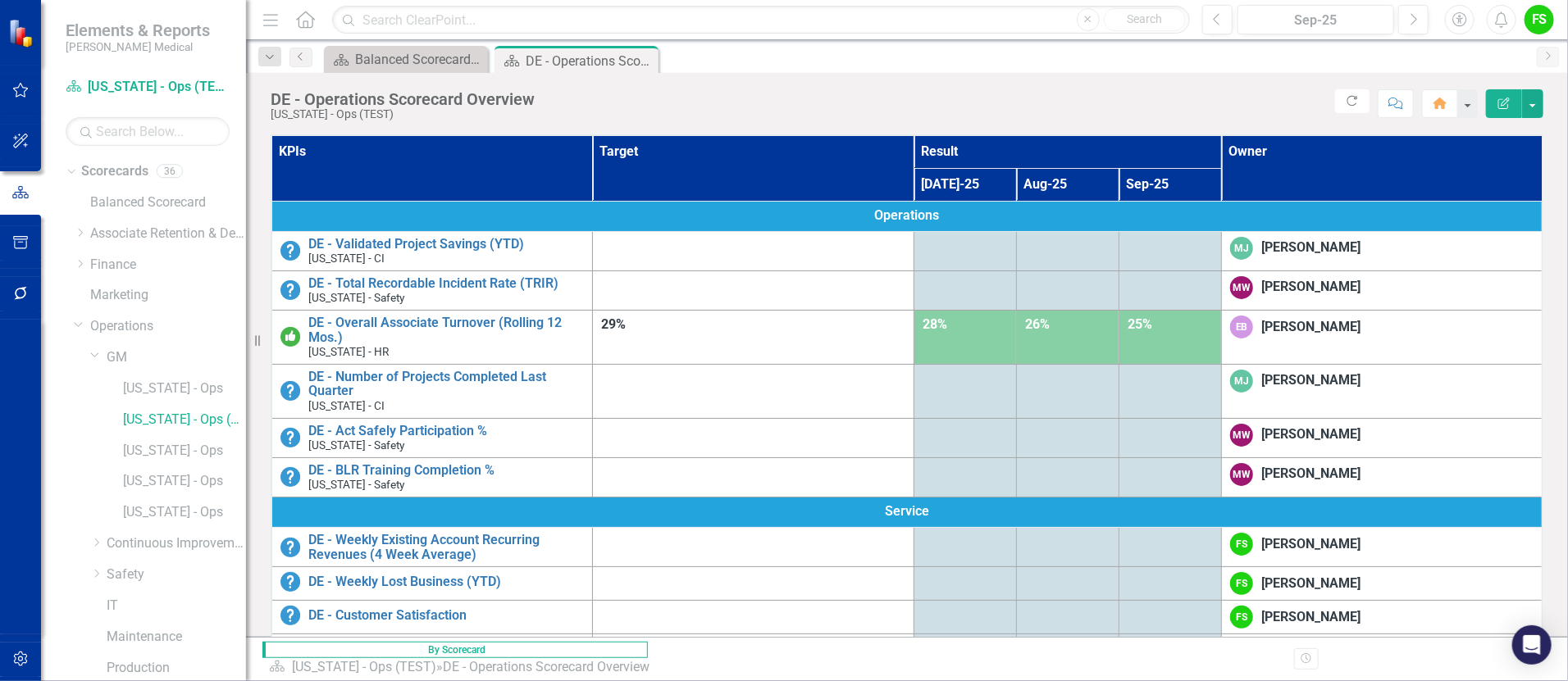
click at [1175, 11] on div "FS" at bounding box center [1539, 20] width 29 height 29
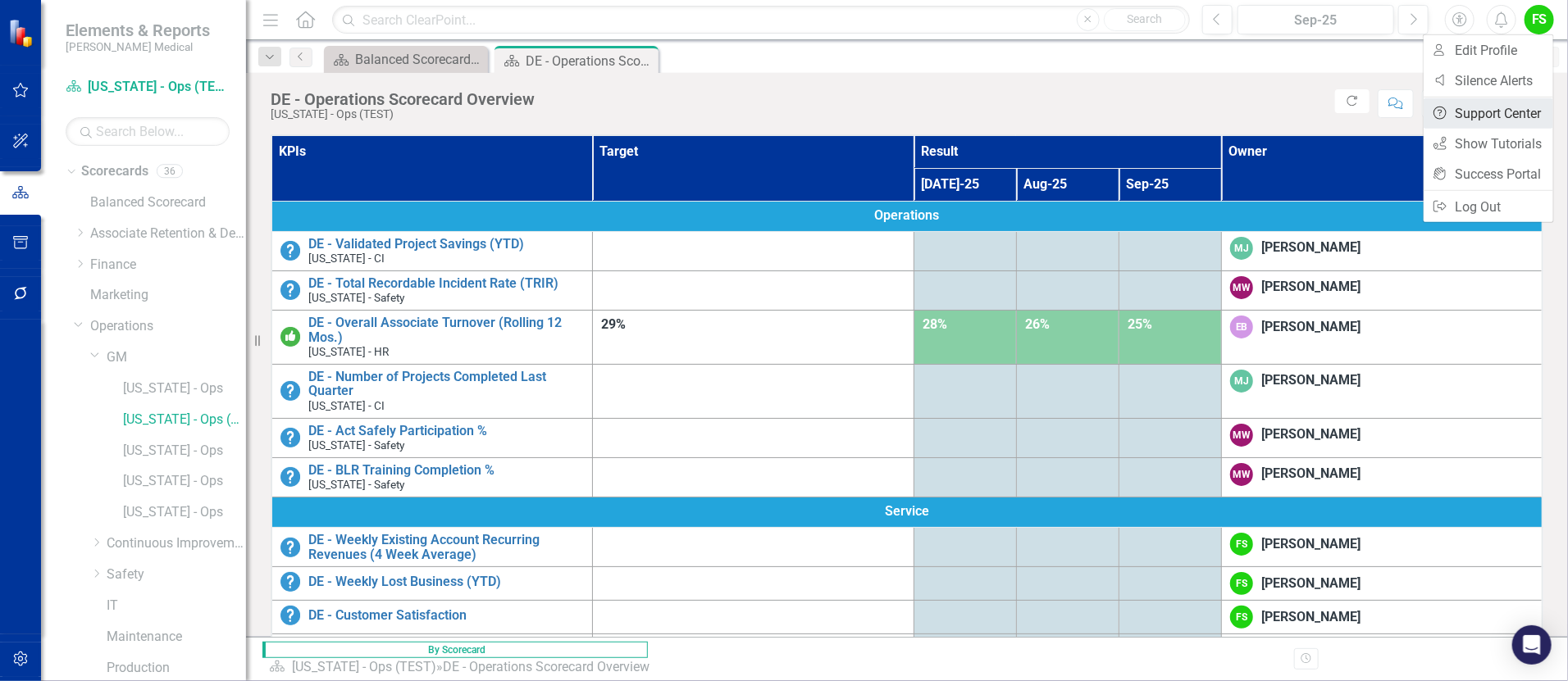
click at [1175, 107] on link "Help Support Center" at bounding box center [1488, 114] width 129 height 30
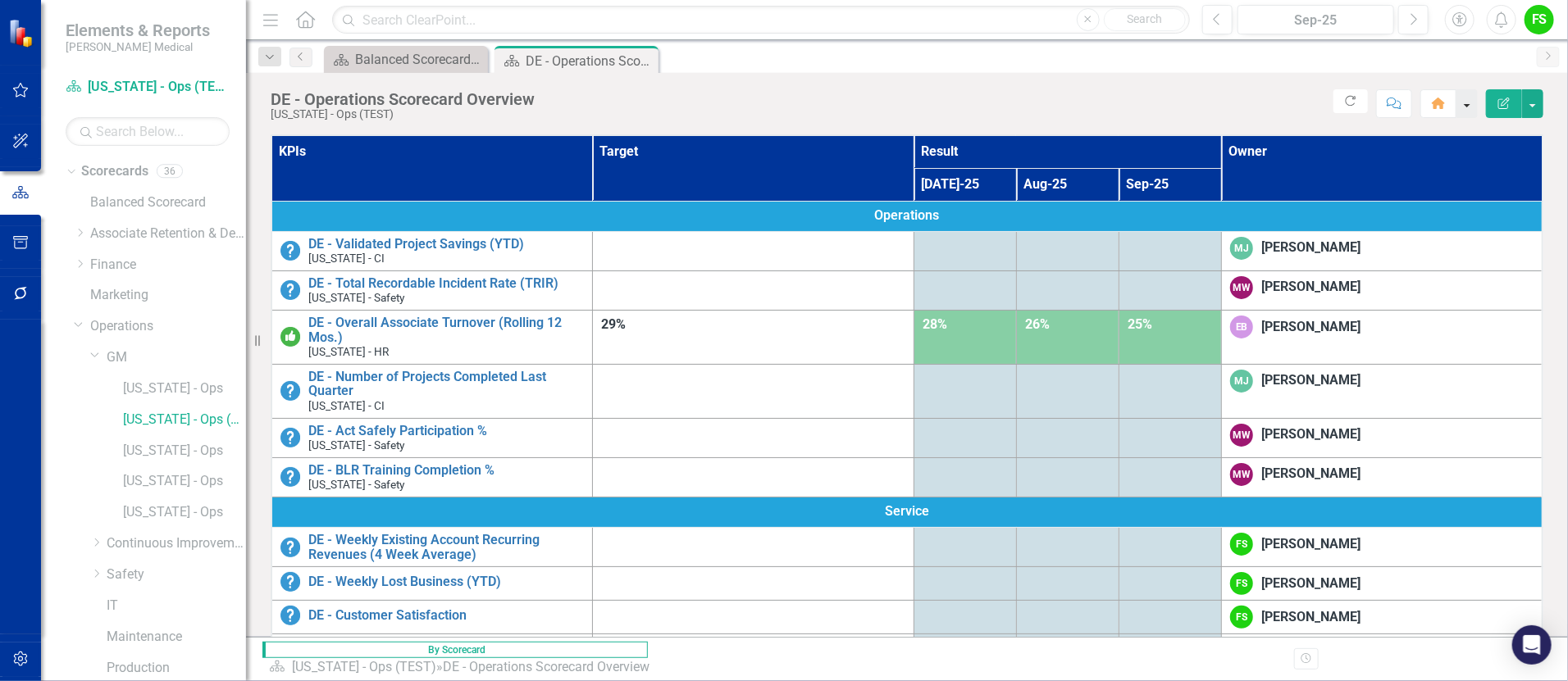
click at [1175, 99] on button "button" at bounding box center [1467, 103] width 22 height 28
click at [1093, 82] on div "DE - Operations Scorecard Overview [US_STATE] - Ops (TEST) Score: N/A Sep-25 Co…" at bounding box center [906, 98] width 1321 height 49
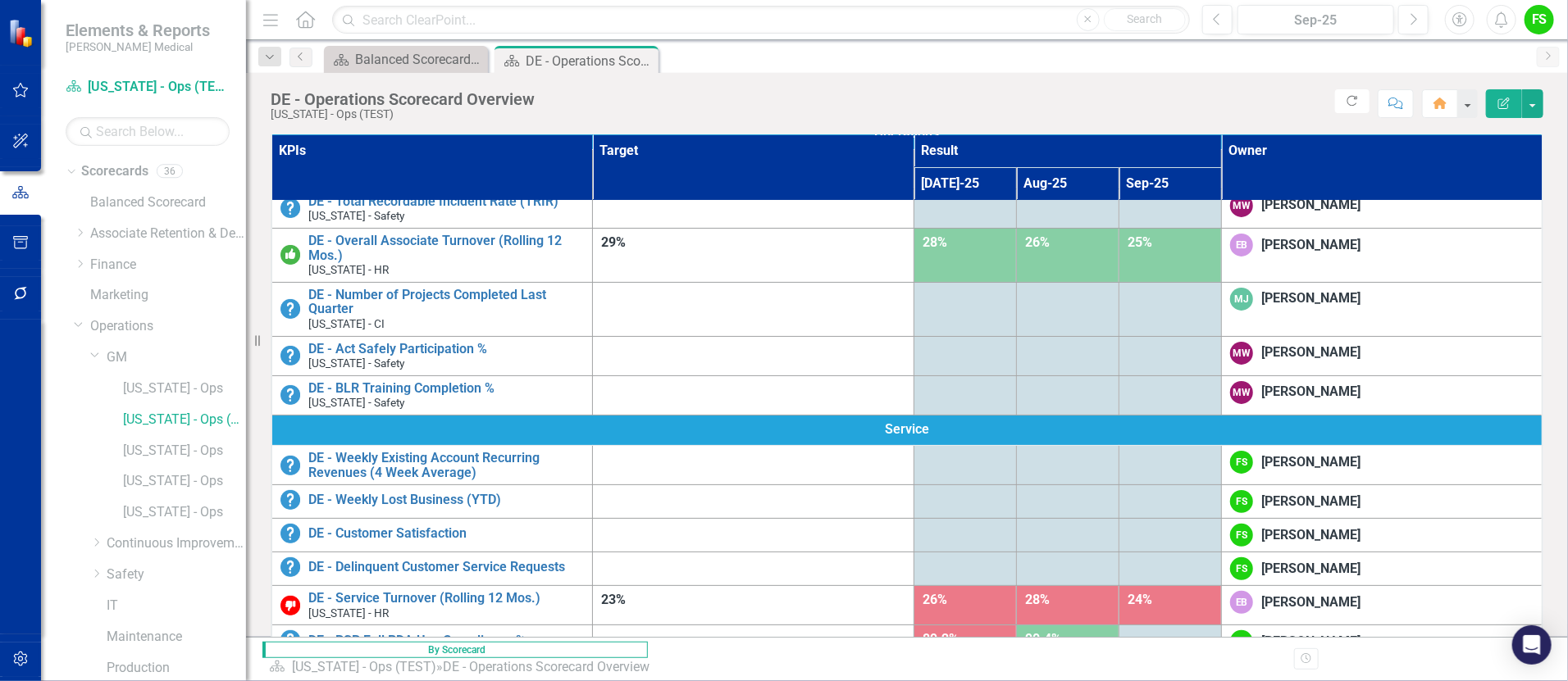
scroll to position [35, 0]
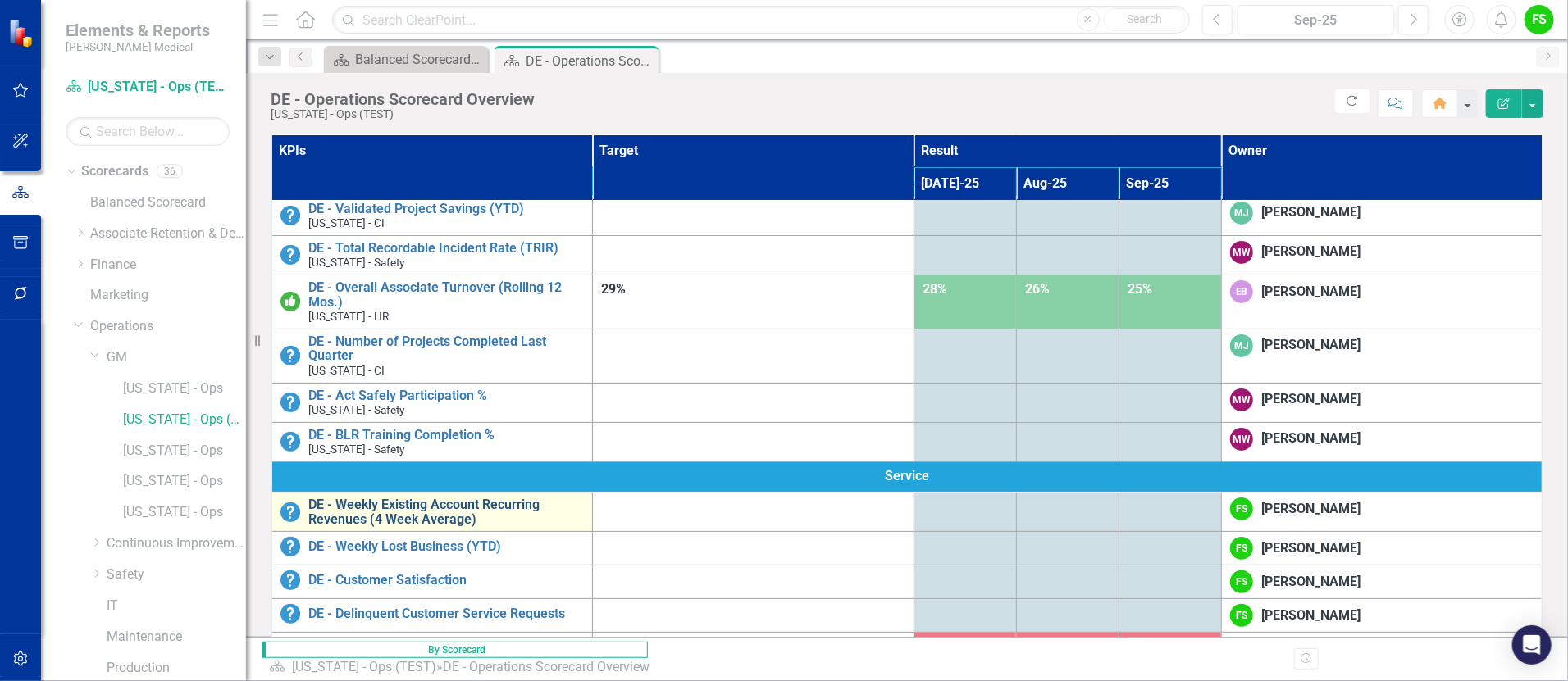
click at [577, 498] on link "DE - Weekly Existing Account Recurring Revenues (4 Week Average)" at bounding box center [445, 512] width 275 height 28
